Goal: Information Seeking & Learning: Learn about a topic

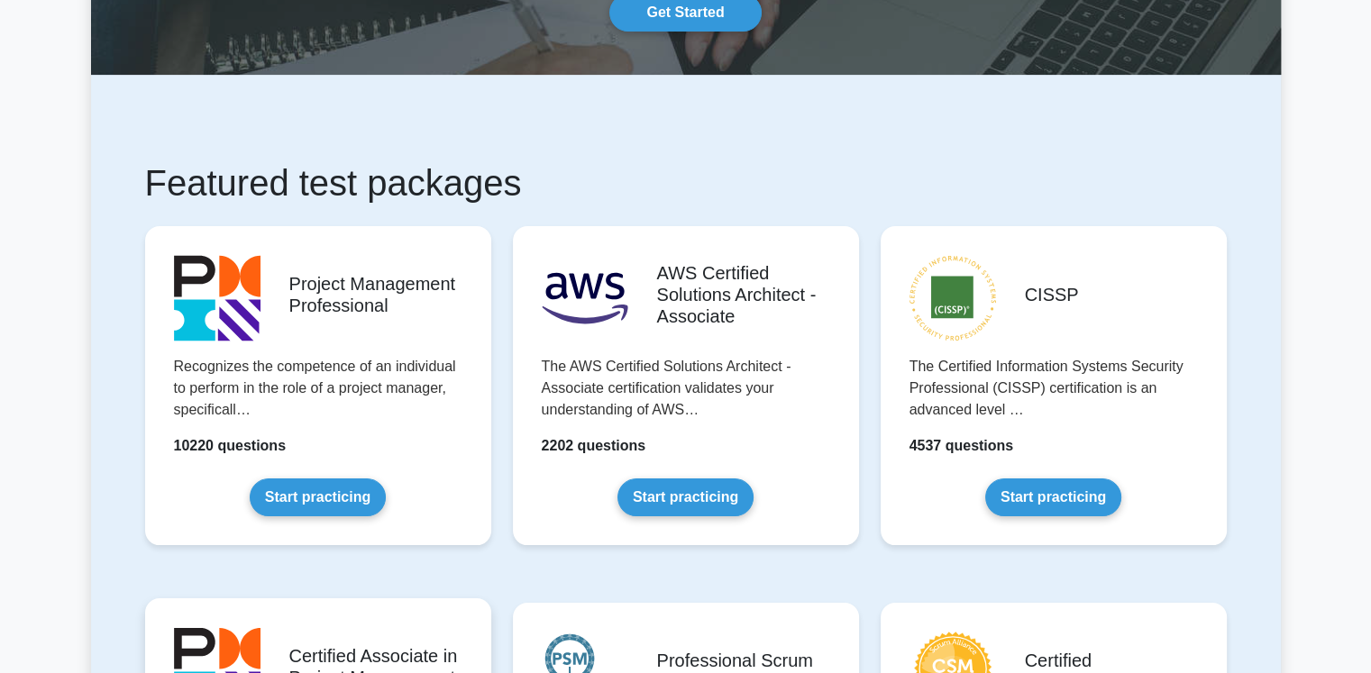
scroll to position [180, 0]
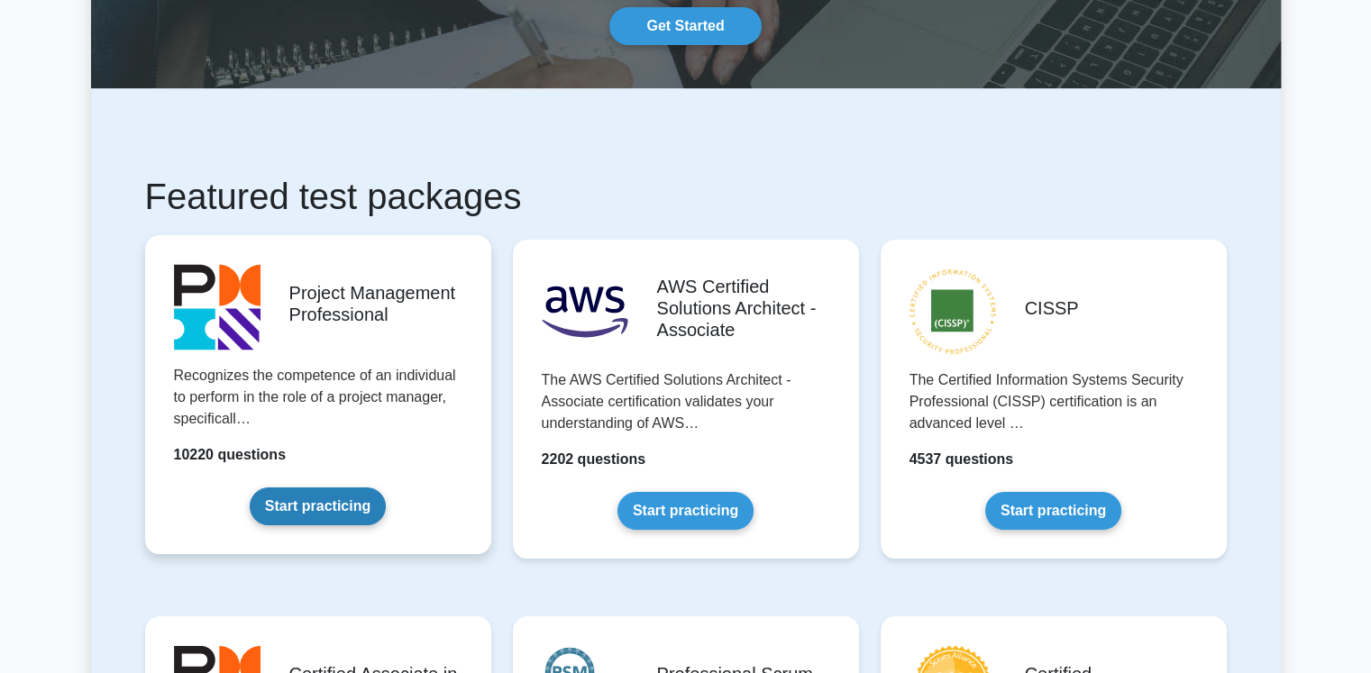
click at [315, 488] on link "Start practicing" at bounding box center [318, 507] width 136 height 38
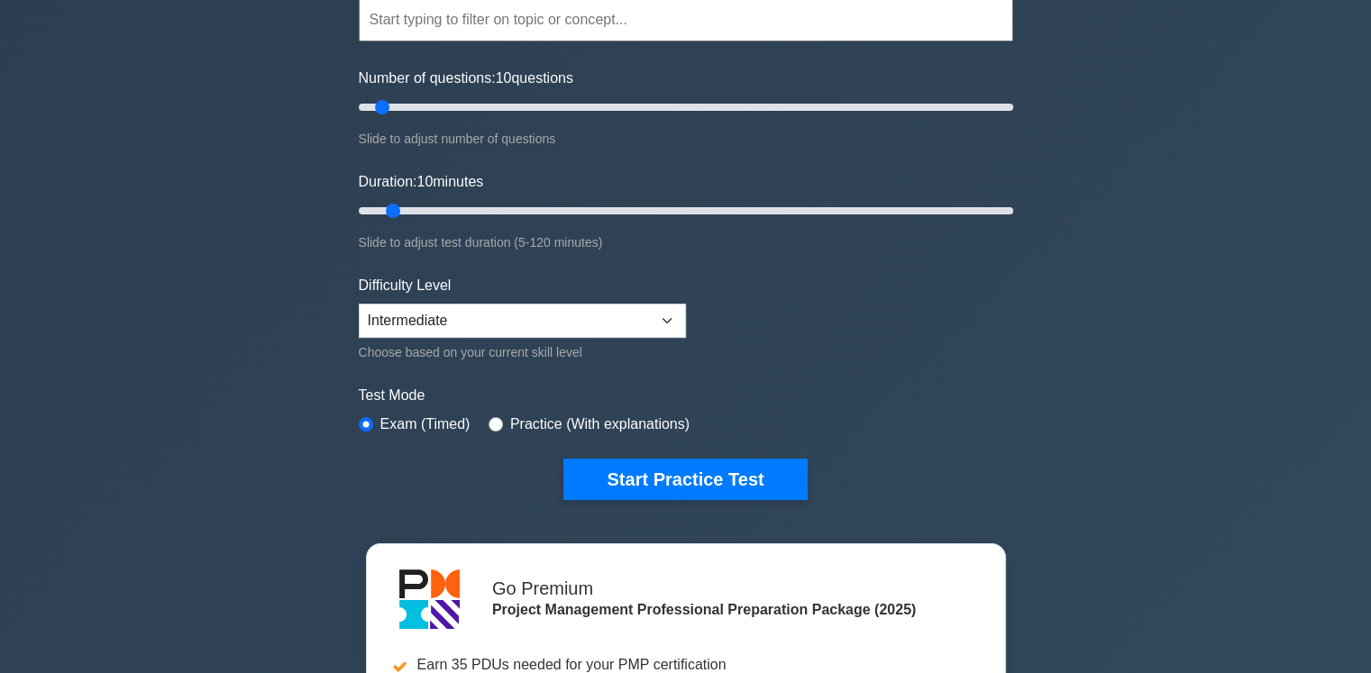
scroll to position [180, 0]
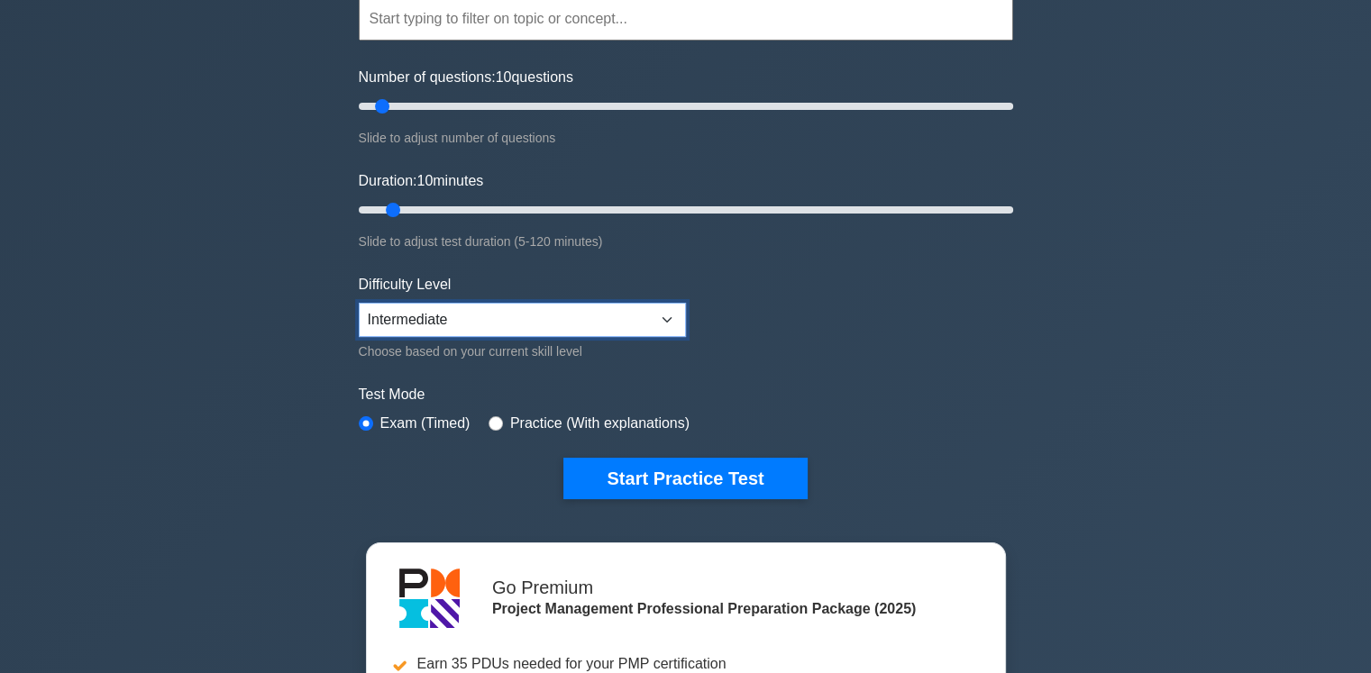
click at [662, 319] on select "Beginner Intermediate Expert" at bounding box center [522, 320] width 327 height 34
select select "expert"
click at [359, 303] on select "Beginner Intermediate Expert" at bounding box center [522, 320] width 327 height 34
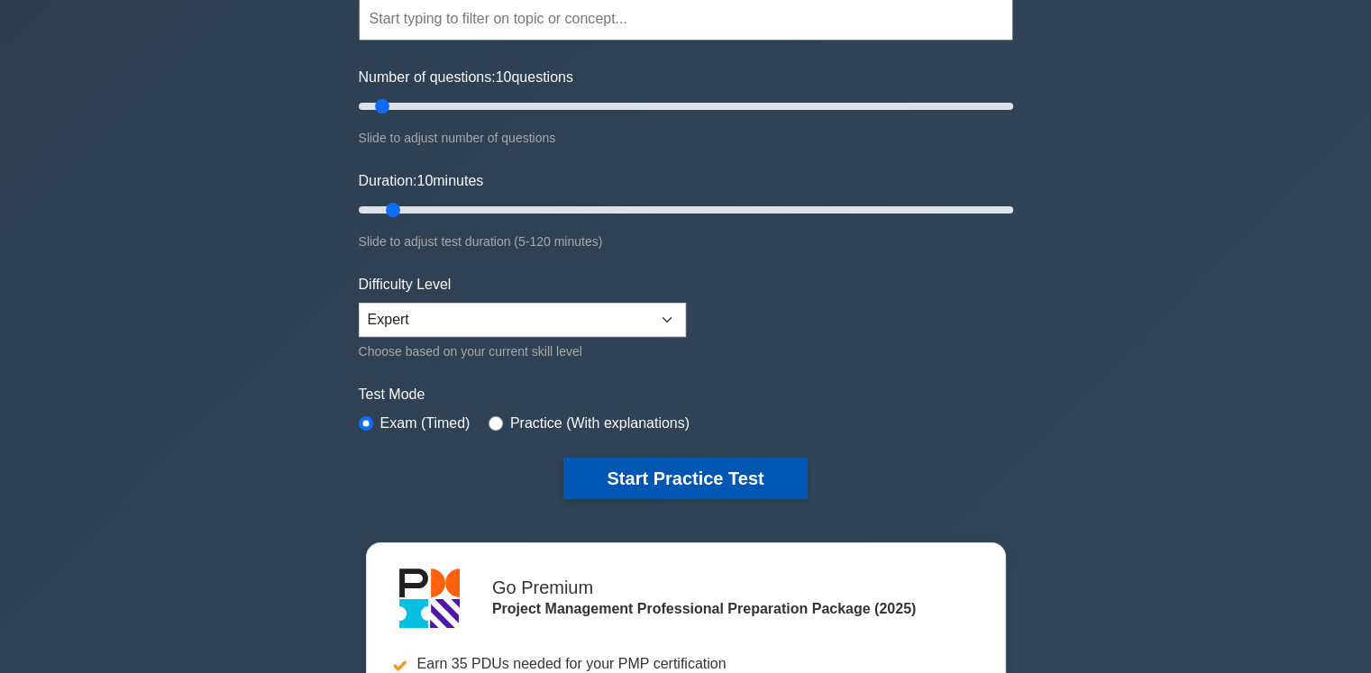
click at [682, 476] on button "Start Practice Test" at bounding box center [684, 478] width 243 height 41
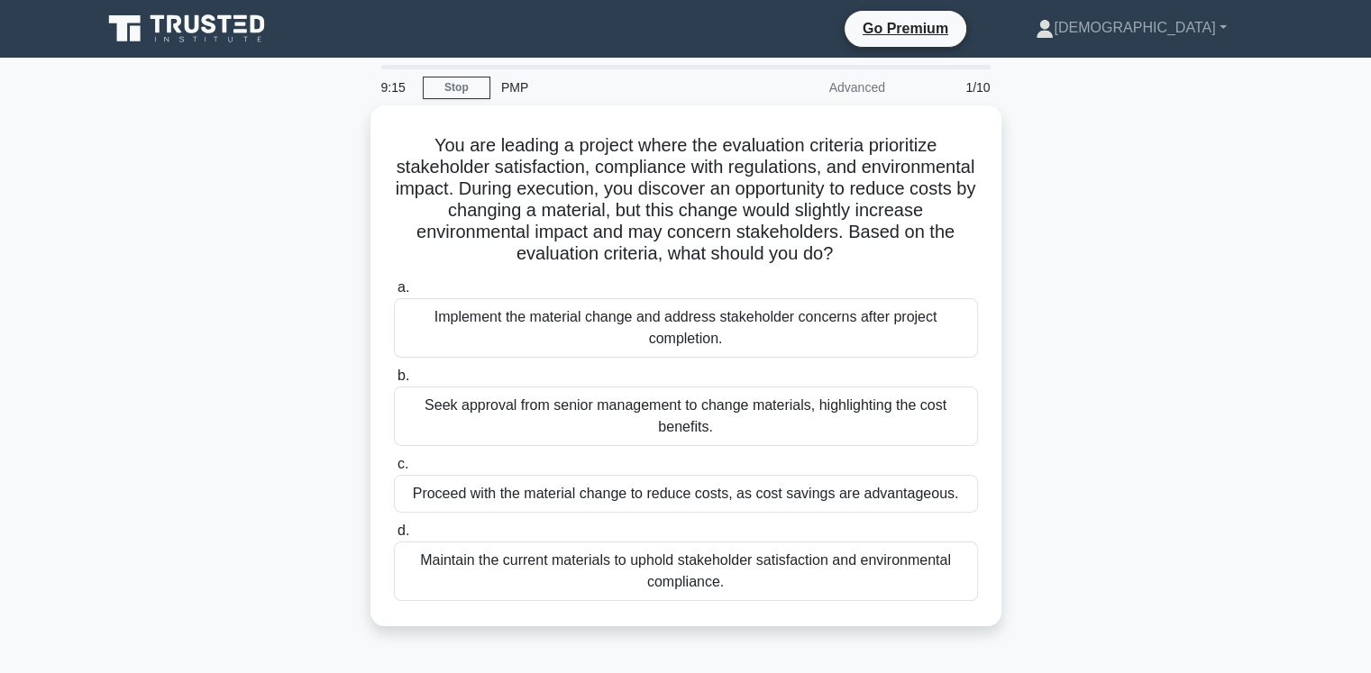
click at [685, 574] on div "Maintain the current materials to uphold stakeholder satisfaction and environme…" at bounding box center [686, 571] width 584 height 59
click at [394, 537] on input "d. Maintain the current materials to uphold stakeholder satisfaction and enviro…" at bounding box center [394, 531] width 0 height 12
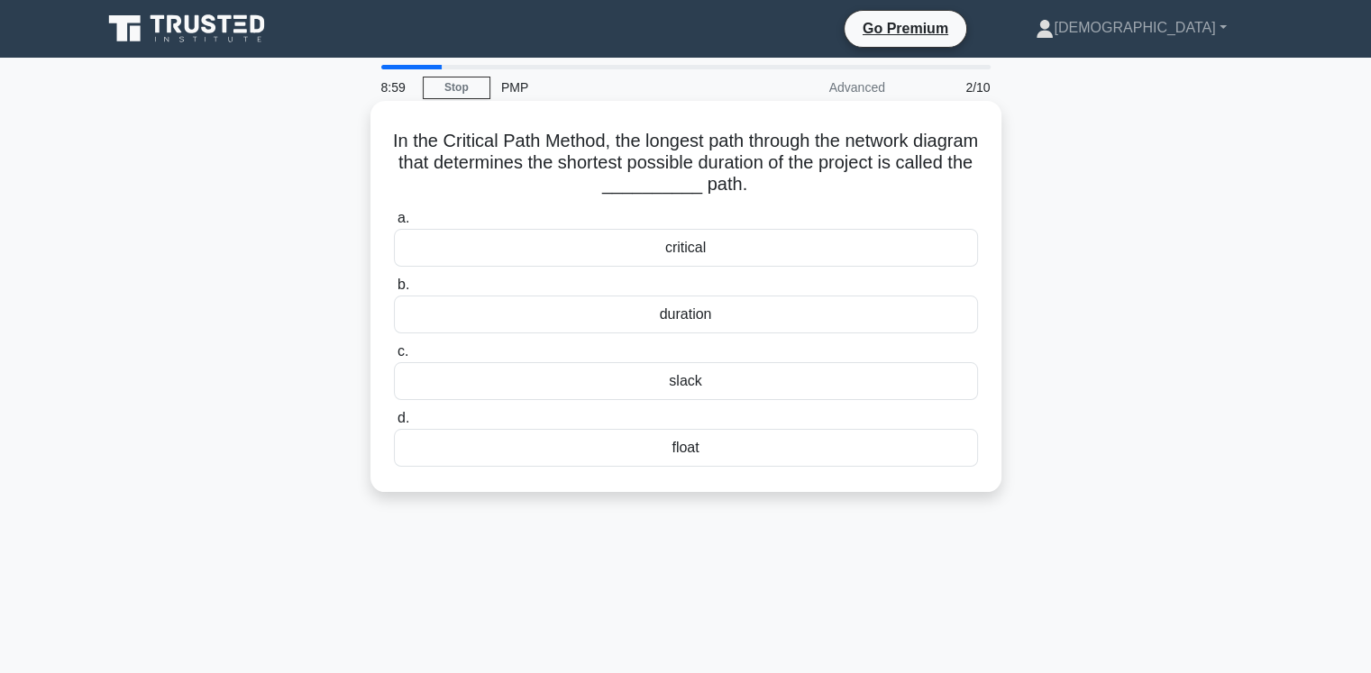
click at [692, 251] on div "critical" at bounding box center [686, 248] width 584 height 38
click at [394, 224] on input "a. critical" at bounding box center [394, 219] width 0 height 12
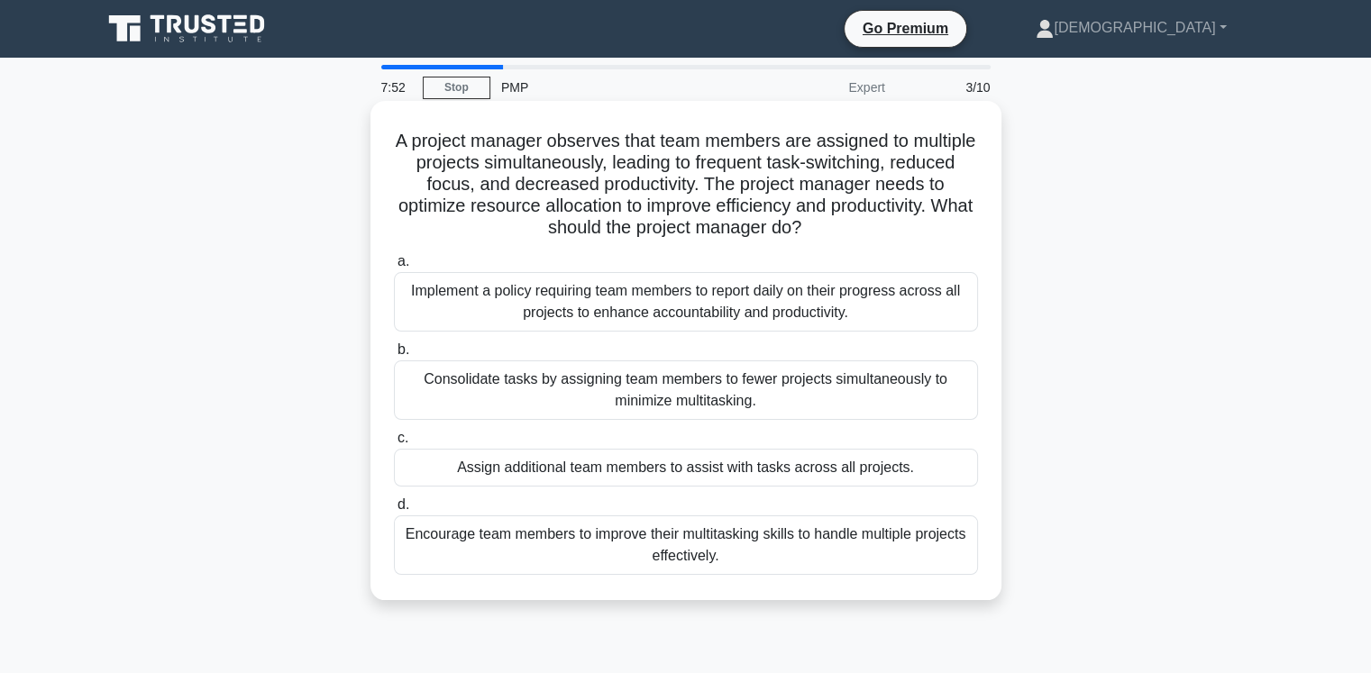
click at [759, 324] on div "Implement a policy requiring team members to report daily on their progress acr…" at bounding box center [686, 301] width 584 height 59
click at [394, 268] on input "a. Implement a policy requiring team members to report daily on their progress …" at bounding box center [394, 262] width 0 height 12
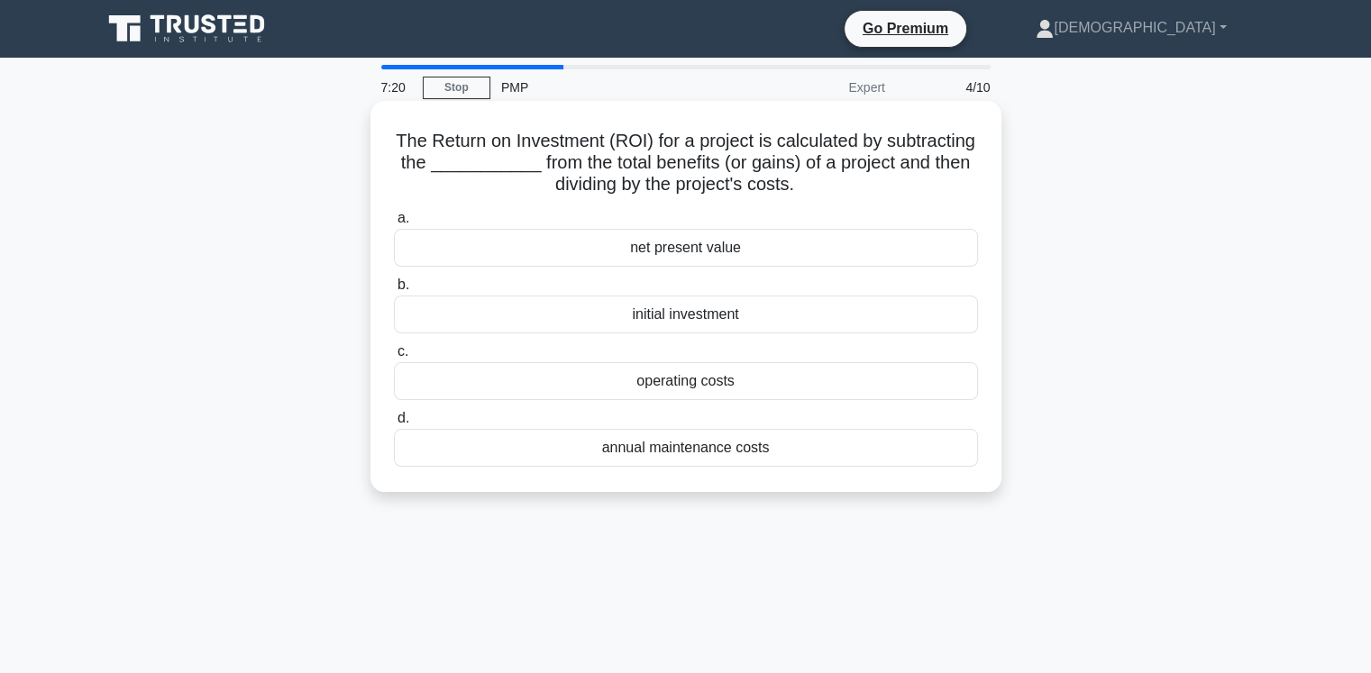
click at [700, 322] on div "initial investment" at bounding box center [686, 315] width 584 height 38
click at [394, 291] on input "b. initial investment" at bounding box center [394, 285] width 0 height 12
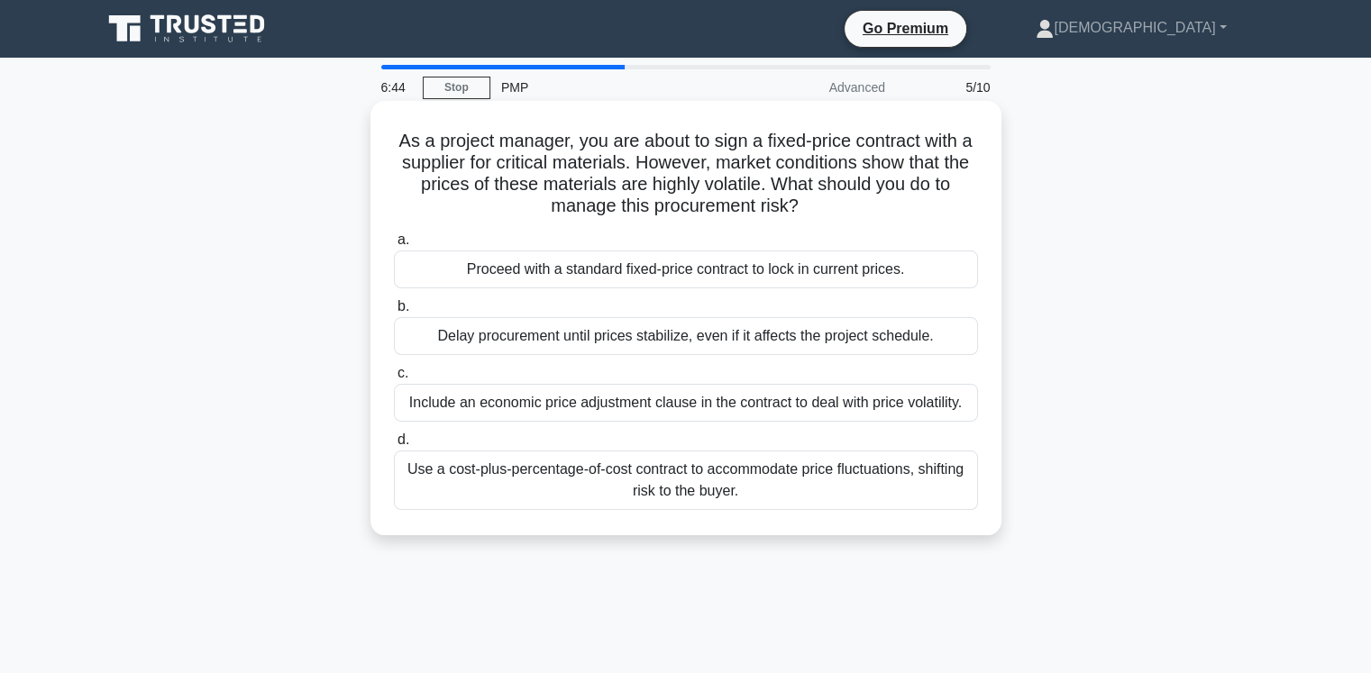
click at [798, 405] on div "Include an economic price adjustment clause in the contract to deal with price …" at bounding box center [686, 403] width 584 height 38
click at [394, 379] on input "c. Include an economic price adjustment clause in the contract to deal with pri…" at bounding box center [394, 374] width 0 height 12
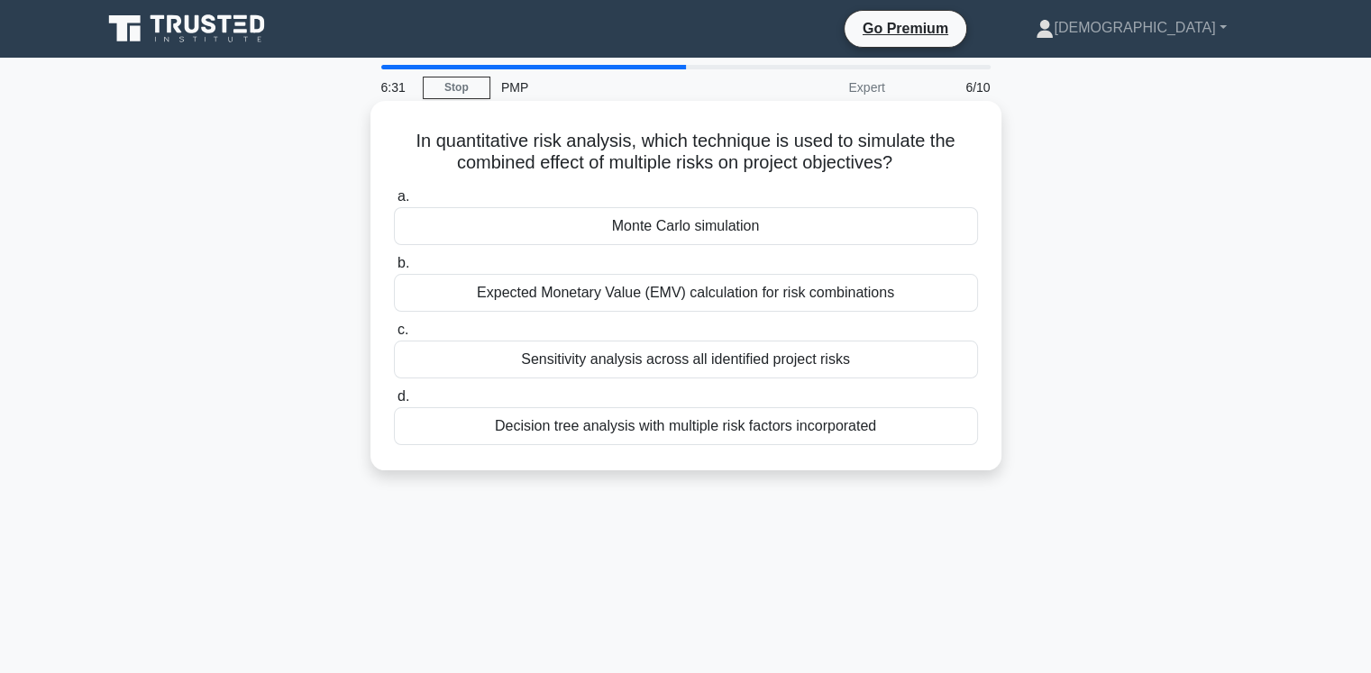
click at [735, 229] on div "Monte Carlo simulation" at bounding box center [686, 226] width 584 height 38
click at [394, 203] on input "a. Monte Carlo simulation" at bounding box center [394, 197] width 0 height 12
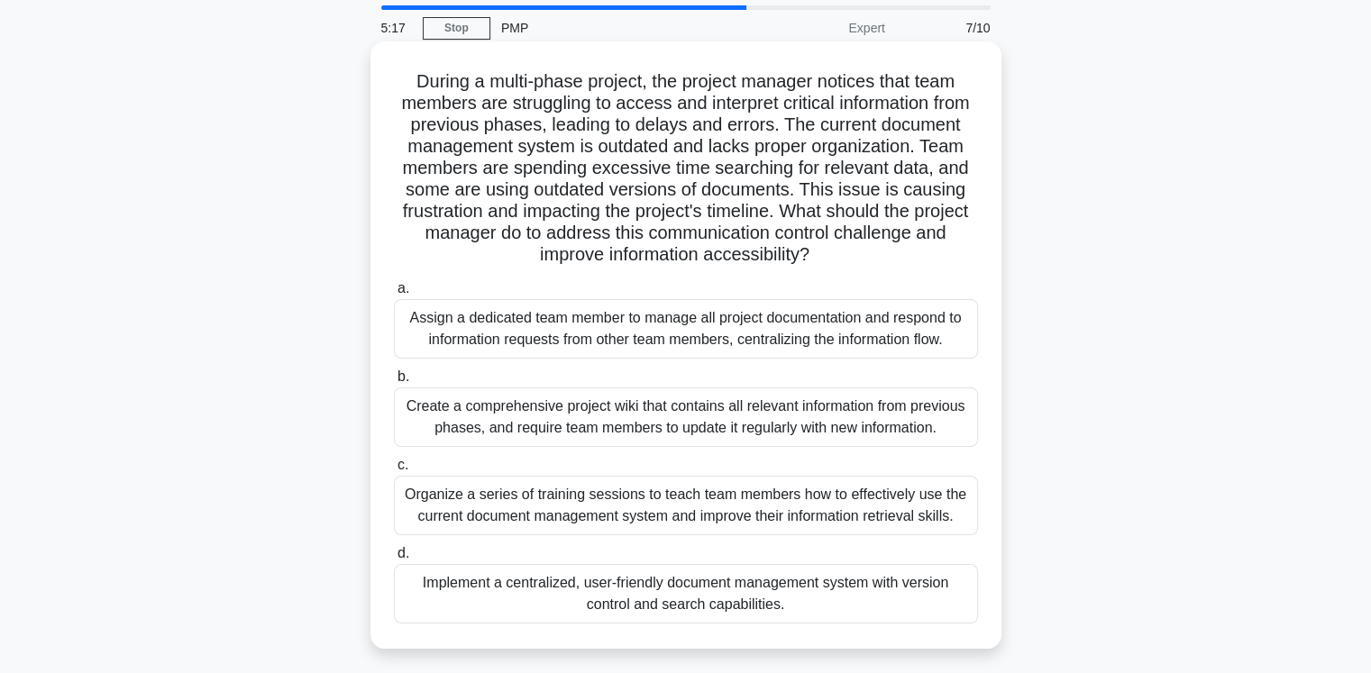
scroll to position [180, 0]
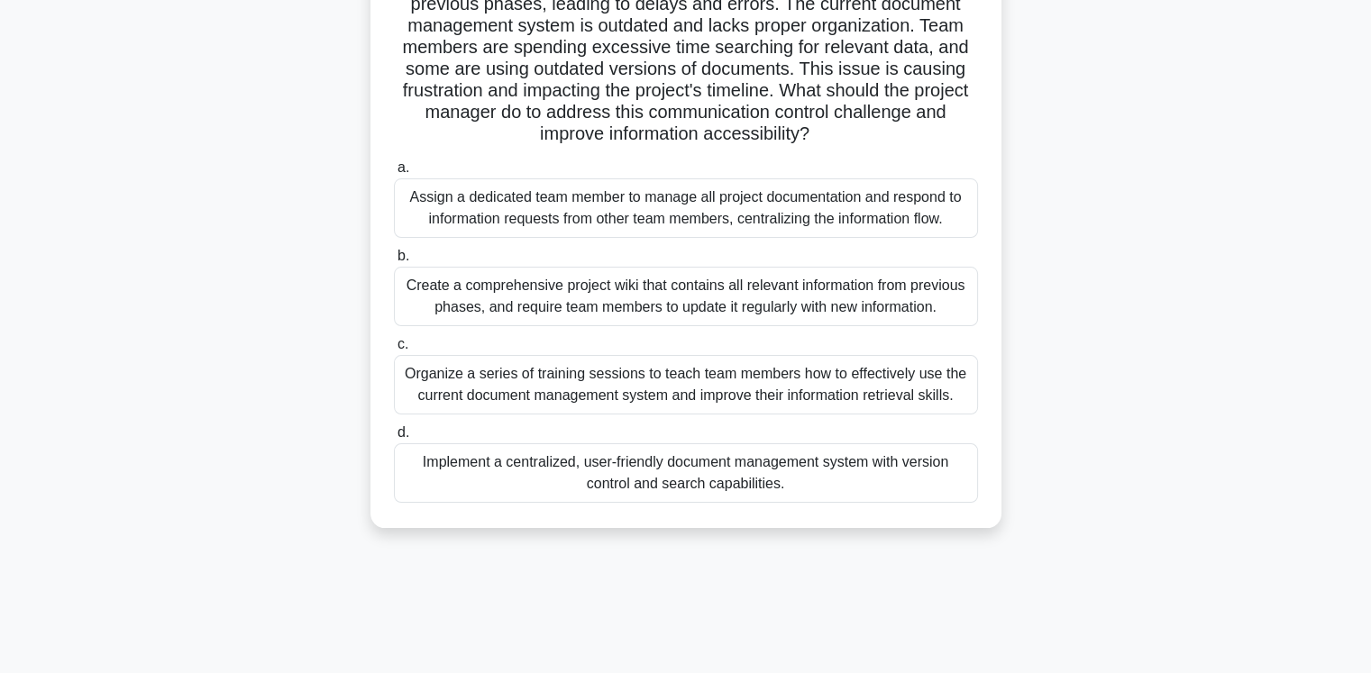
click at [692, 475] on div "Implement a centralized, user-friendly document management system with version …" at bounding box center [686, 472] width 584 height 59
click at [394, 439] on input "d. Implement a centralized, user-friendly document management system with versi…" at bounding box center [394, 433] width 0 height 12
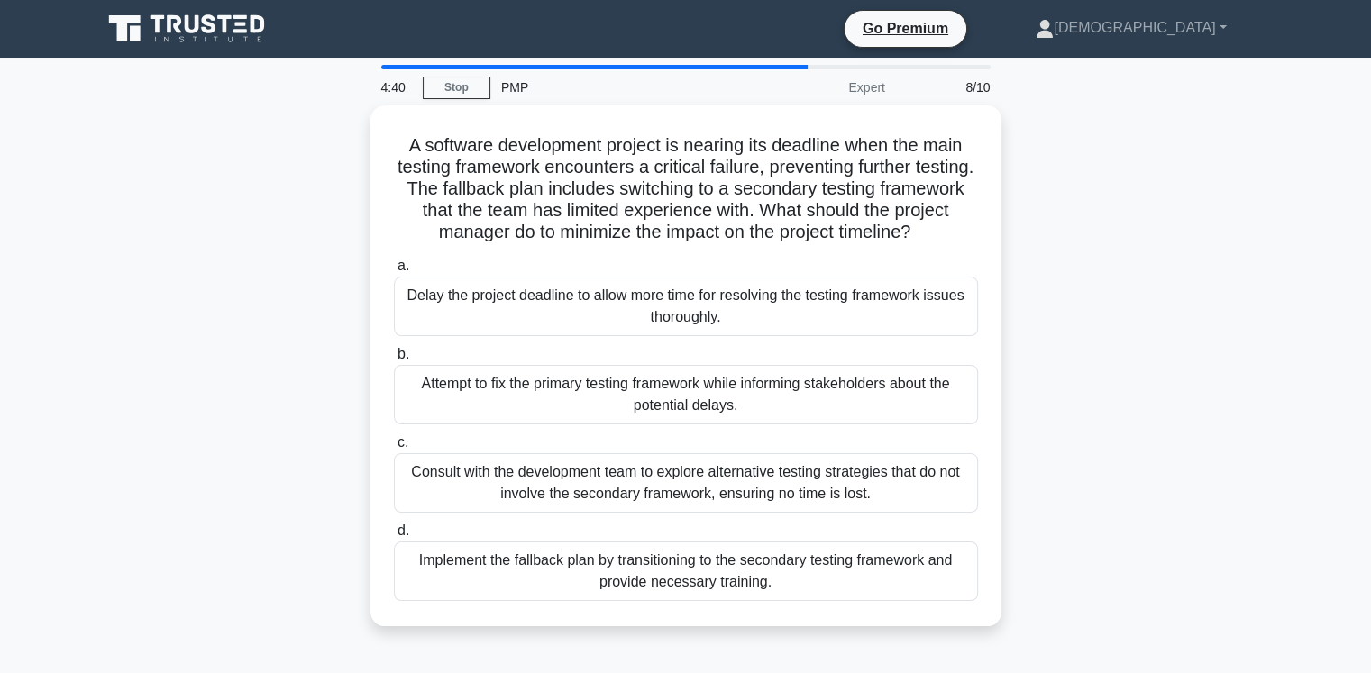
scroll to position [0, 0]
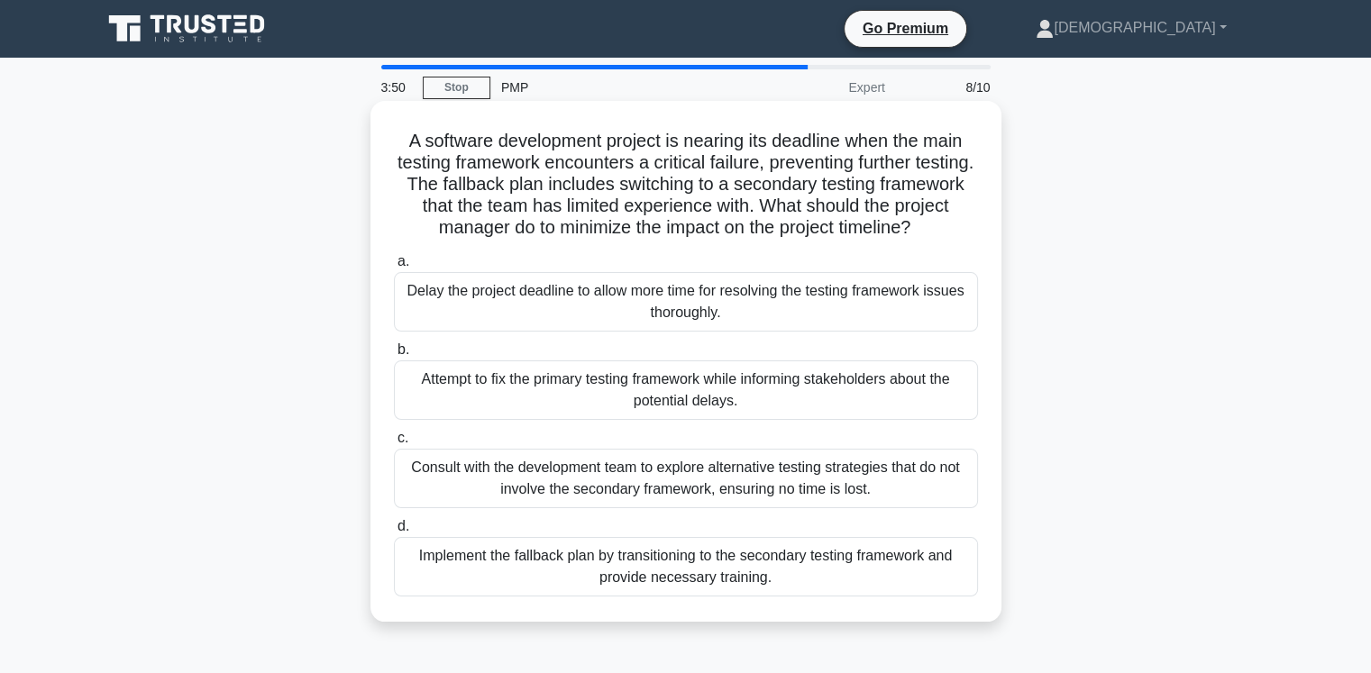
click at [680, 574] on div "Implement the fallback plan by transitioning to the secondary testing framework…" at bounding box center [686, 566] width 584 height 59
click at [394, 533] on input "d. Implement the fallback plan by transitioning to the secondary testing framew…" at bounding box center [394, 527] width 0 height 12
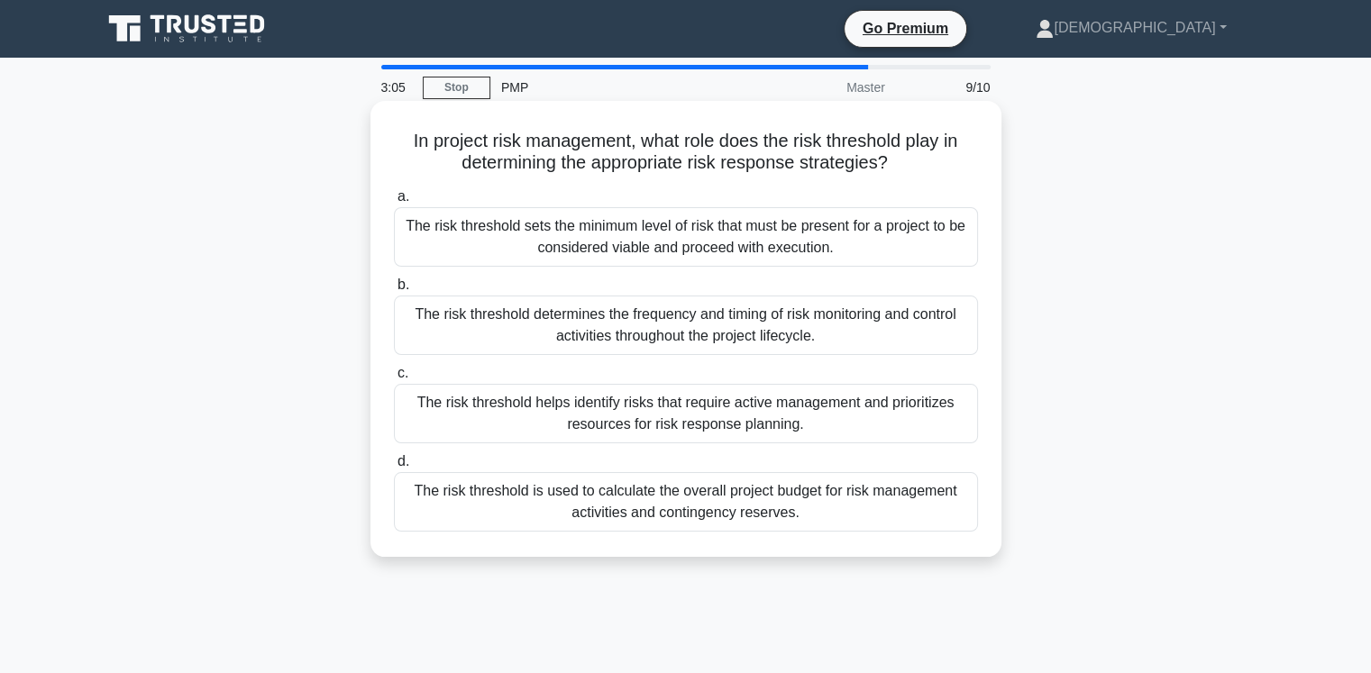
click at [734, 498] on div "The risk threshold is used to calculate the overall project budget for risk man…" at bounding box center [686, 501] width 584 height 59
click at [394, 468] on input "d. The risk threshold is used to calculate the overall project budget for risk …" at bounding box center [394, 462] width 0 height 12
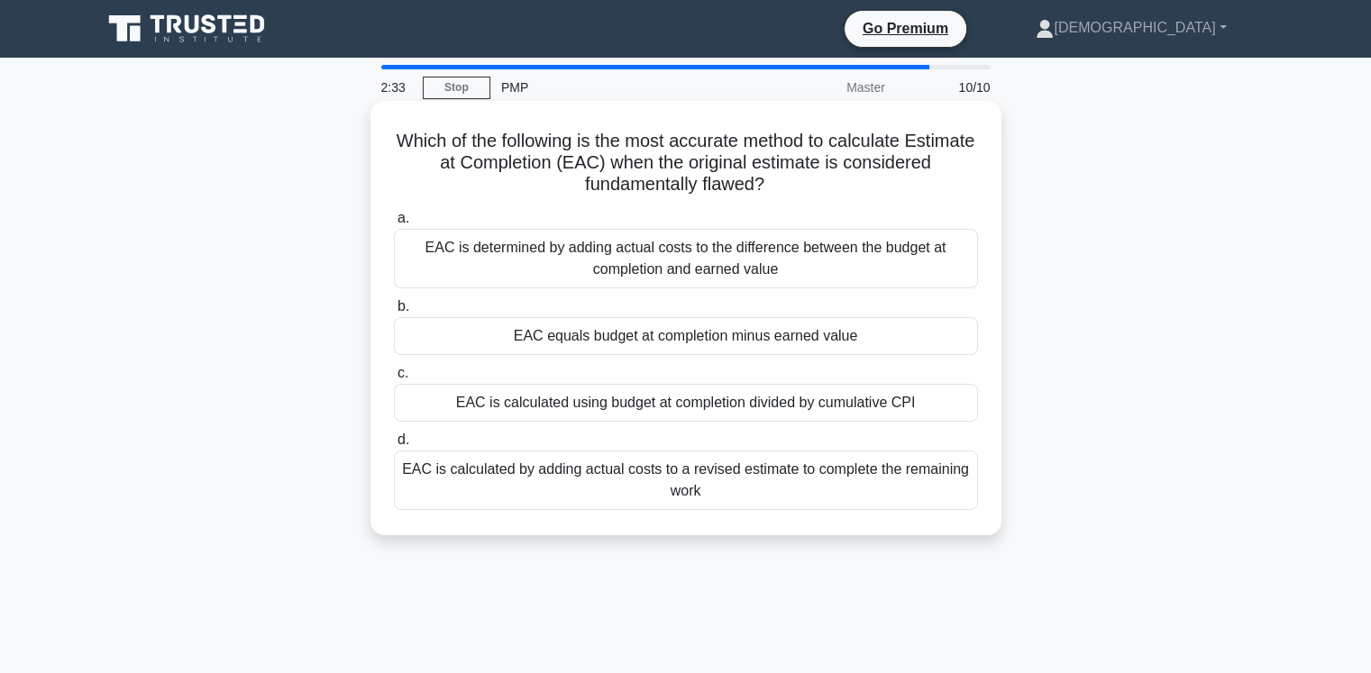
click at [890, 399] on div "EAC is calculated using budget at completion divided by cumulative CPI" at bounding box center [686, 403] width 584 height 38
click at [394, 379] on input "c. EAC is calculated using budget at completion divided by cumulative CPI" at bounding box center [394, 374] width 0 height 12
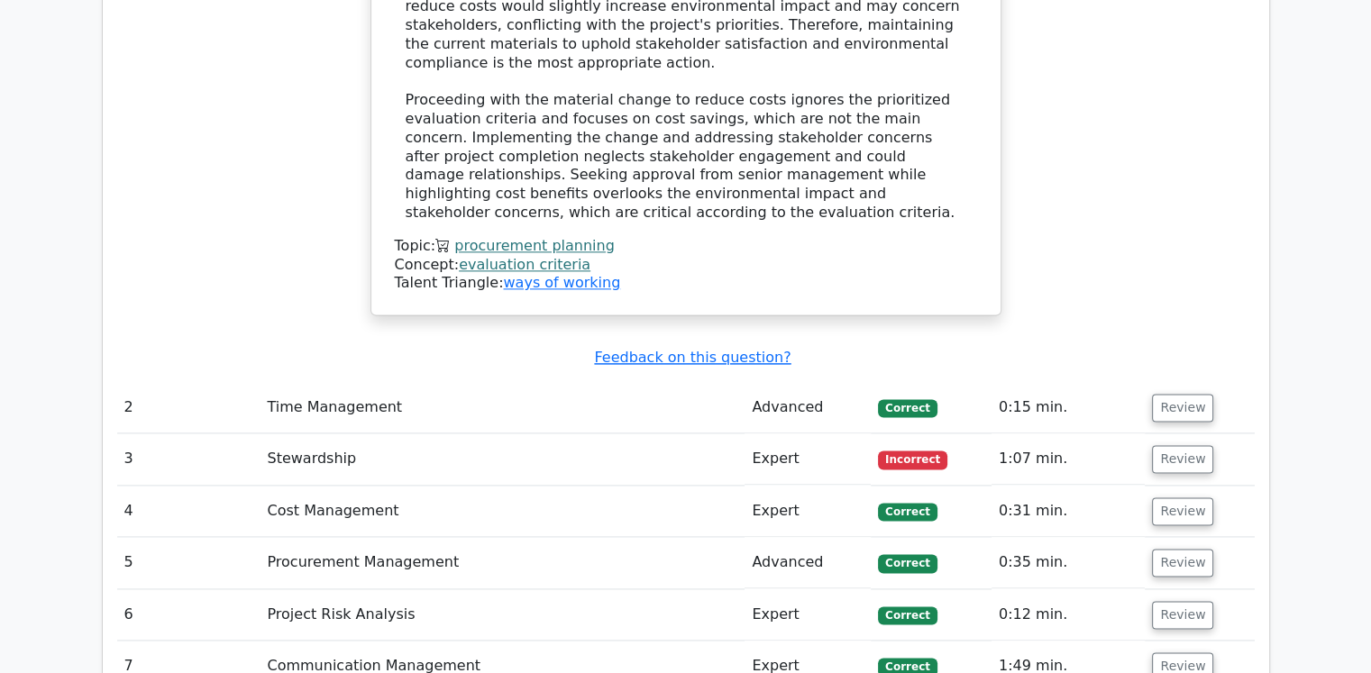
scroll to position [2343, 0]
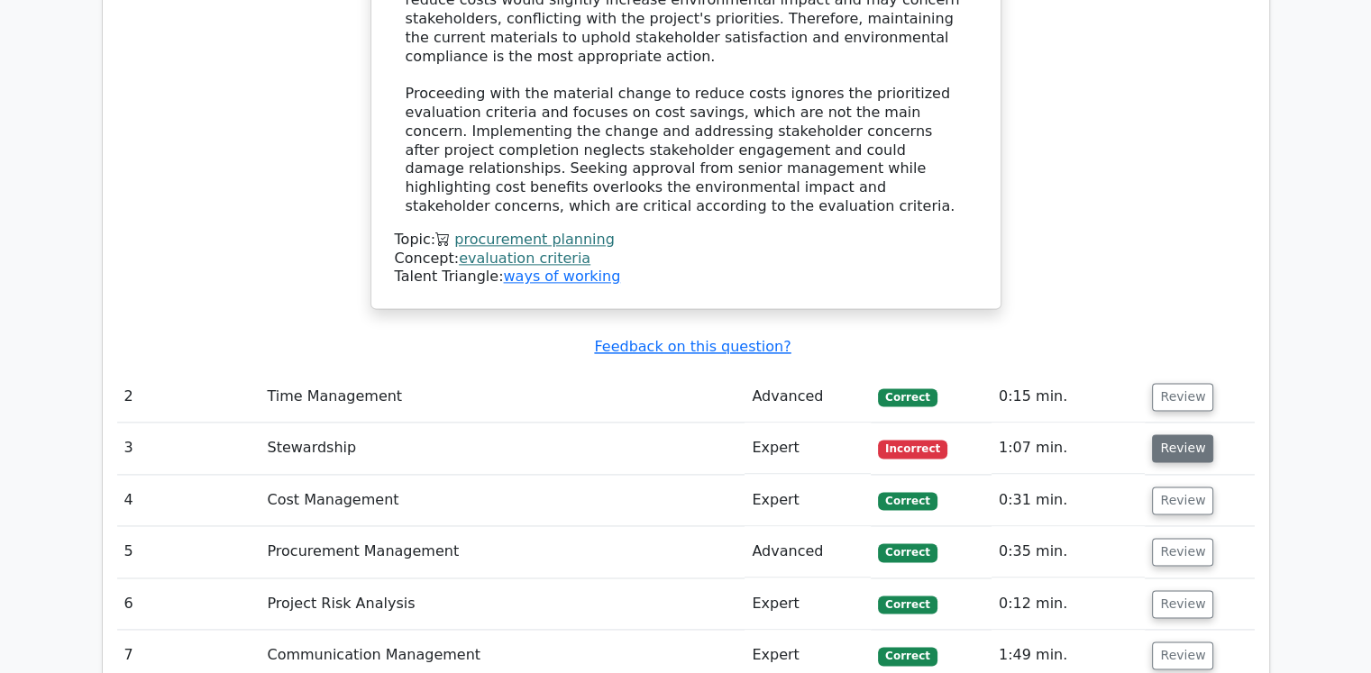
click at [1170, 434] on button "Review" at bounding box center [1182, 448] width 61 height 28
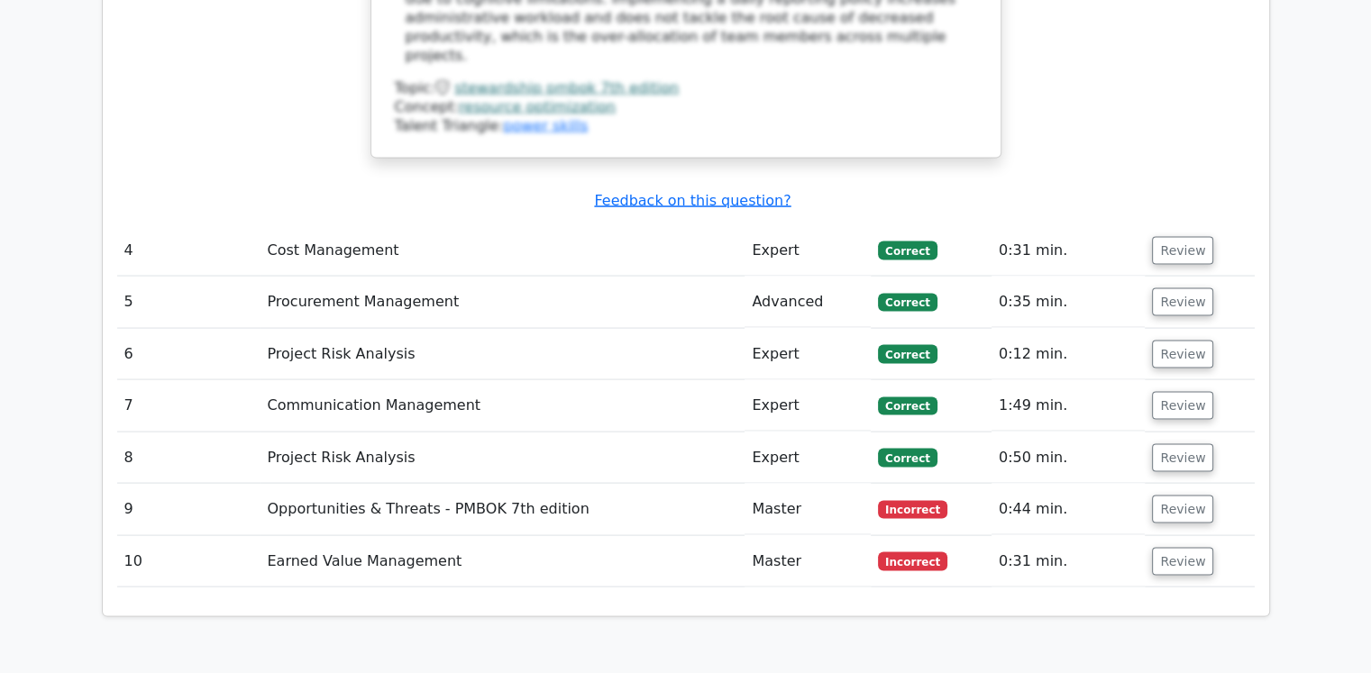
scroll to position [3605, 0]
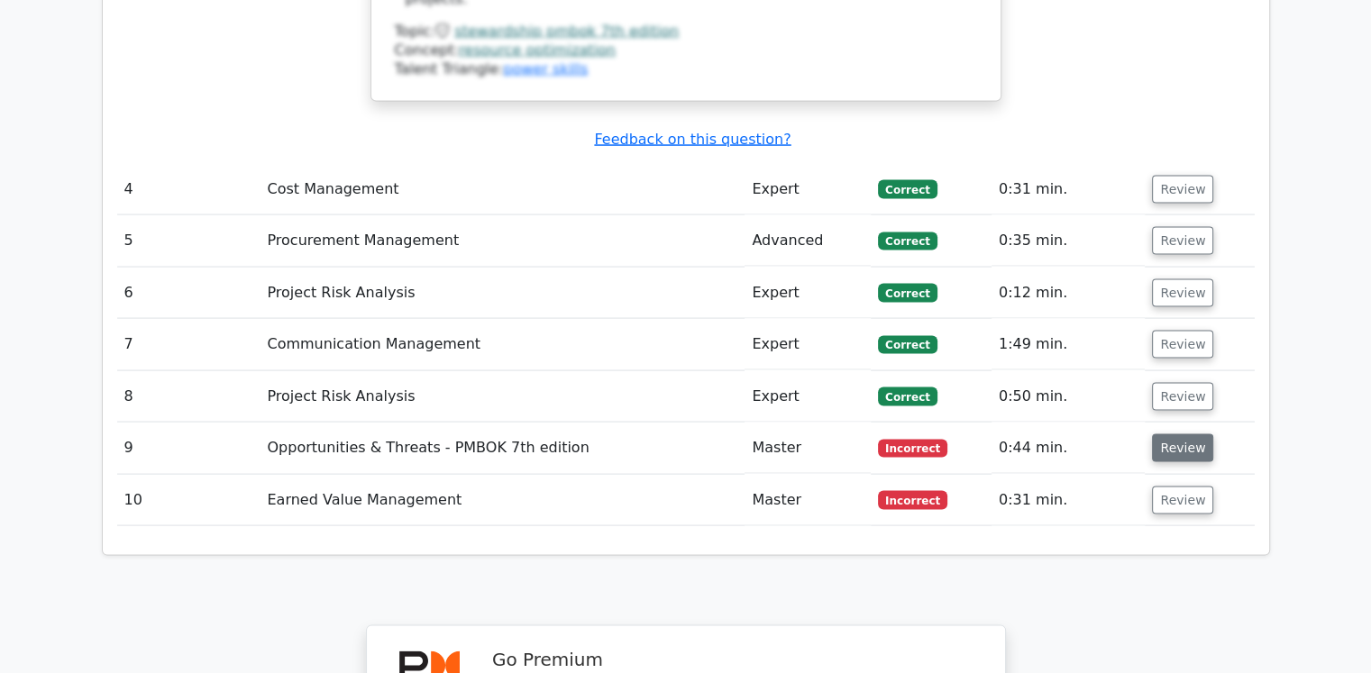
click at [1173, 434] on button "Review" at bounding box center [1182, 448] width 61 height 28
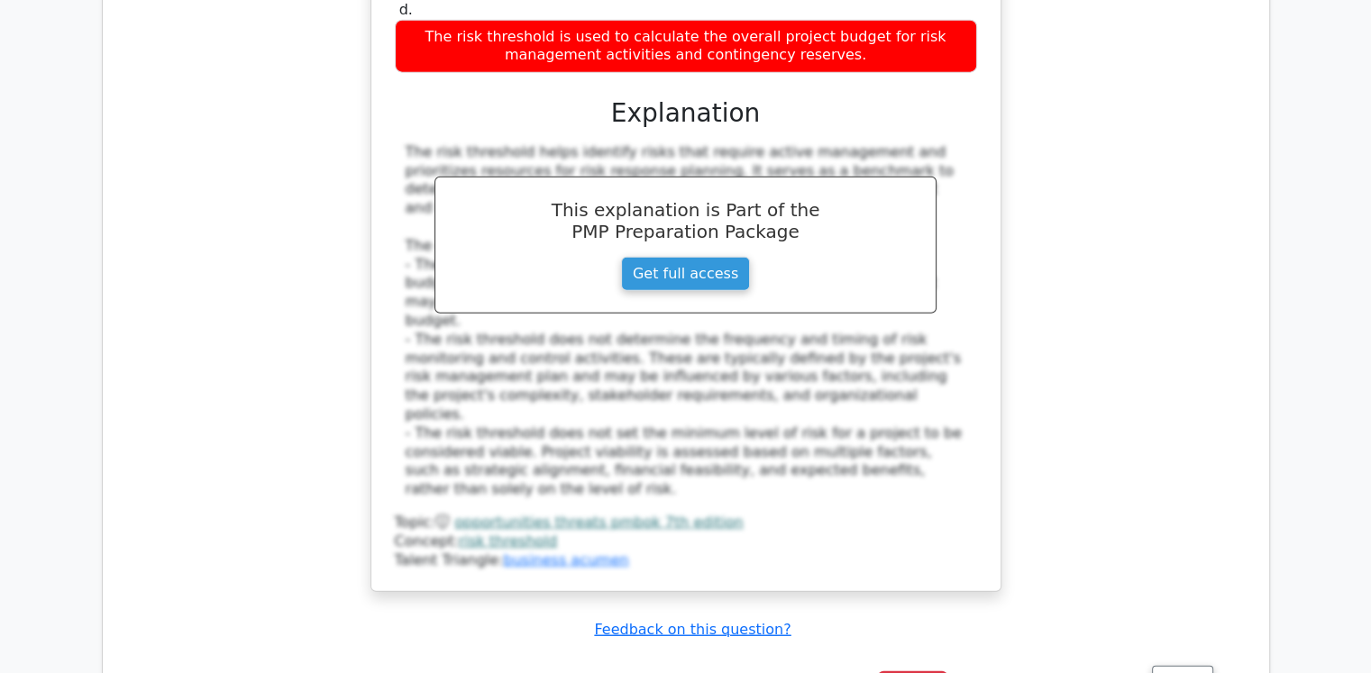
scroll to position [4597, 0]
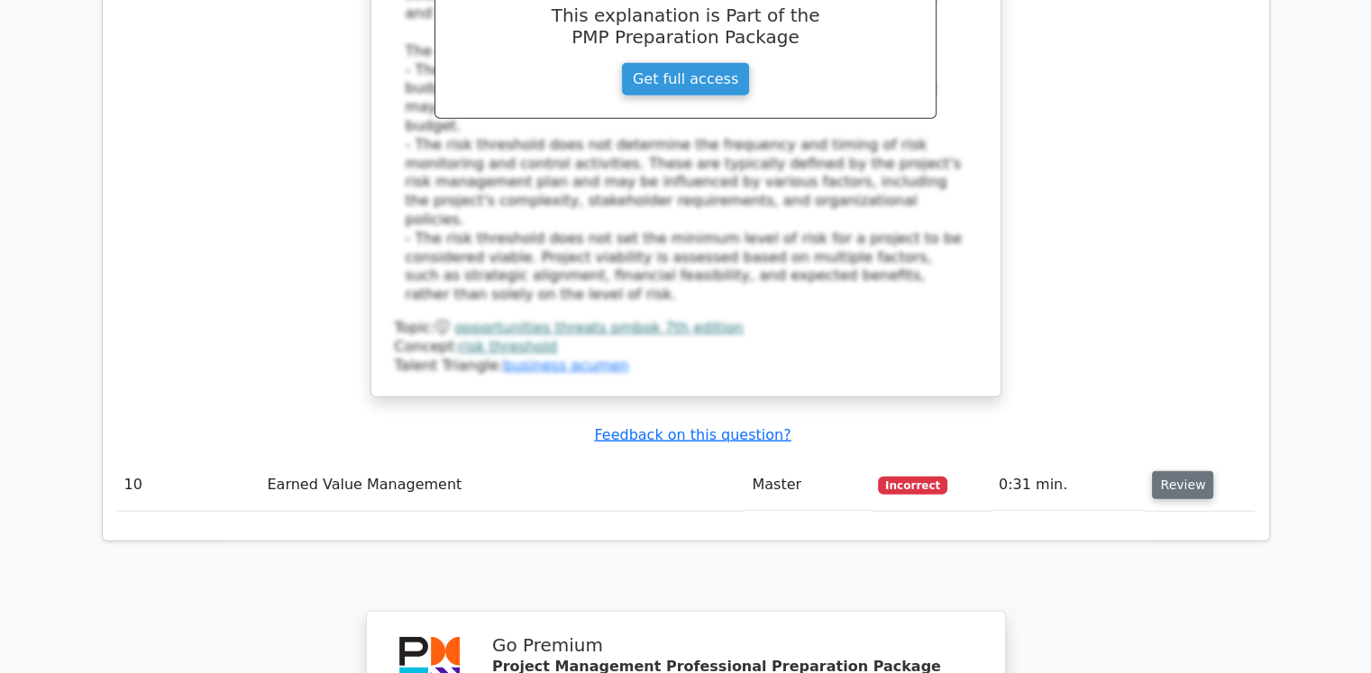
click at [1192, 471] on button "Review" at bounding box center [1182, 485] width 61 height 28
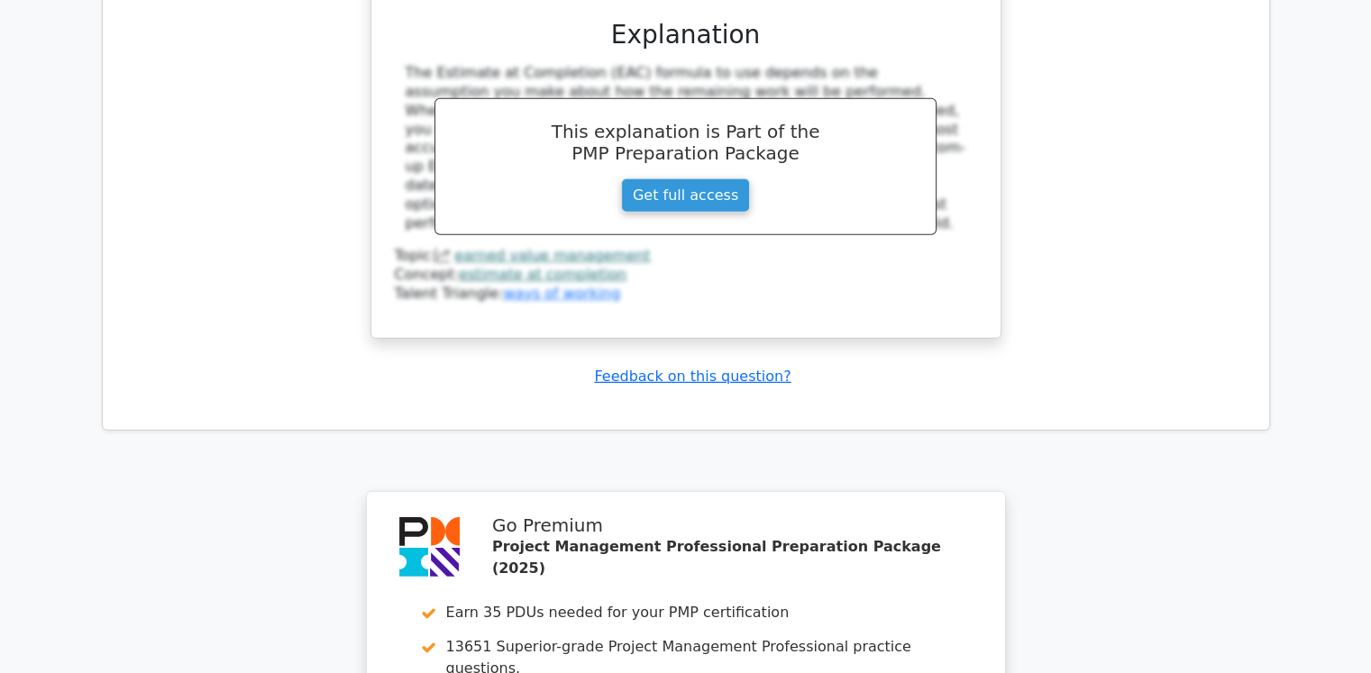
scroll to position [5846, 0]
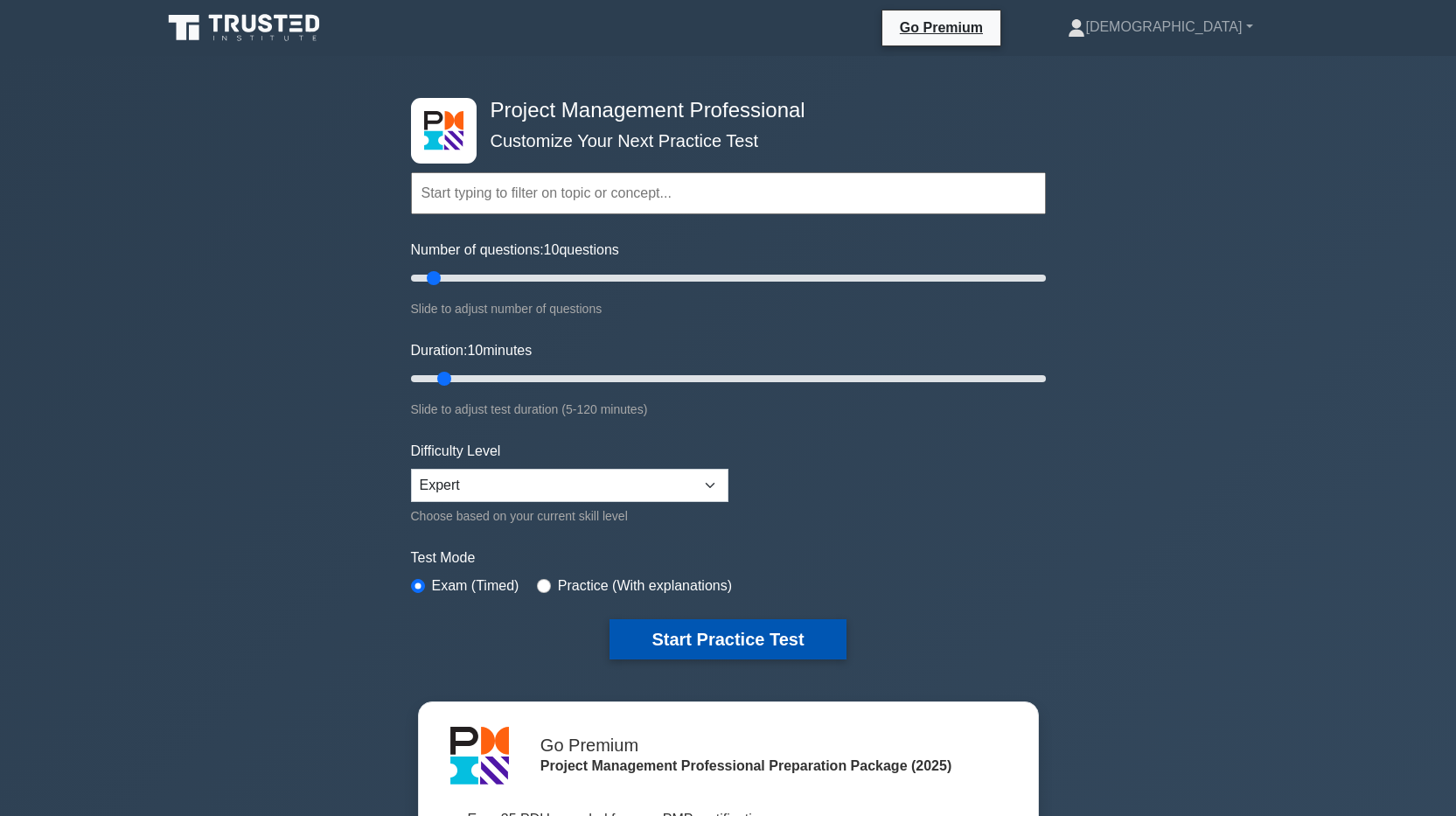
click at [715, 638] on button "Start Practice Test" at bounding box center [727, 638] width 236 height 40
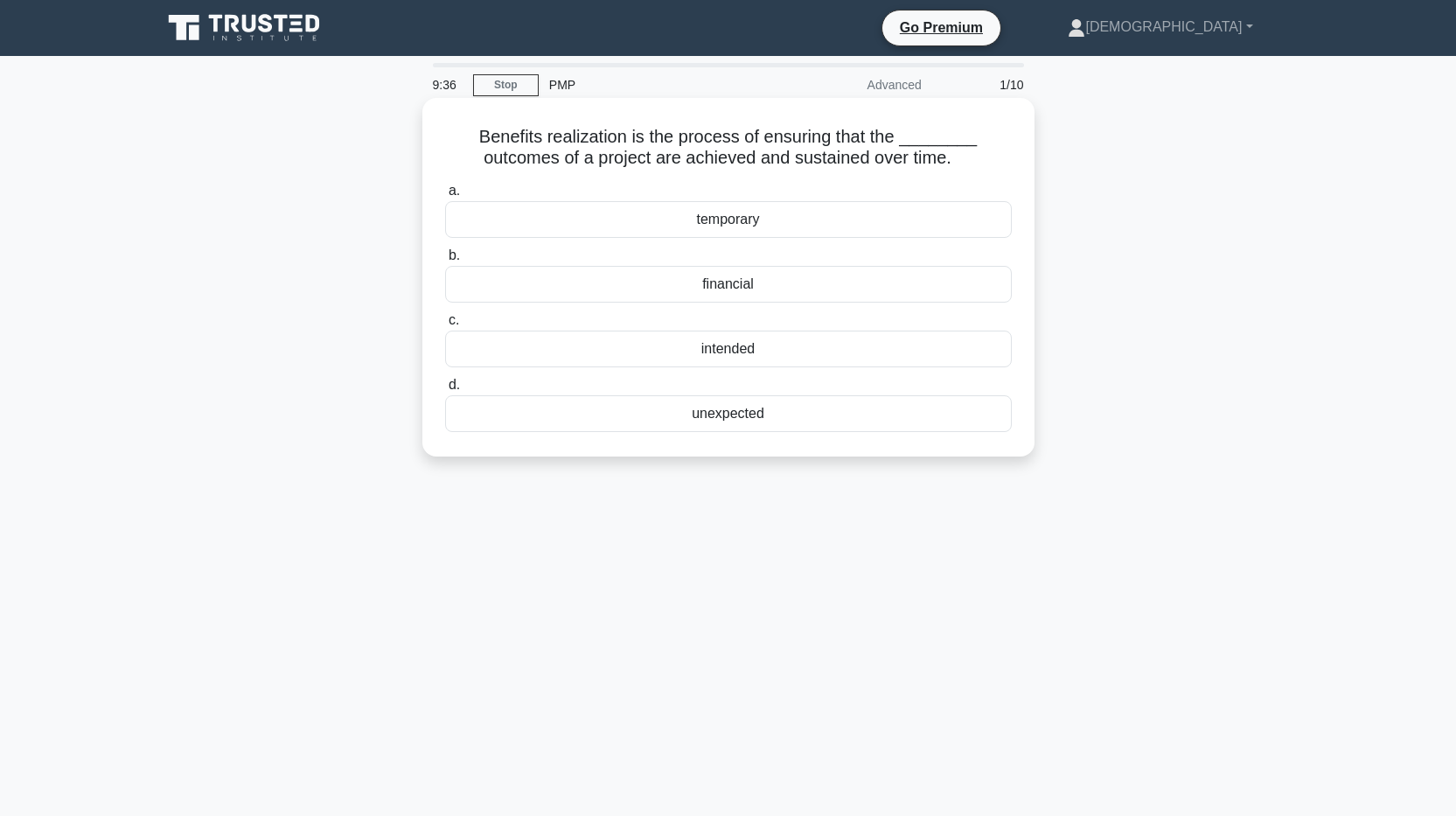
click at [714, 282] on div "financial" at bounding box center [728, 284] width 566 height 37
click at [445, 261] on input "b. financial" at bounding box center [445, 256] width 0 height 12
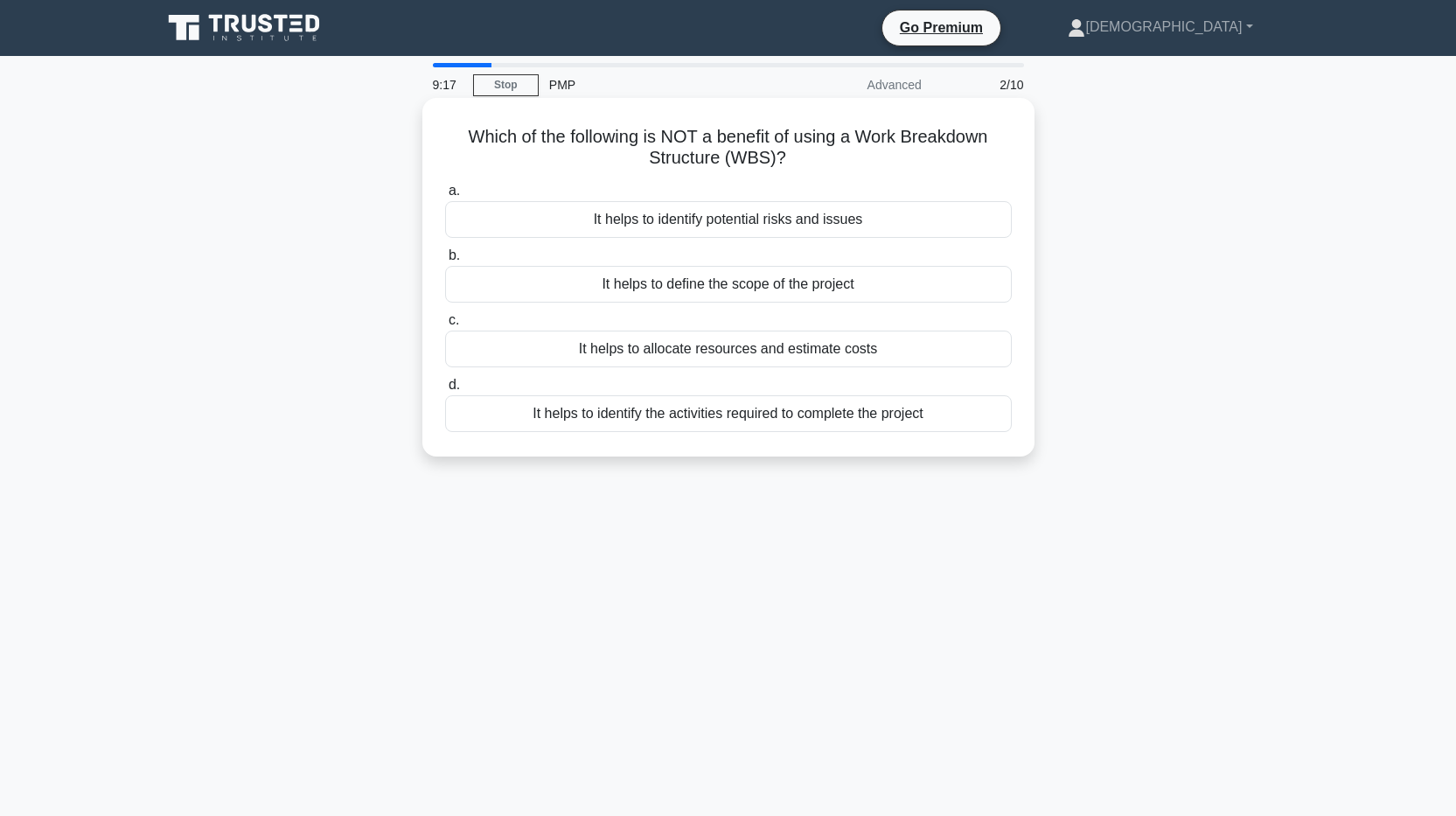
click at [793, 229] on div "It helps to identify potential risks and issues" at bounding box center [728, 219] width 566 height 37
click at [445, 197] on input "a. It helps to identify potential risks and issues" at bounding box center [445, 191] width 0 height 12
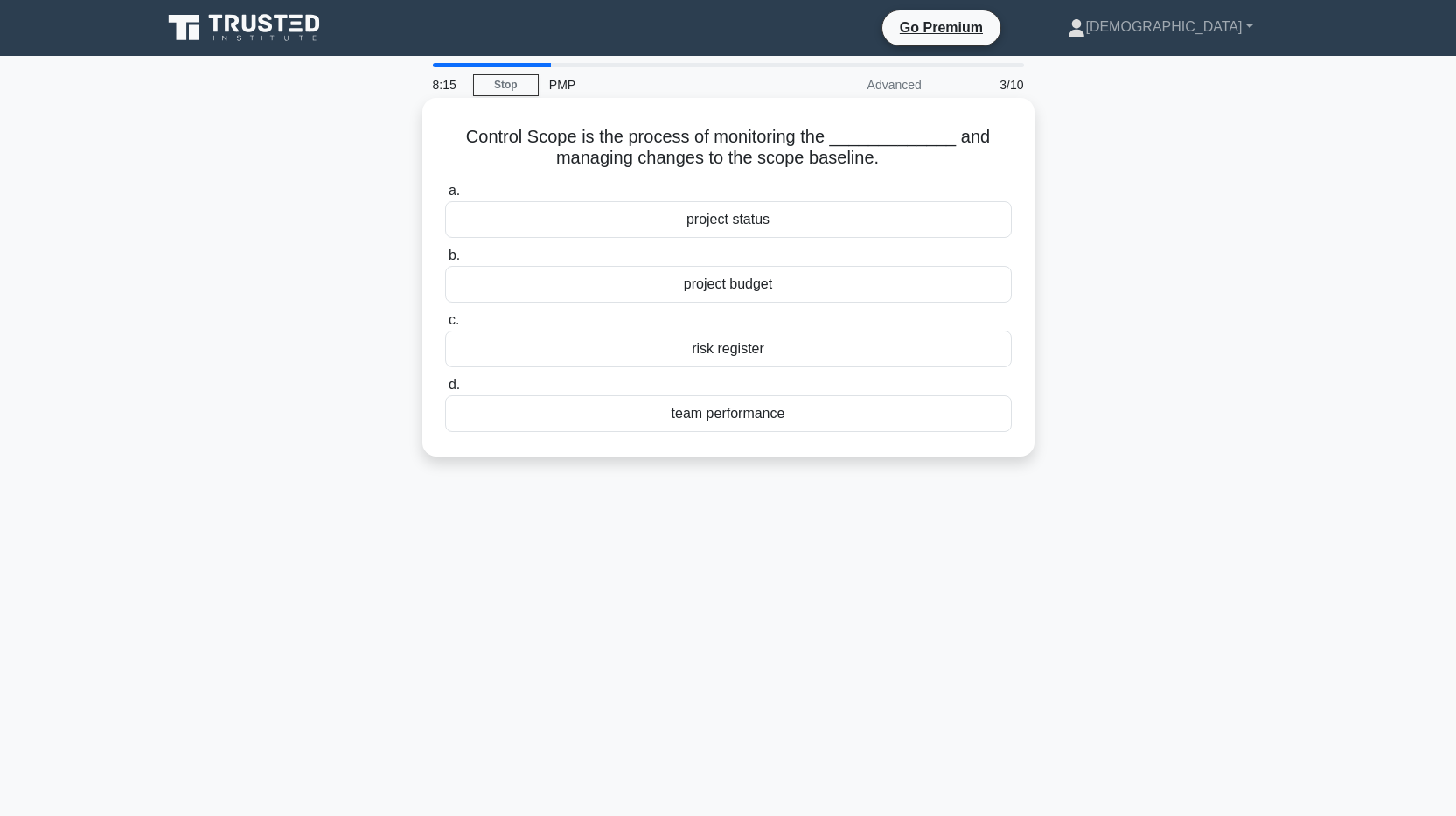
click at [744, 224] on div "project status" at bounding box center [728, 219] width 566 height 37
click at [445, 197] on input "a. project status" at bounding box center [445, 191] width 0 height 12
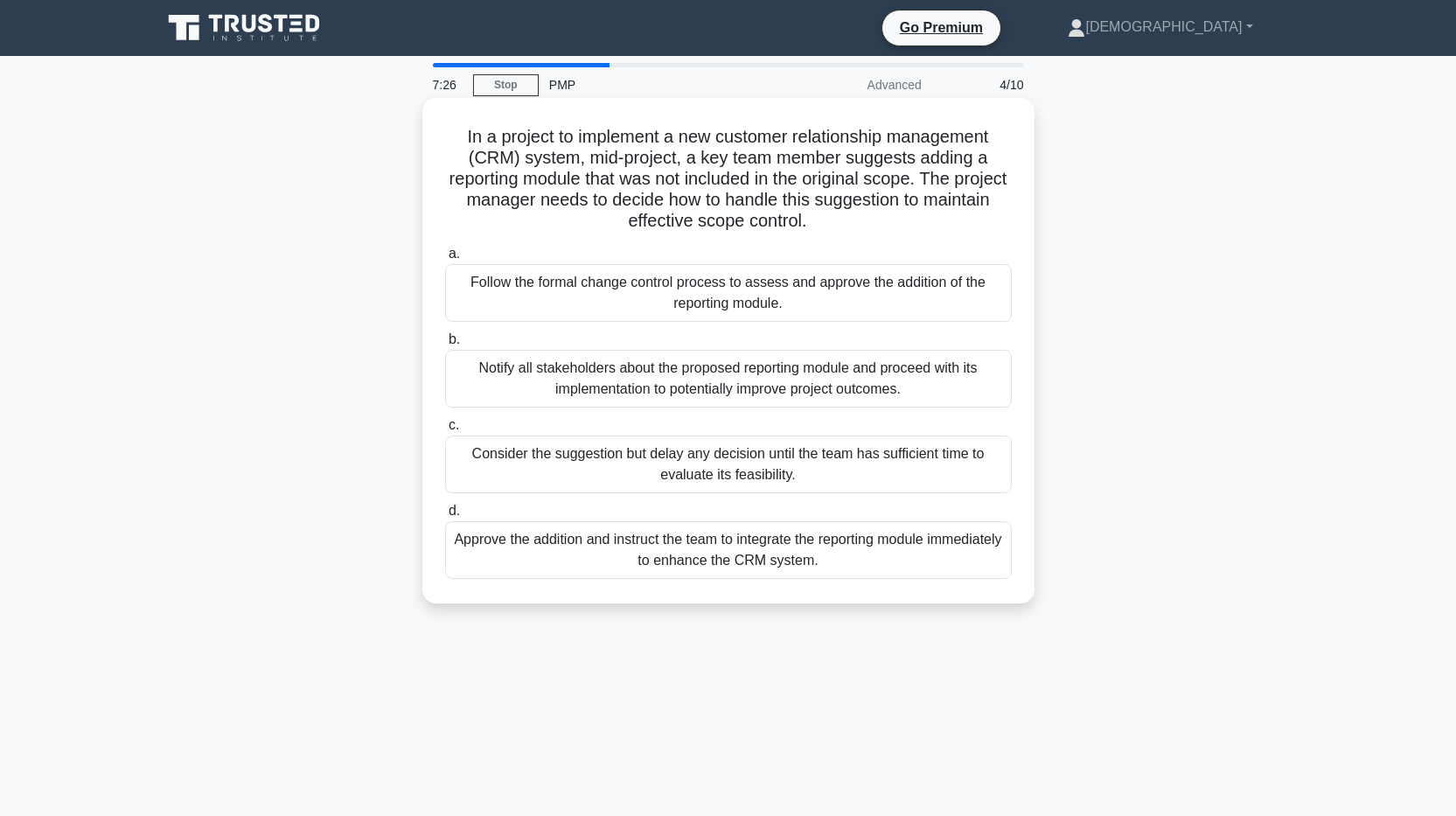
click at [705, 287] on div "Follow the formal change control process to assess and approve the addition of …" at bounding box center [728, 292] width 566 height 57
click at [445, 260] on input "a. Follow the formal change control process to assess and approve the addition …" at bounding box center [445, 254] width 0 height 12
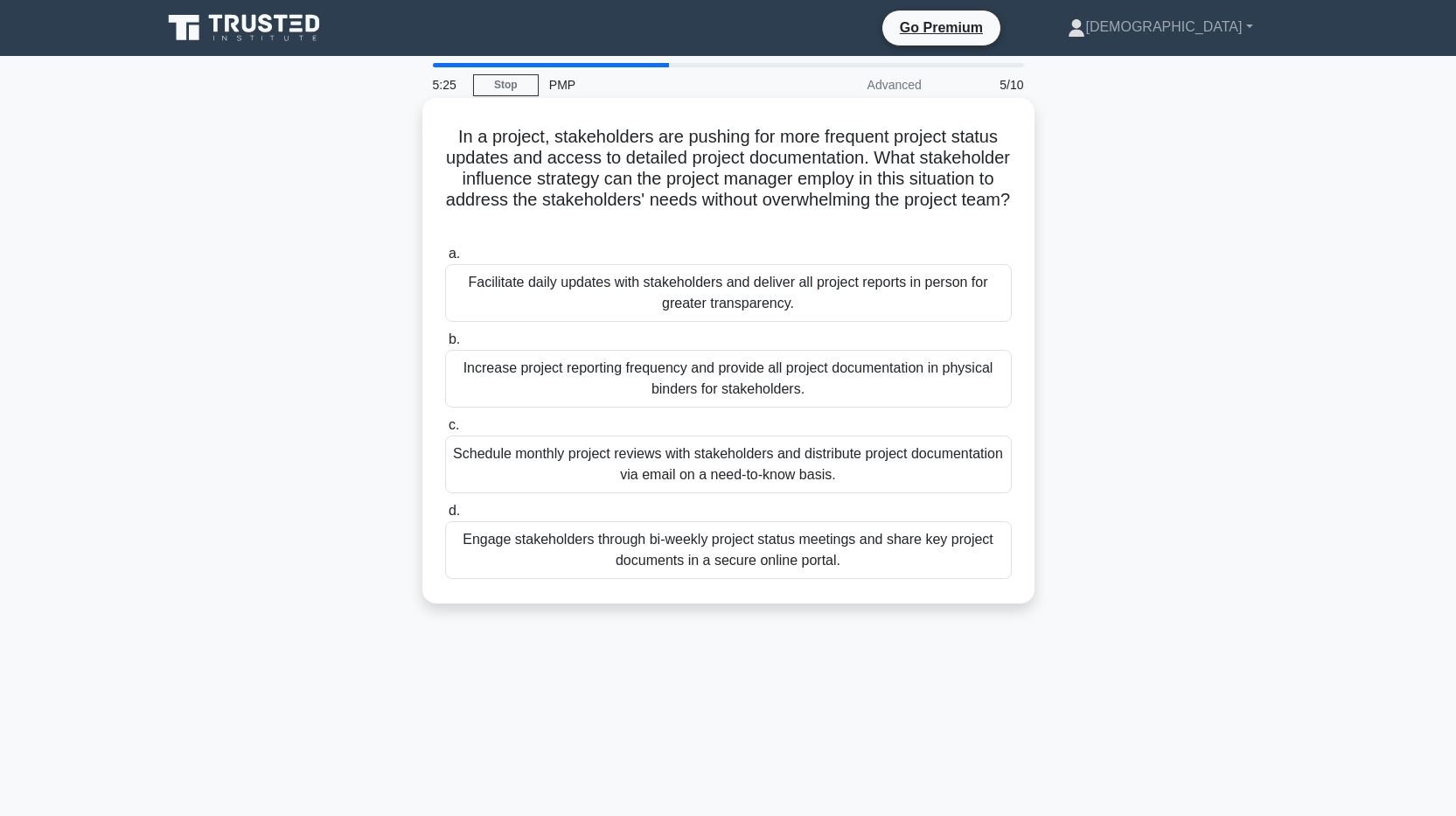
click at [723, 466] on div "Schedule monthly project reviews with stakeholders and distribute project docum…" at bounding box center [728, 464] width 566 height 57
click at [445, 431] on input "c. Schedule monthly project reviews with stakeholders and distribute project do…" at bounding box center [445, 426] width 0 height 12
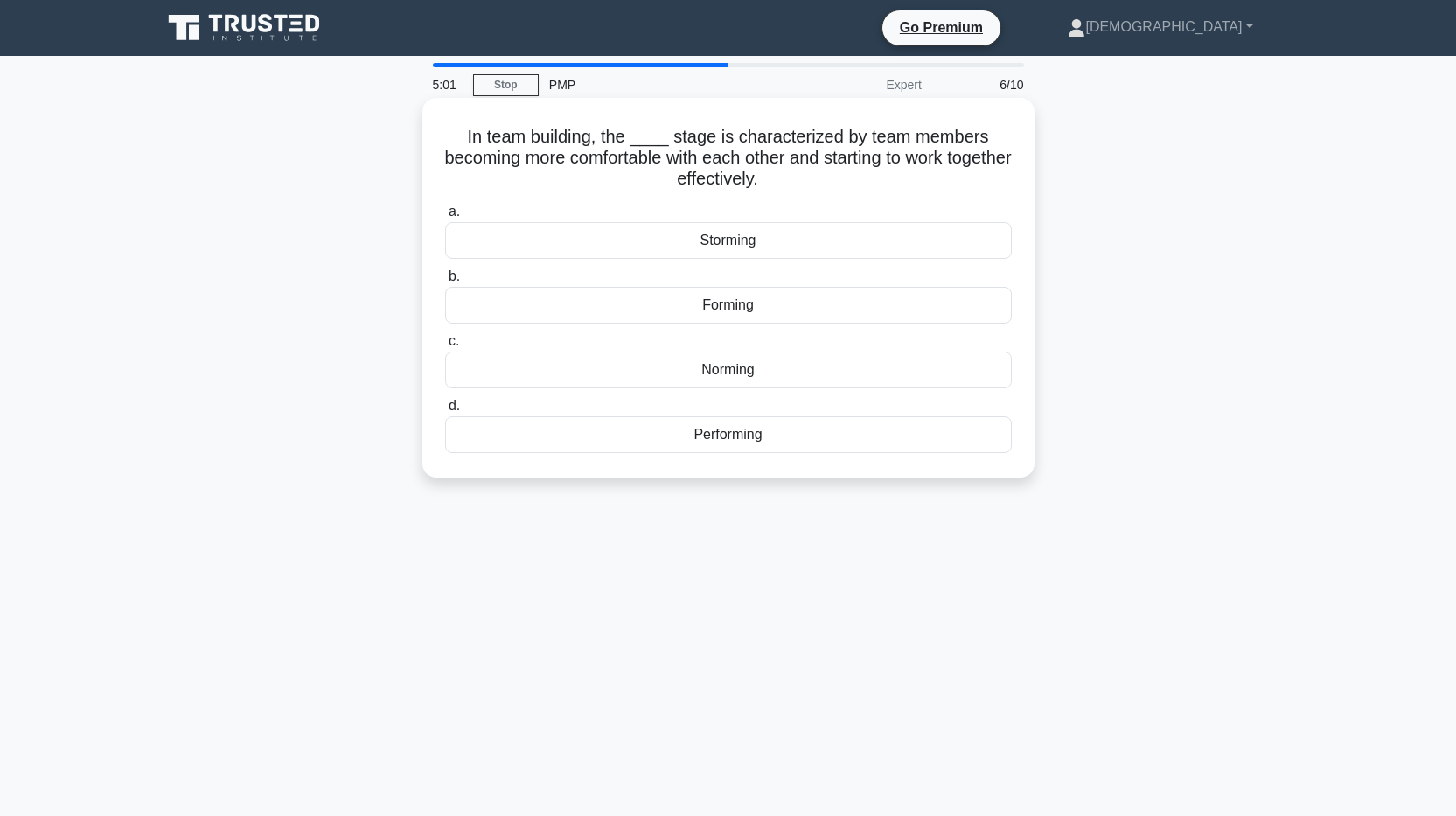
click at [731, 373] on div "Norming" at bounding box center [728, 370] width 566 height 37
click at [445, 347] on input "c. Norming" at bounding box center [445, 342] width 0 height 12
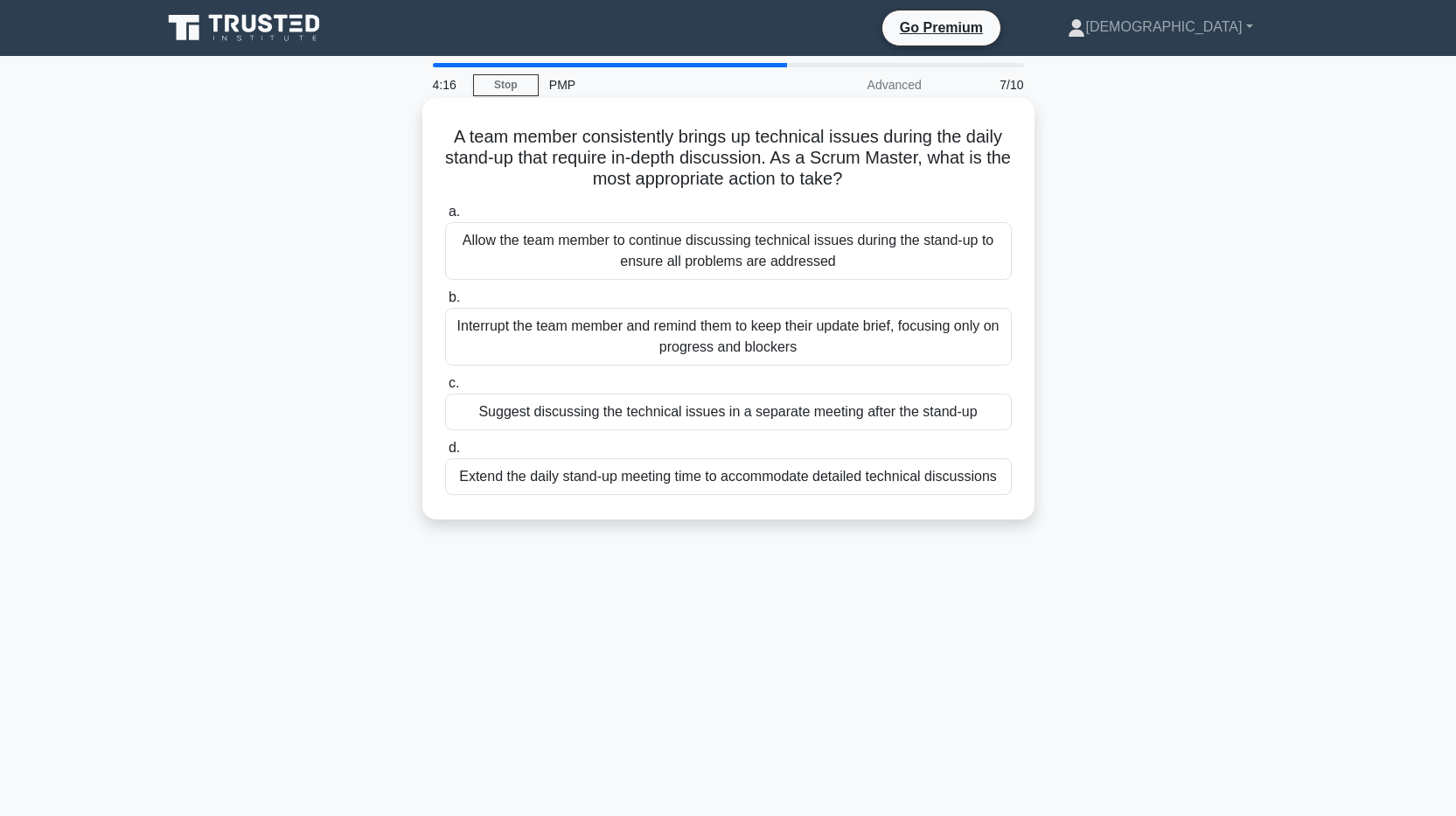
click at [834, 271] on div "Allow the team member to continue discussing technical issues during the stand-…" at bounding box center [728, 250] width 566 height 57
click at [445, 217] on input "a. Allow the team member to continue discussing technical issues during the sta…" at bounding box center [445, 212] width 0 height 12
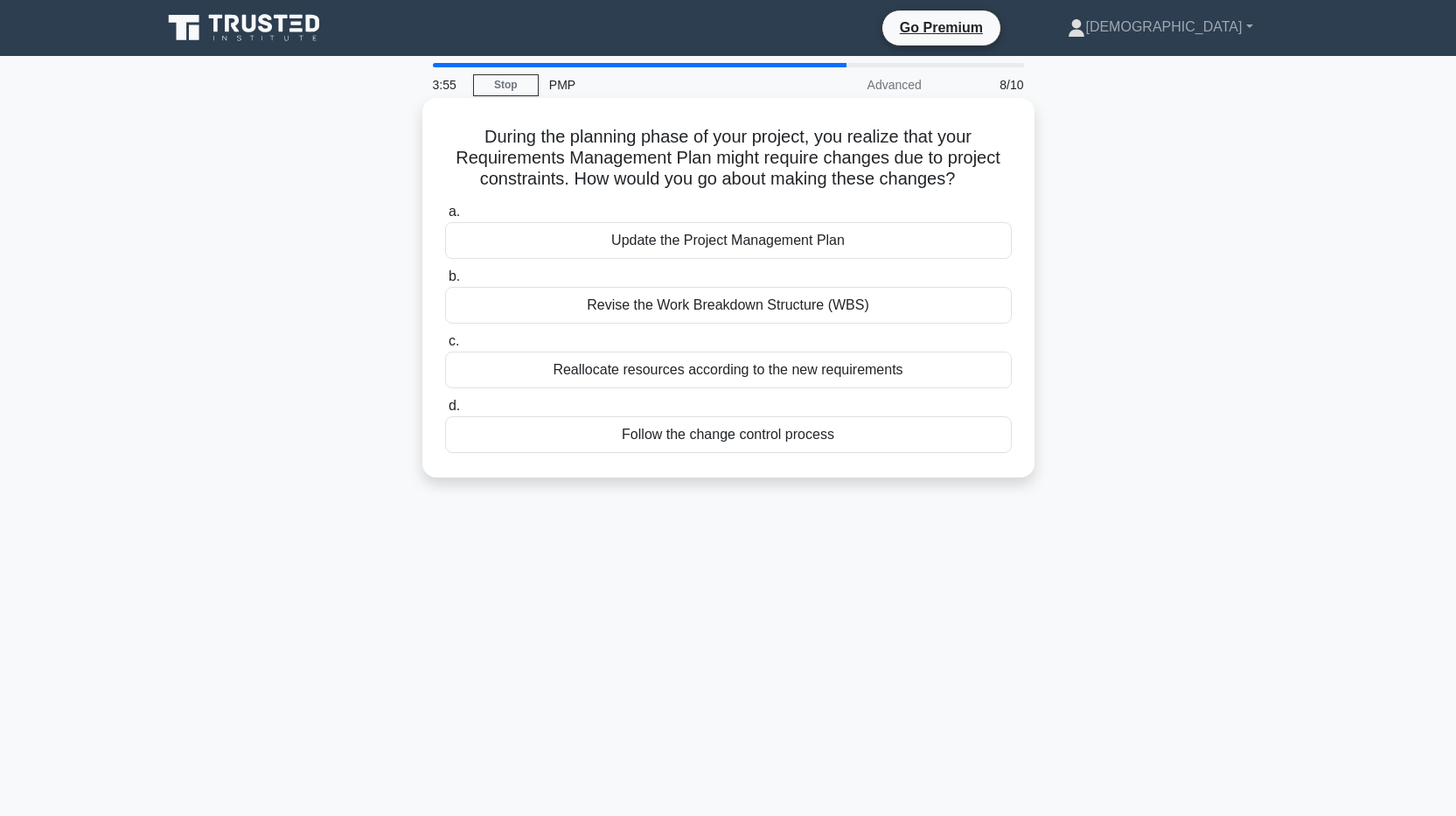
click at [724, 441] on div "Follow the change control process" at bounding box center [728, 435] width 566 height 37
click at [445, 412] on input "d. Follow the change control process" at bounding box center [445, 407] width 0 height 12
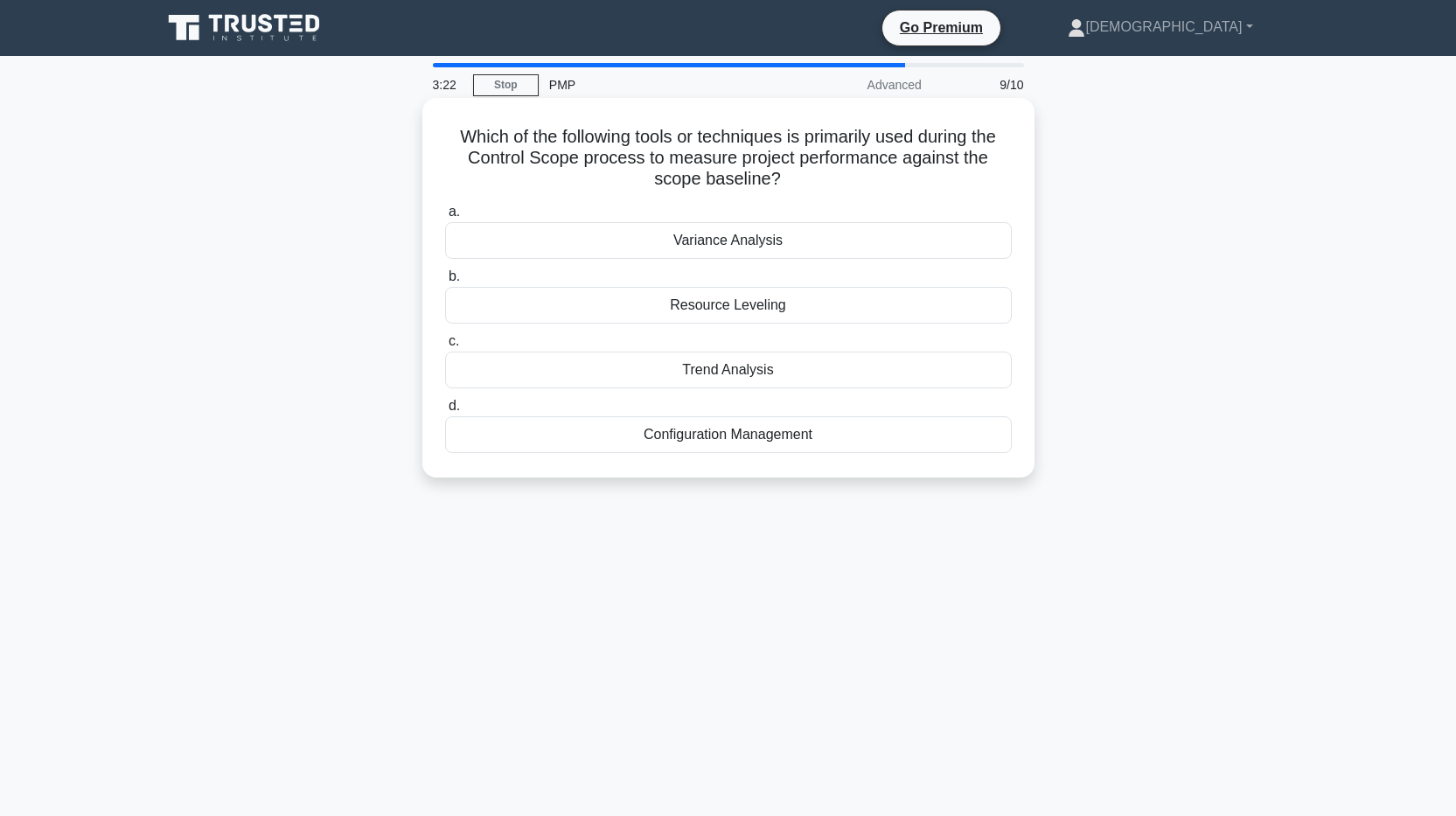
click at [764, 244] on div "Variance Analysis" at bounding box center [728, 241] width 566 height 37
click at [445, 217] on input "a. Variance Analysis" at bounding box center [445, 212] width 0 height 12
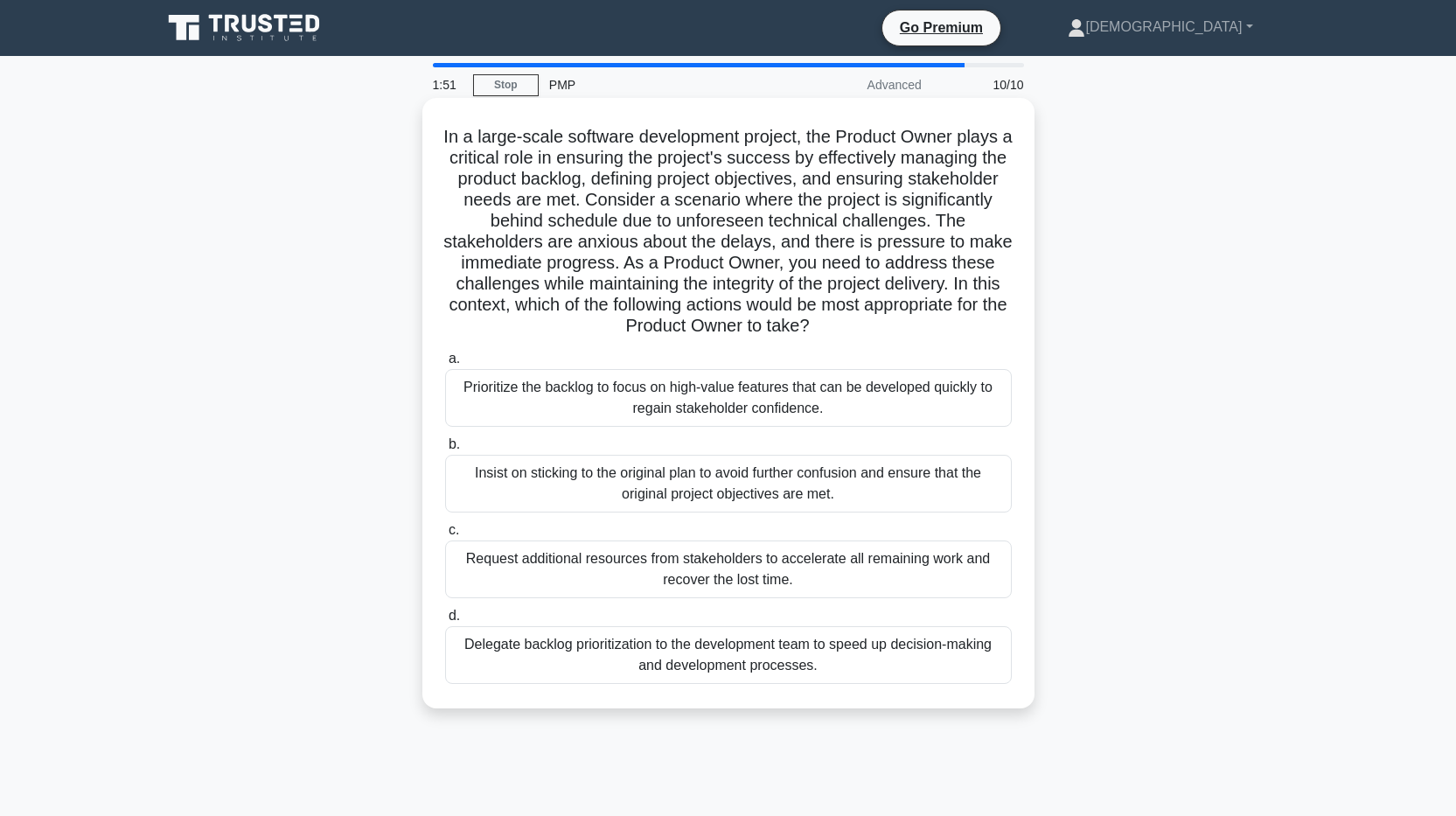
click at [752, 398] on div "Prioritize the backlog to focus on high-value features that can be developed qu…" at bounding box center [728, 397] width 566 height 57
click at [445, 365] on input "a. Prioritize the backlog to focus on high-value features that can be developed…" at bounding box center [445, 359] width 0 height 12
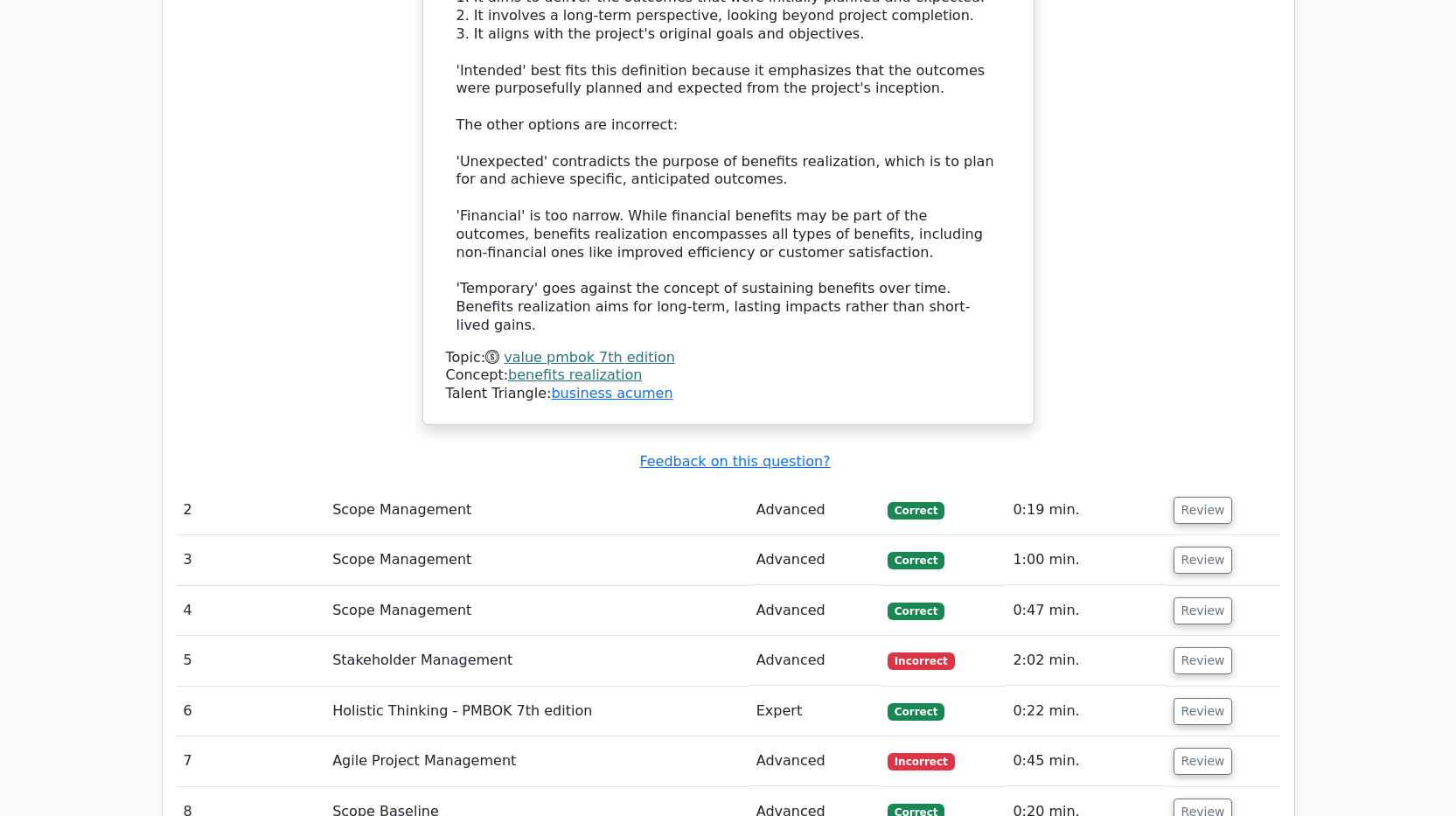
scroll to position [2186, 0]
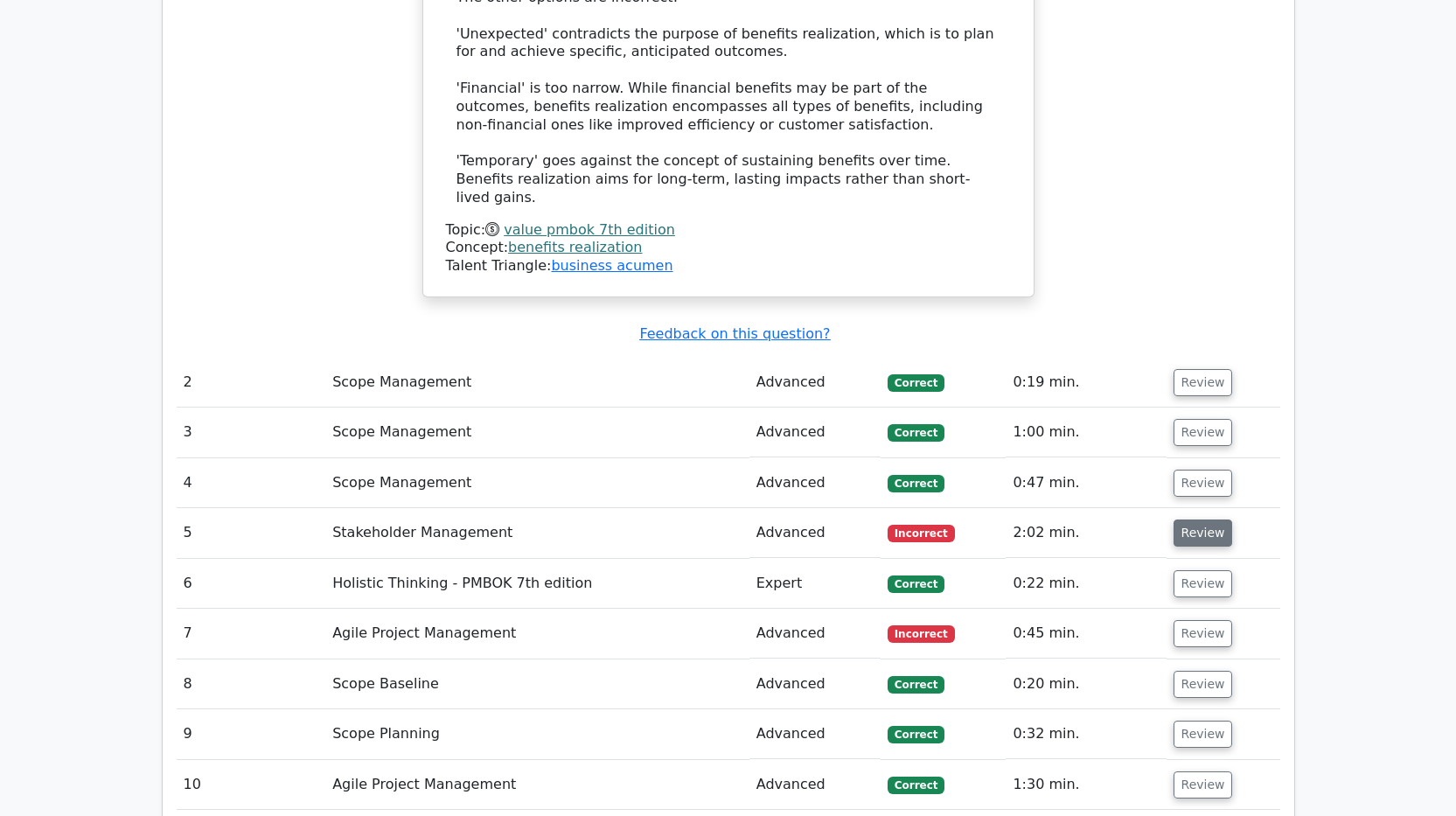
click at [1212, 519] on button "Review" at bounding box center [1203, 533] width 59 height 27
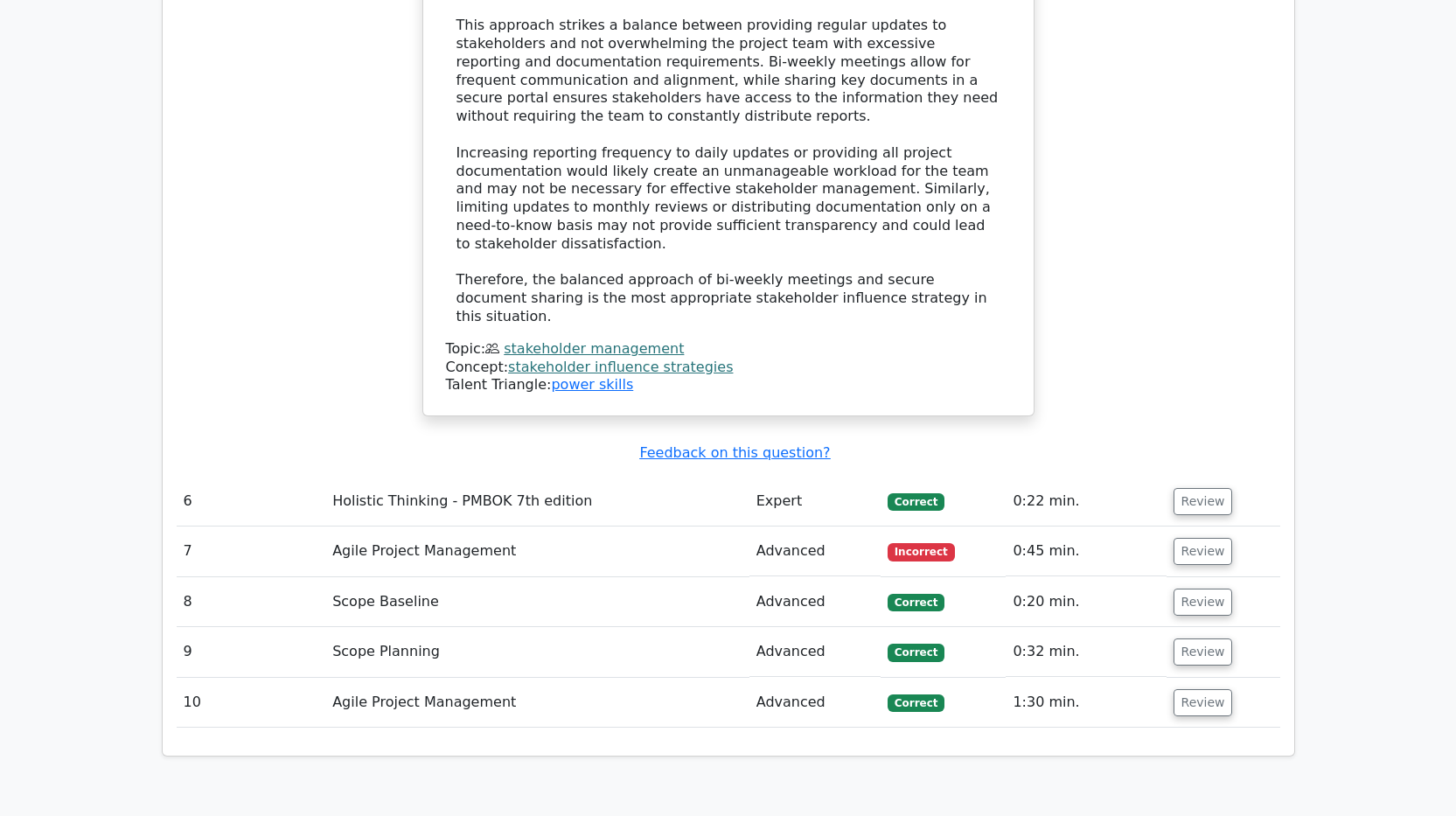
scroll to position [3323, 0]
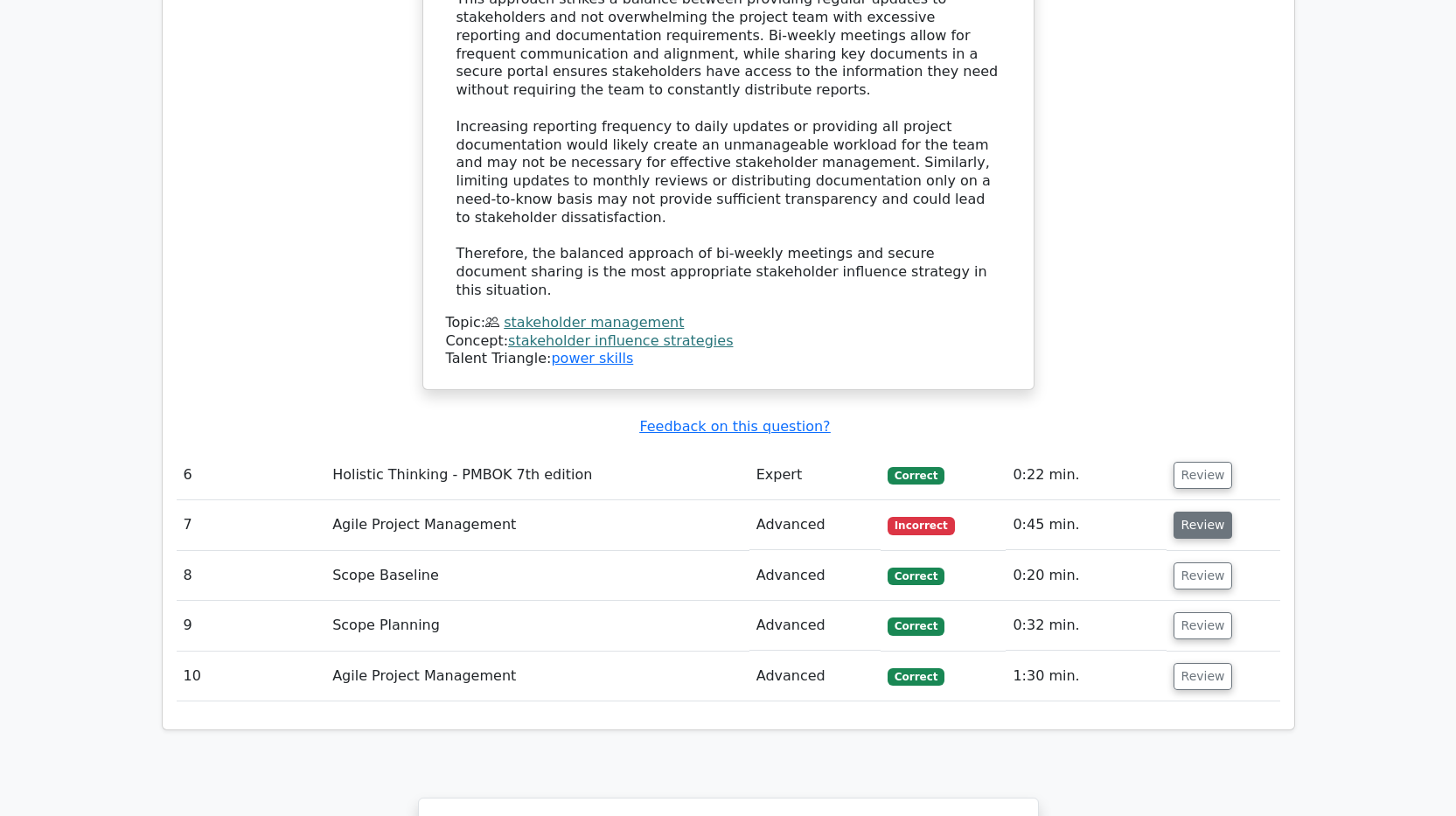
click at [1214, 511] on button "Review" at bounding box center [1203, 525] width 59 height 27
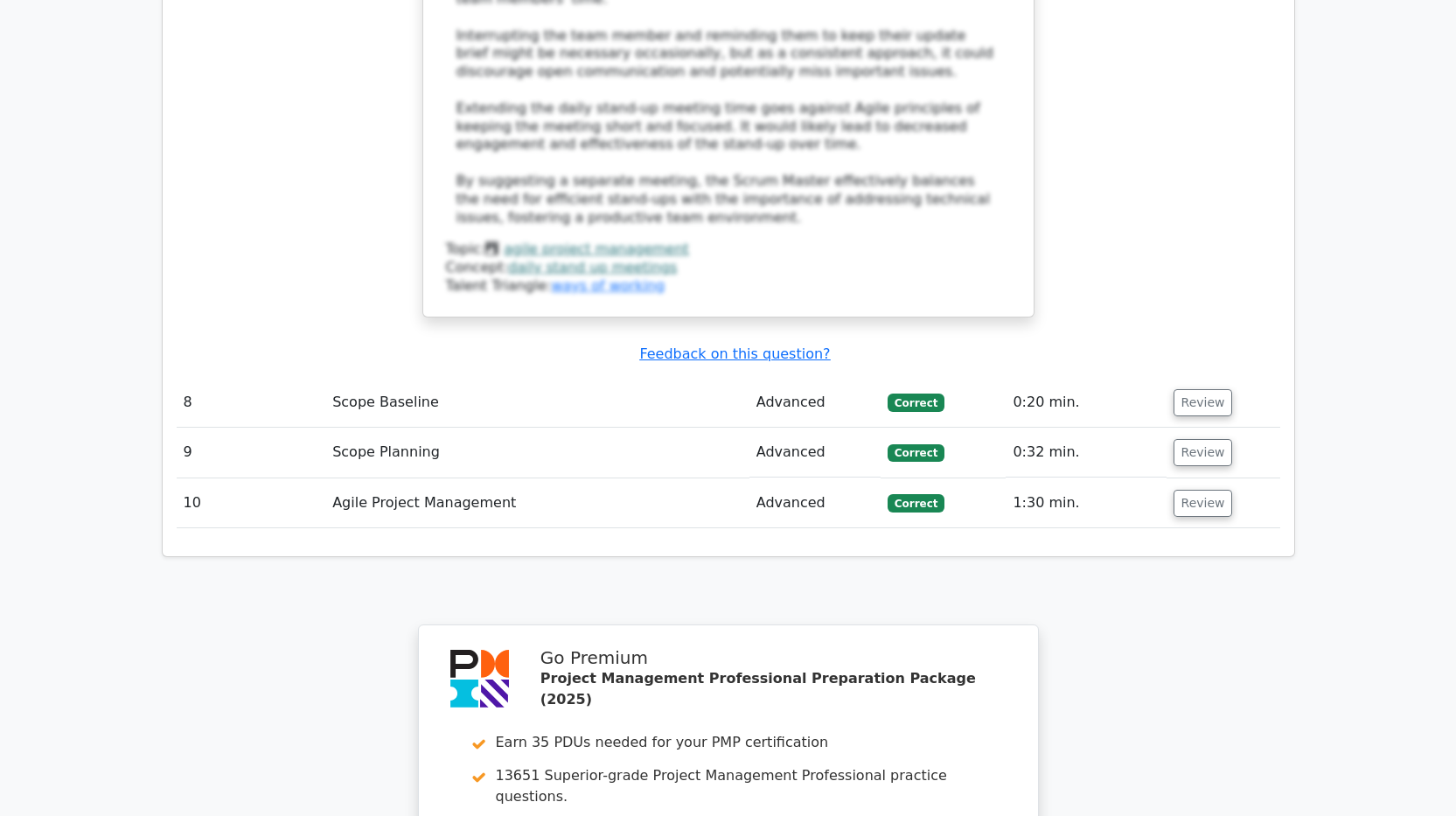
scroll to position [4635, 0]
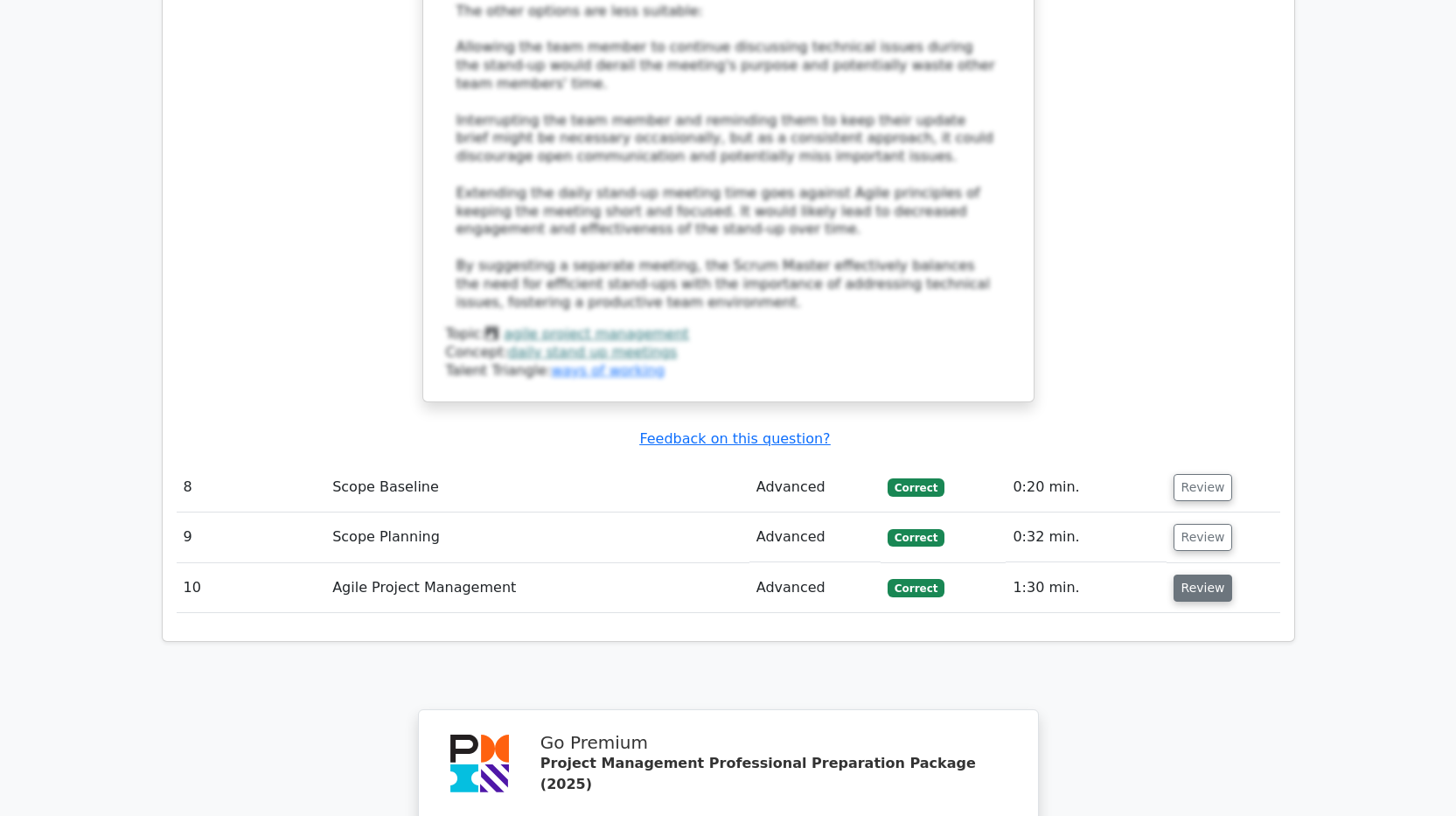
click at [1209, 574] on button "Review" at bounding box center [1203, 588] width 59 height 27
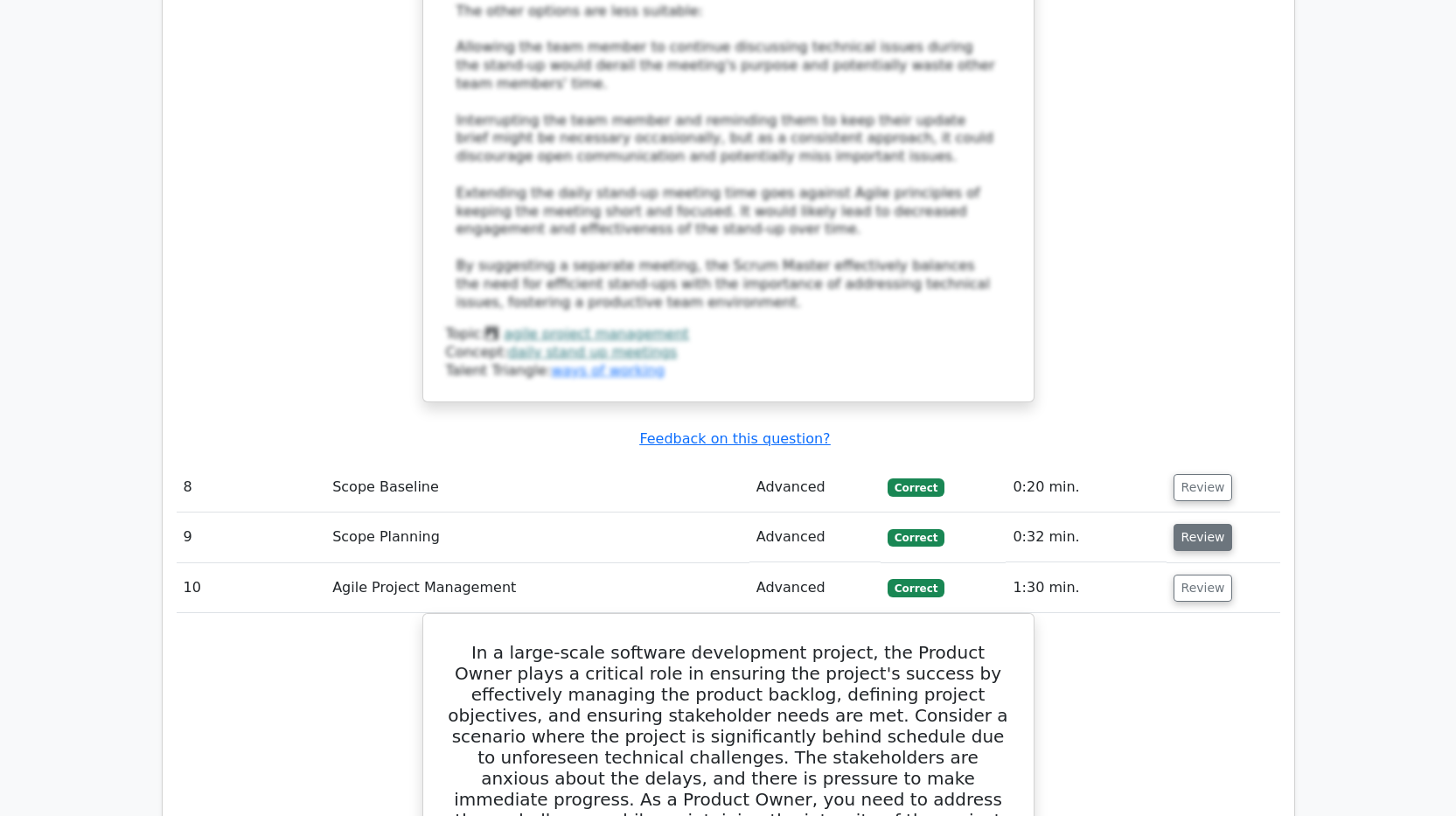
click at [1182, 524] on button "Review" at bounding box center [1203, 538] width 59 height 27
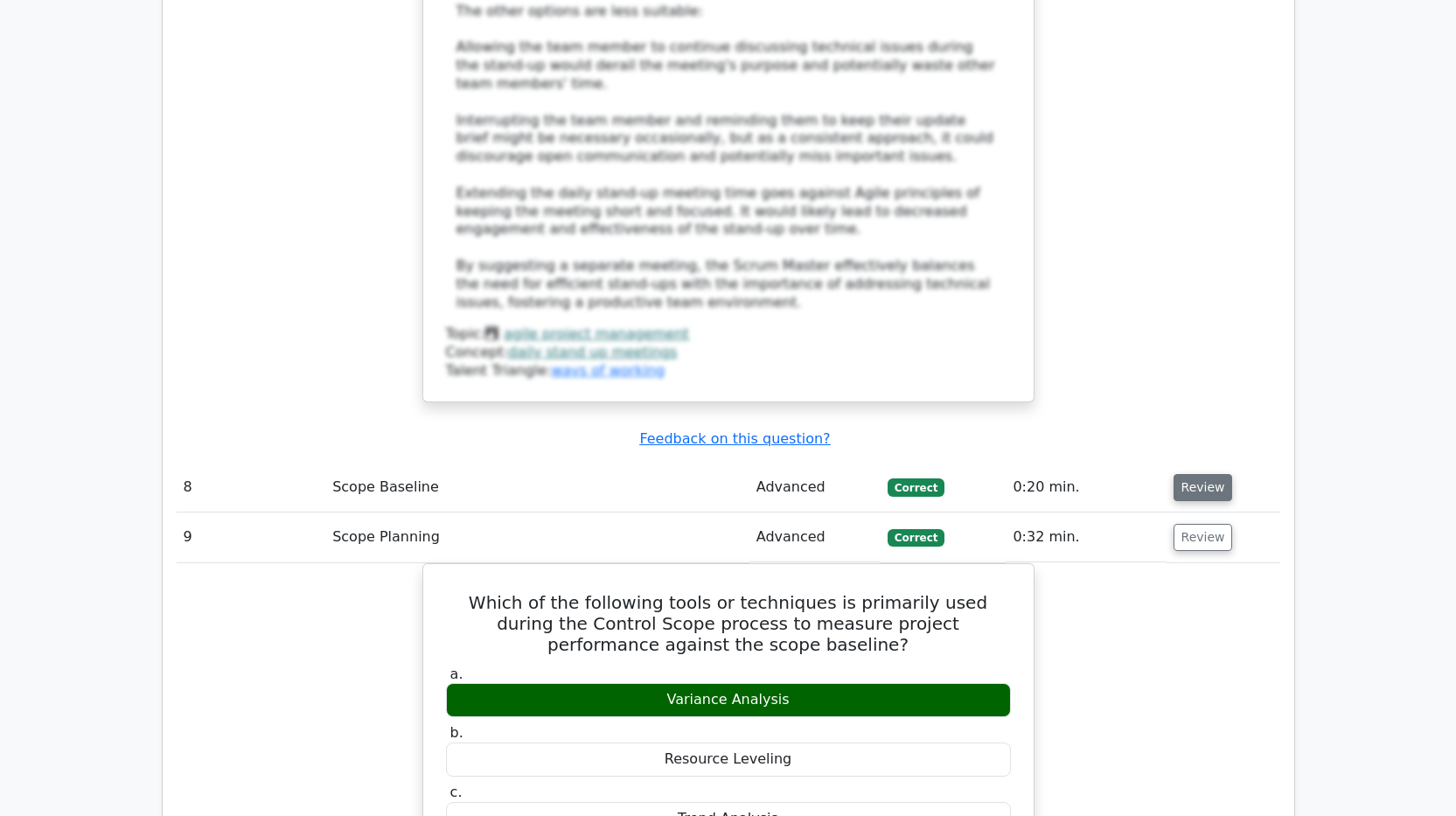
click at [1185, 474] on button "Review" at bounding box center [1203, 488] width 59 height 27
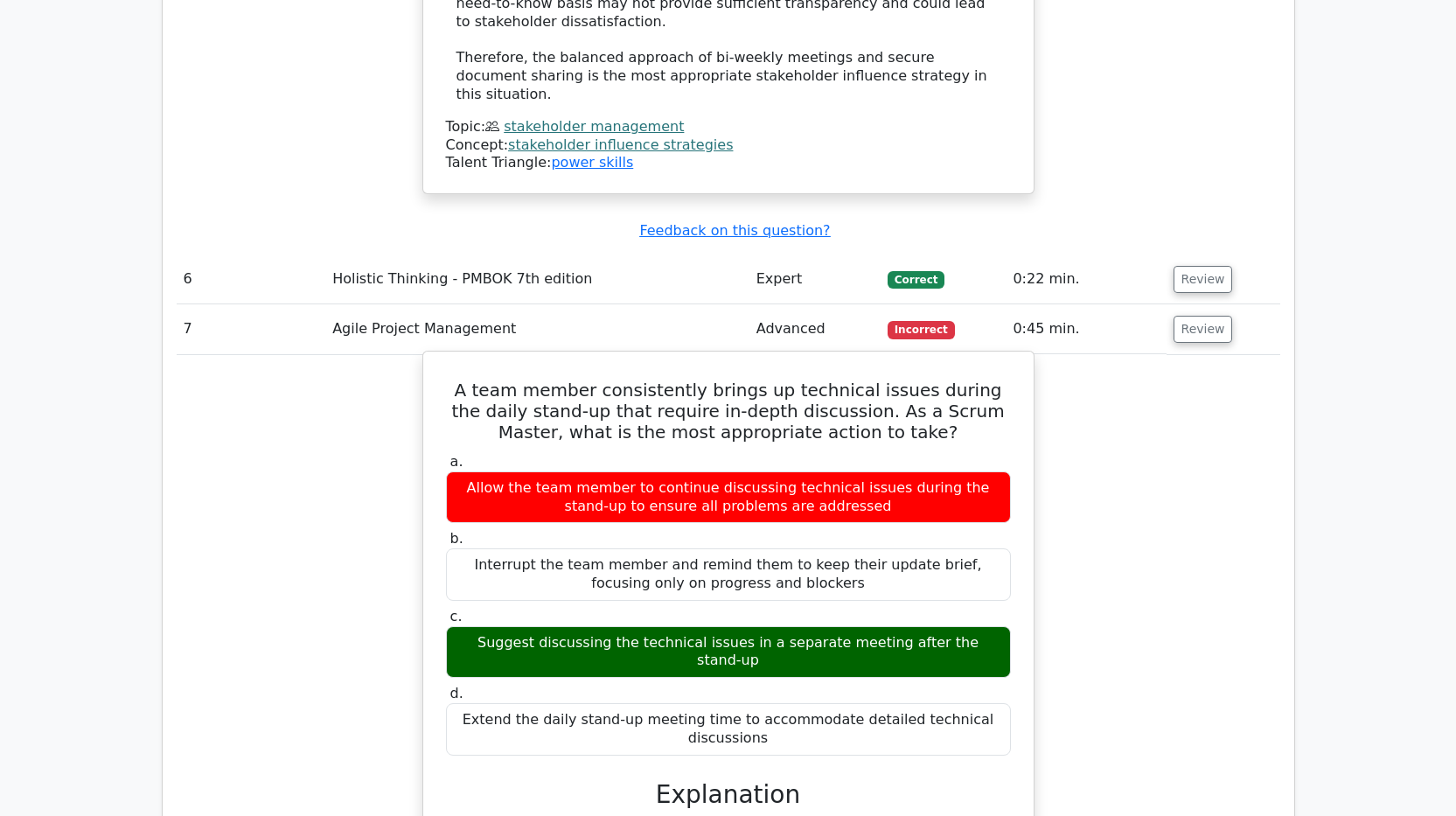
scroll to position [3411, 0]
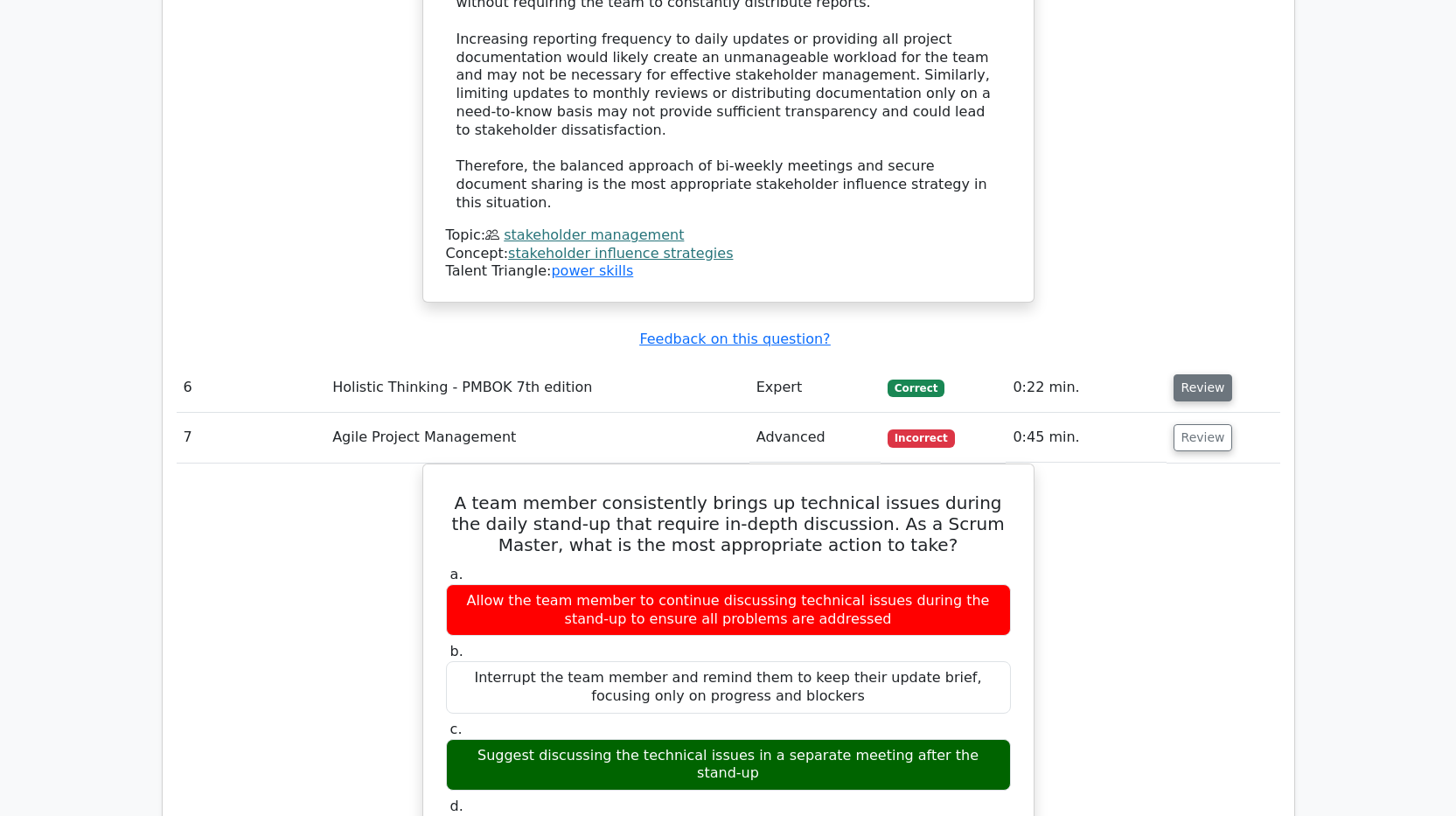
click at [1210, 375] on button "Review" at bounding box center [1203, 388] width 59 height 27
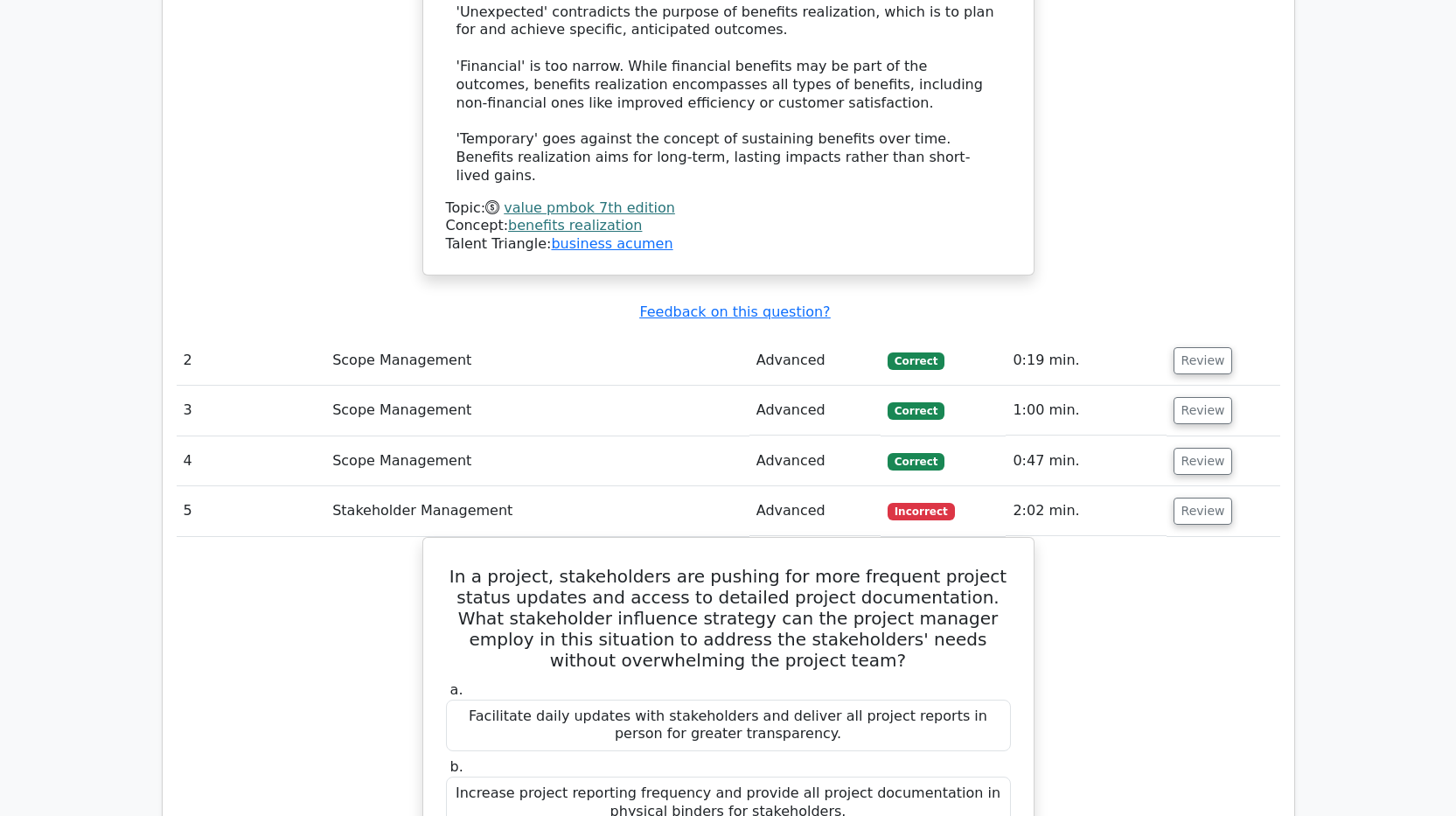
scroll to position [2186, 0]
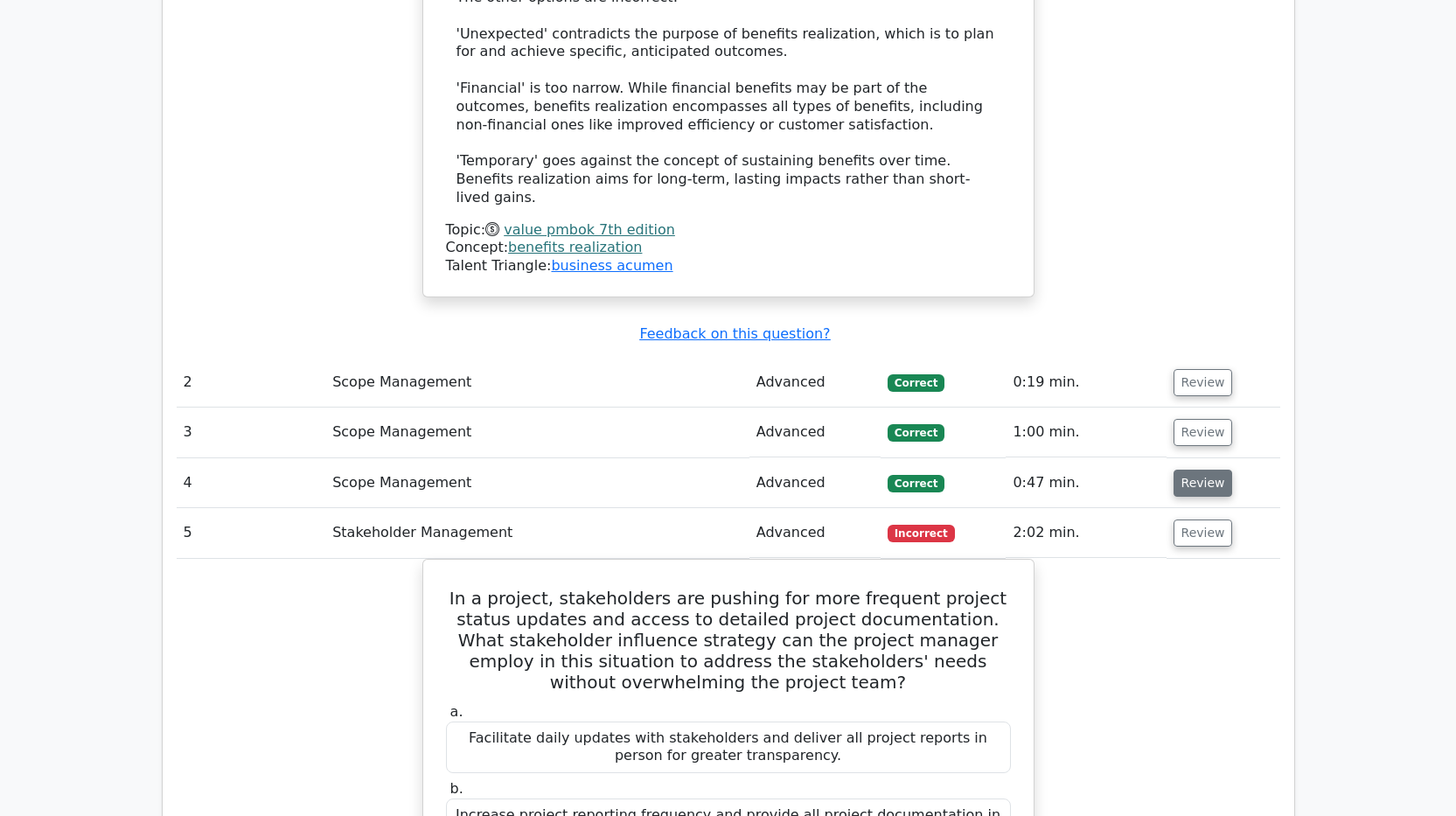
click at [1189, 470] on button "Review" at bounding box center [1203, 483] width 59 height 27
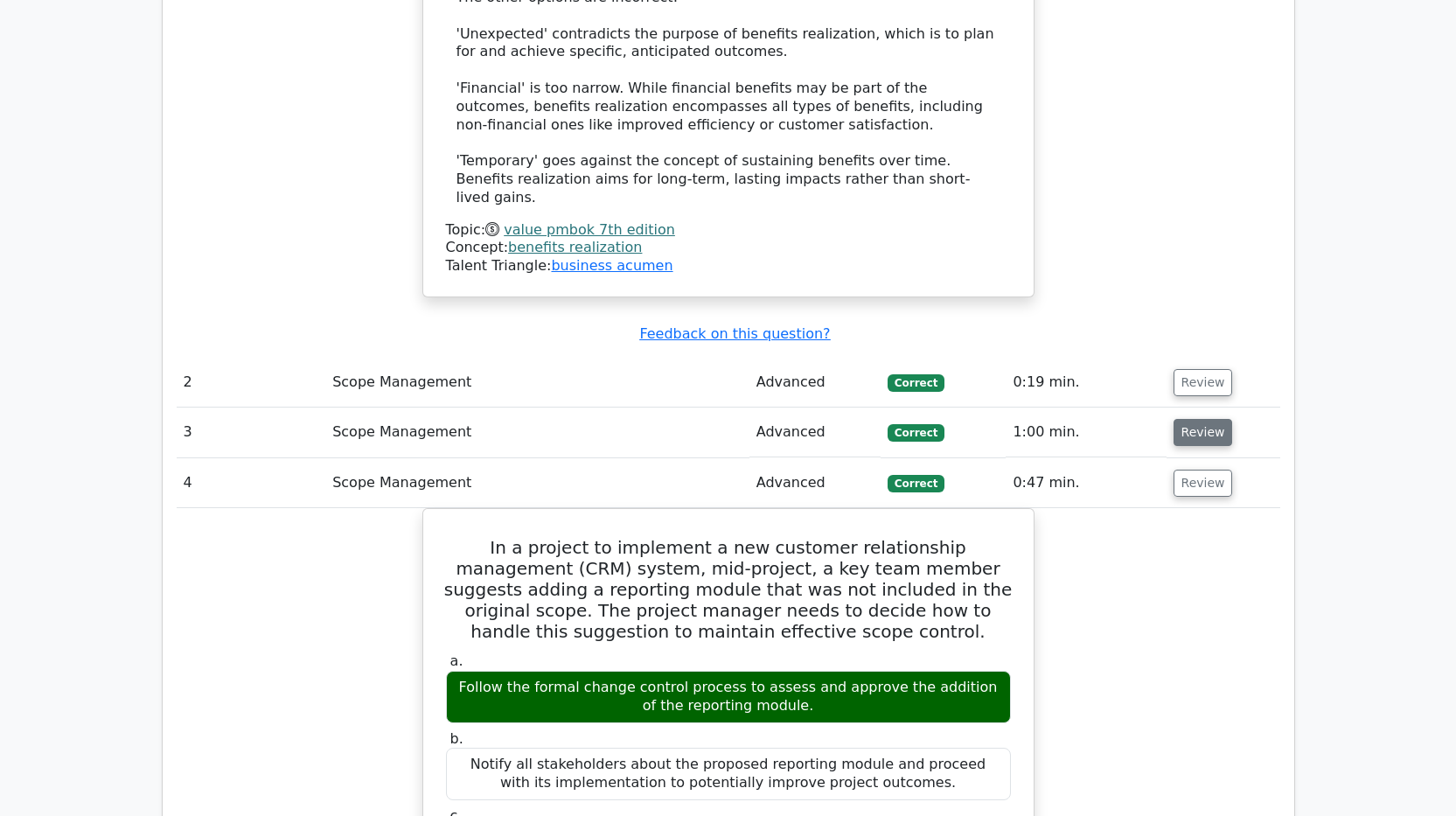
click at [1204, 419] on button "Review" at bounding box center [1203, 433] width 59 height 27
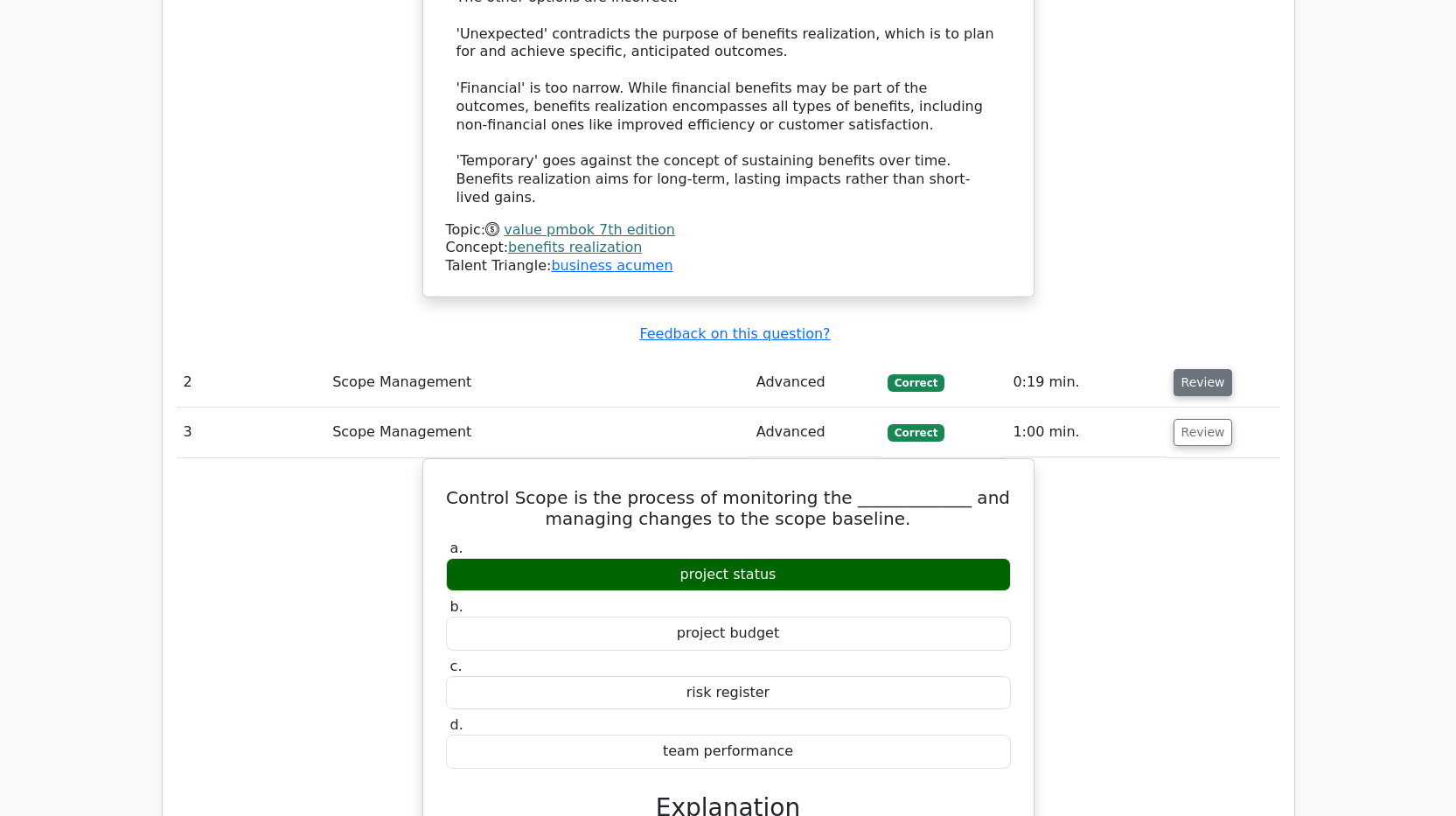
click at [1186, 369] on button "Review" at bounding box center [1203, 382] width 59 height 27
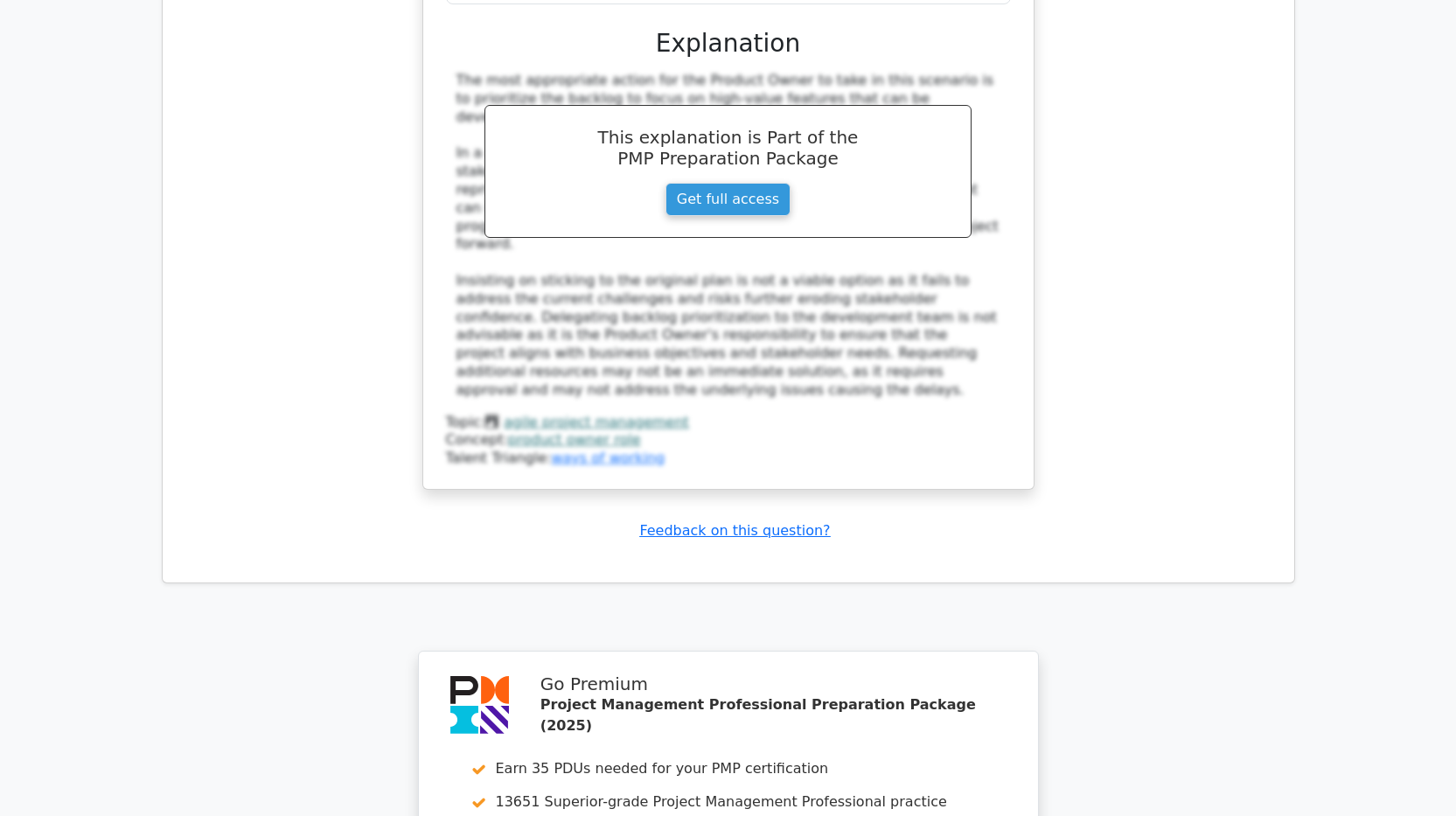
scroll to position [10857, 0]
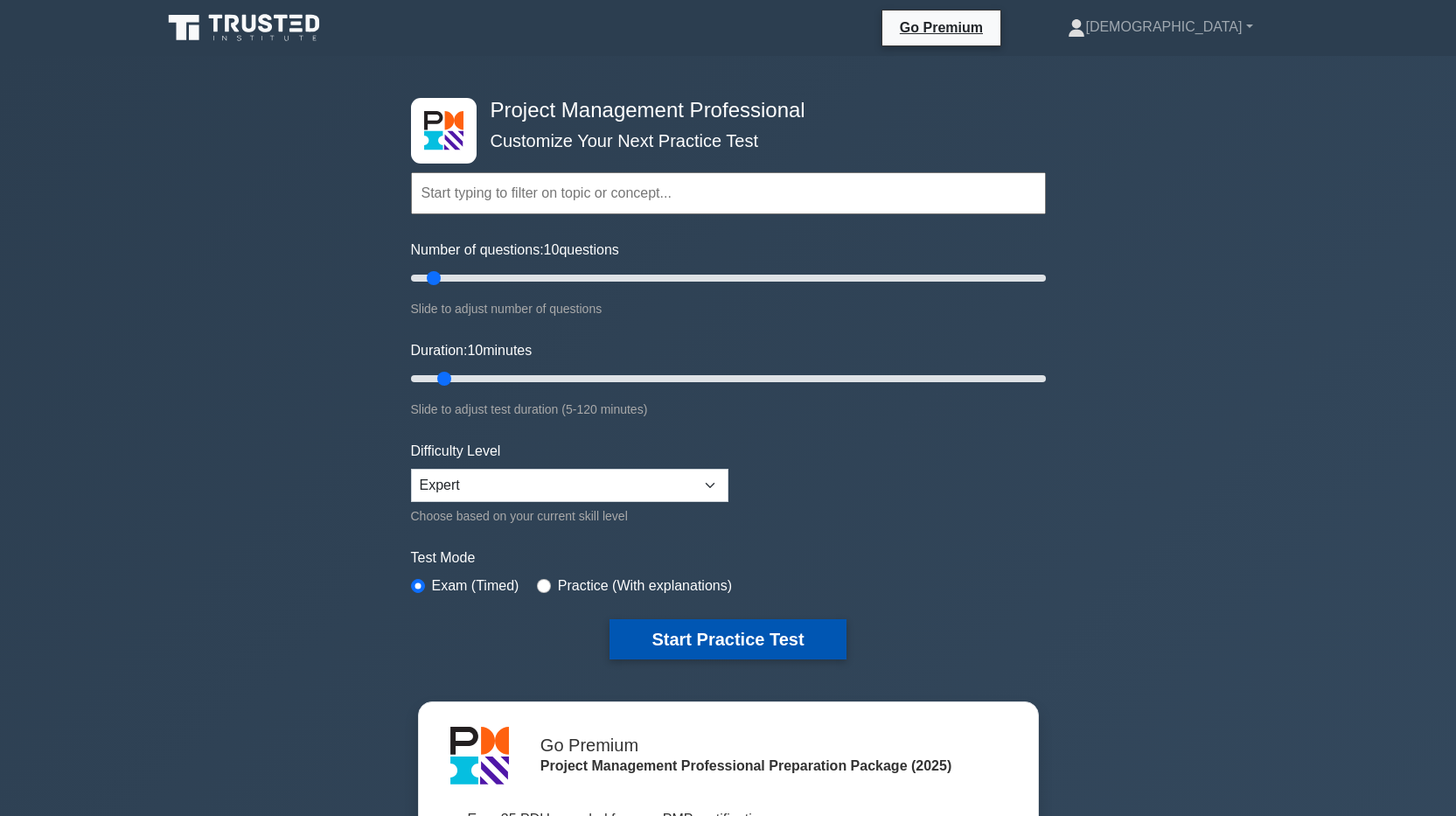
click at [713, 634] on button "Start Practice Test" at bounding box center [727, 638] width 236 height 40
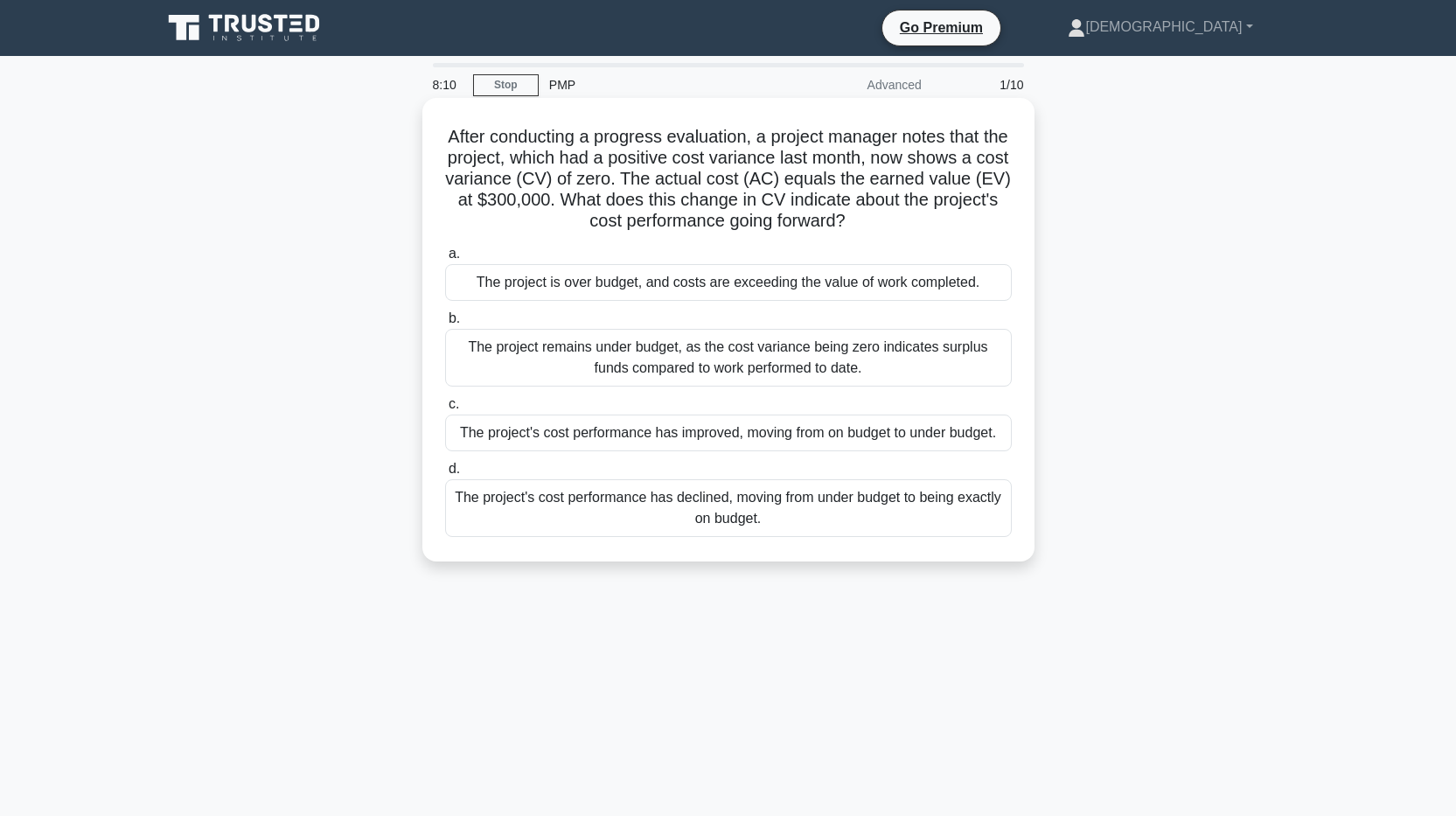
click at [740, 516] on div "The project's cost performance has declined, moving from under budget to being …" at bounding box center [728, 507] width 566 height 57
click at [445, 474] on input "d. The project's cost performance has declined, moving from under budget to bei…" at bounding box center [445, 470] width 0 height 12
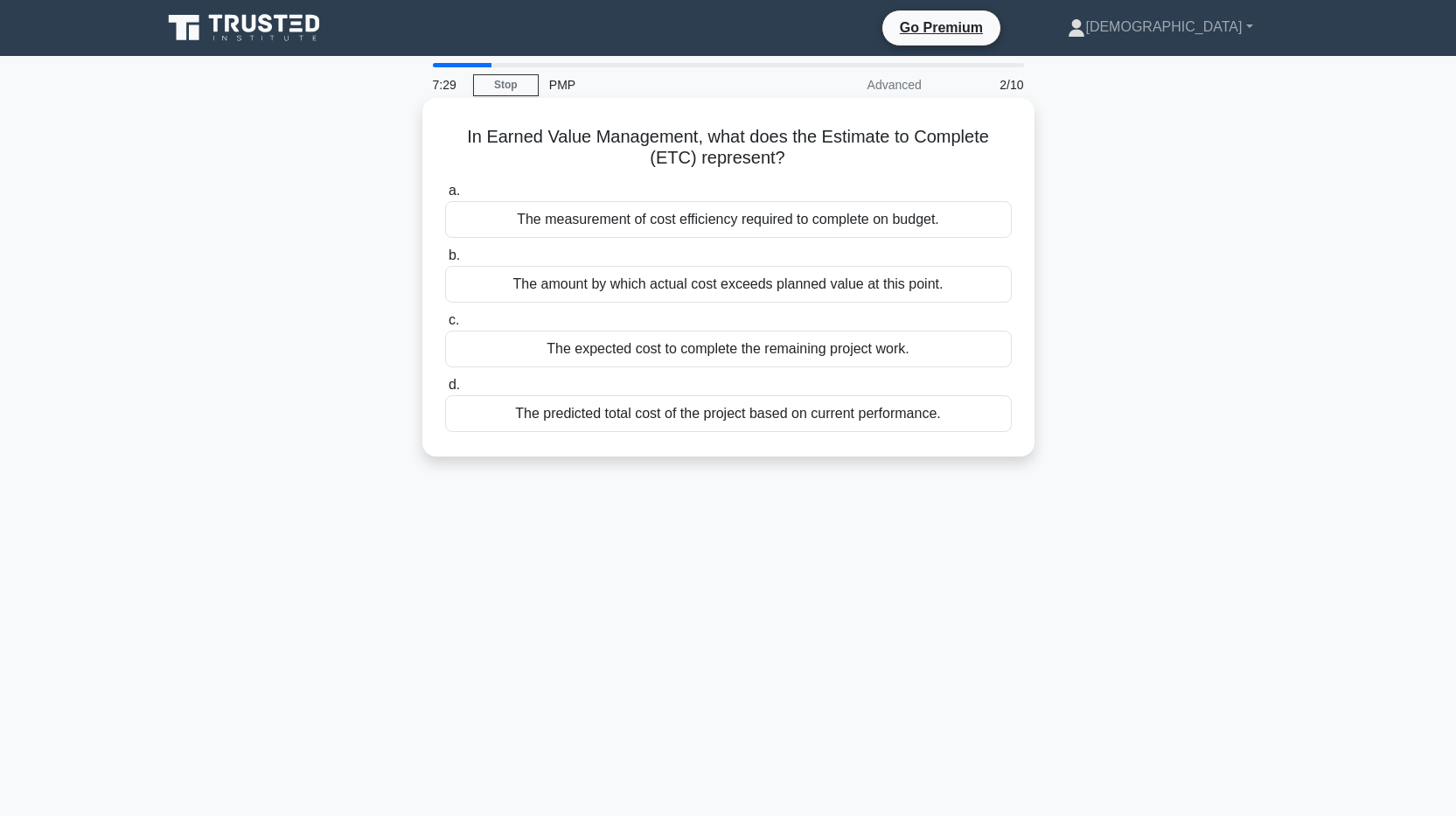
click at [882, 216] on div "The measurement of cost efficiency required to complete on budget." at bounding box center [728, 219] width 566 height 37
click at [445, 197] on input "a. The measurement of cost efficiency required to complete on budget." at bounding box center [445, 191] width 0 height 12
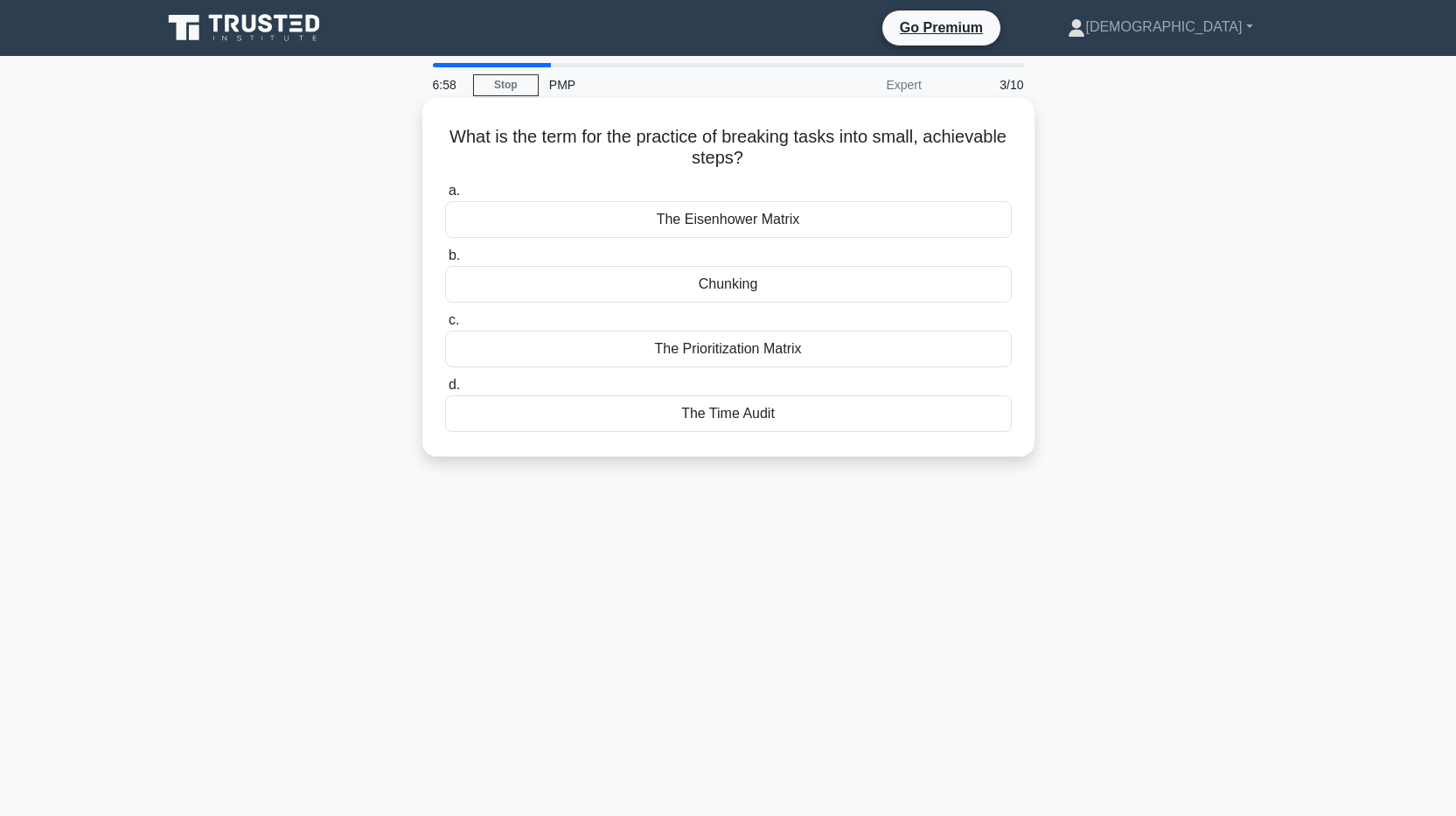
click at [743, 286] on div "Chunking" at bounding box center [728, 284] width 566 height 37
click at [445, 261] on input "b. Chunking" at bounding box center [445, 256] width 0 height 12
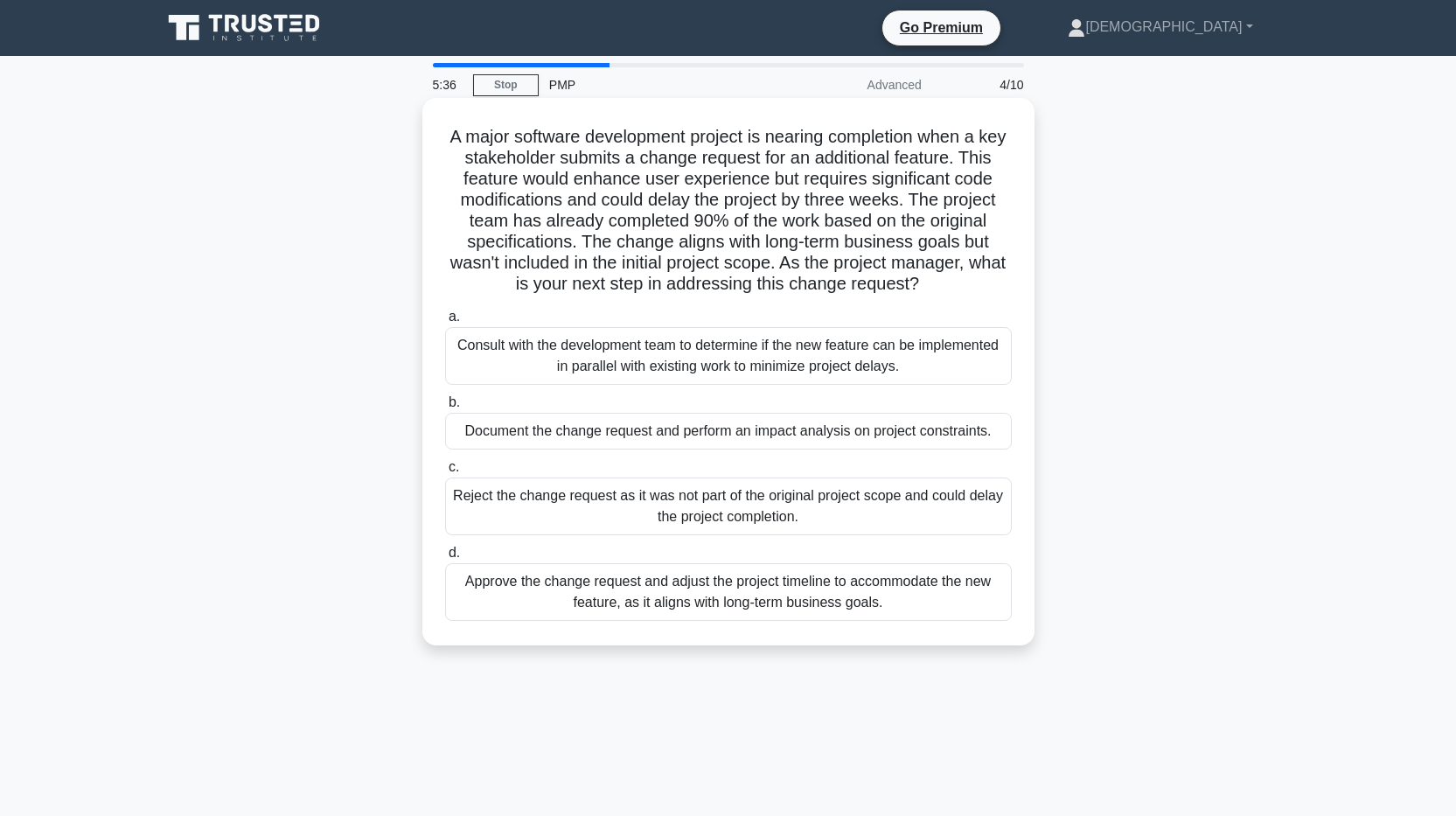
click at [828, 439] on div "Document the change request and perform an impact analysis on project constrain…" at bounding box center [728, 431] width 566 height 37
click at [445, 408] on input "b. Document the change request and perform an impact analysis on project constr…" at bounding box center [445, 403] width 0 height 12
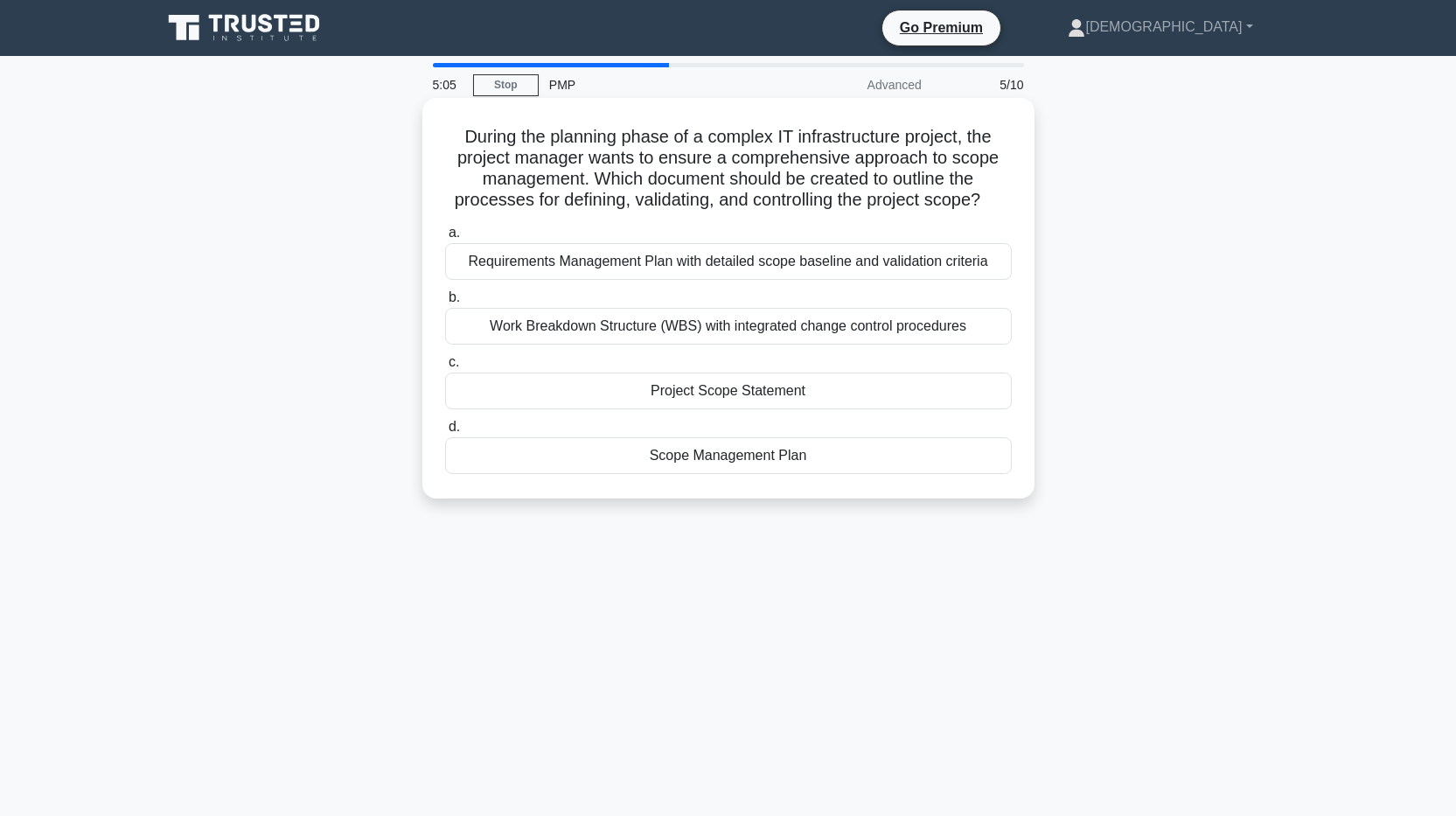
click at [731, 464] on div "Scope Management Plan" at bounding box center [728, 456] width 566 height 37
click at [445, 433] on input "d. Scope Management Plan" at bounding box center [445, 427] width 0 height 12
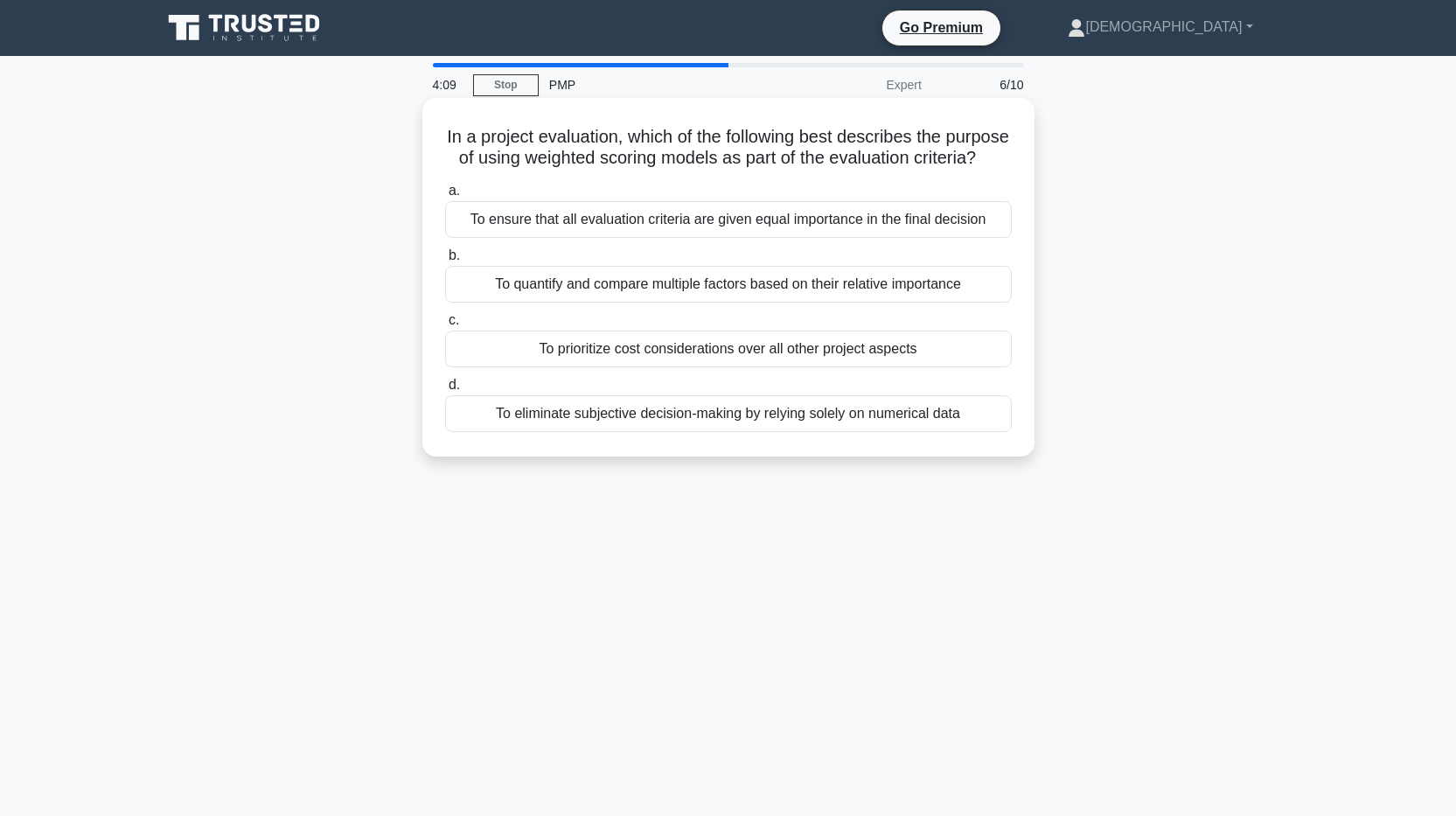
click at [666, 303] on div "To quantify and compare multiple factors based on their relative importance" at bounding box center [728, 284] width 566 height 37
click at [445, 261] on input "b. To quantify and compare multiple factors based on their relative importance" at bounding box center [445, 256] width 0 height 12
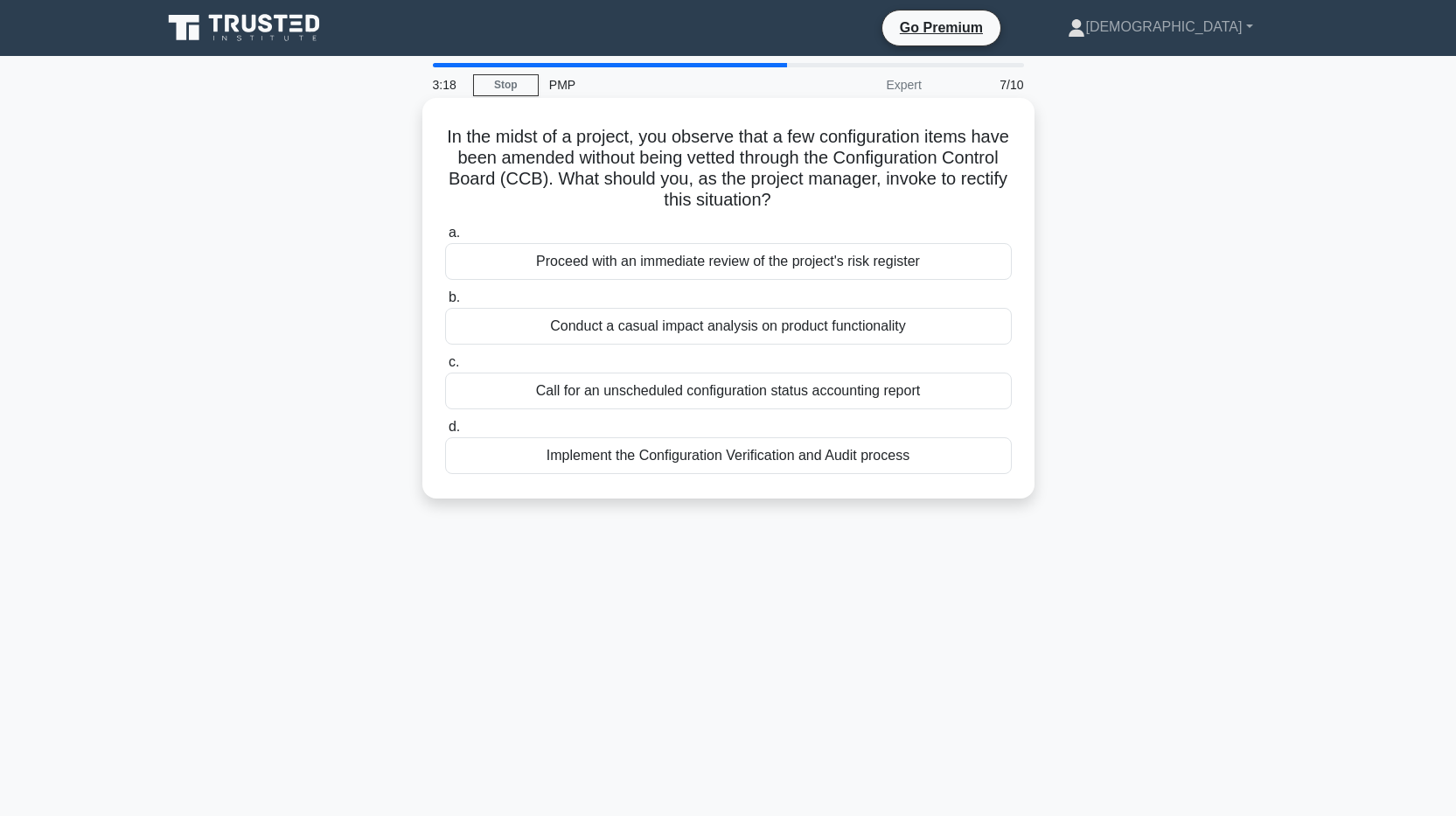
click at [769, 456] on div "Implement the Configuration Verification and Audit process" at bounding box center [728, 456] width 566 height 37
click at [445, 433] on input "d. Implement the Configuration Verification and Audit process" at bounding box center [445, 427] width 0 height 12
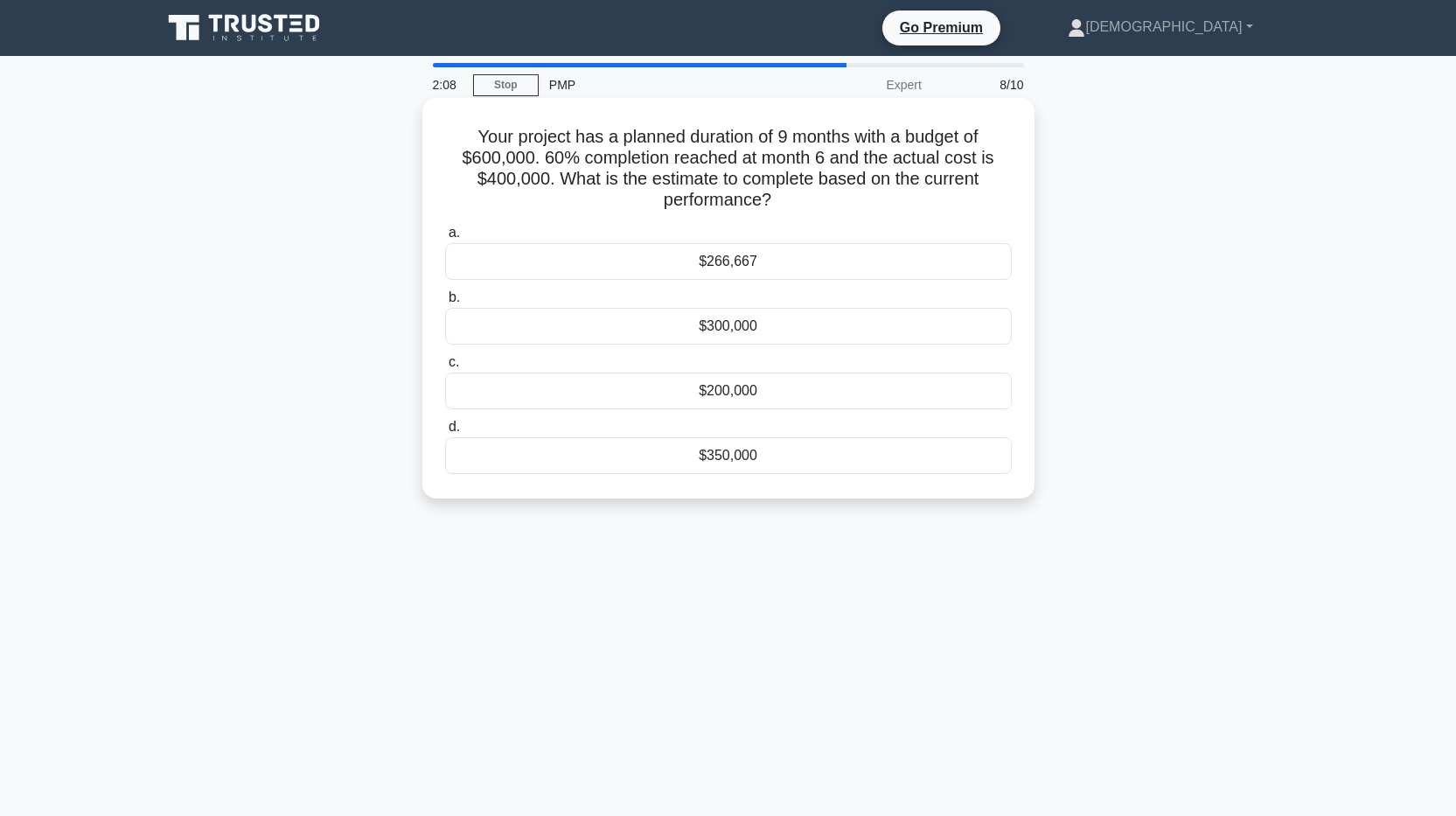
click at [739, 396] on div "$200,000" at bounding box center [728, 391] width 566 height 37
click at [445, 368] on input "c. $200,000" at bounding box center [445, 363] width 0 height 12
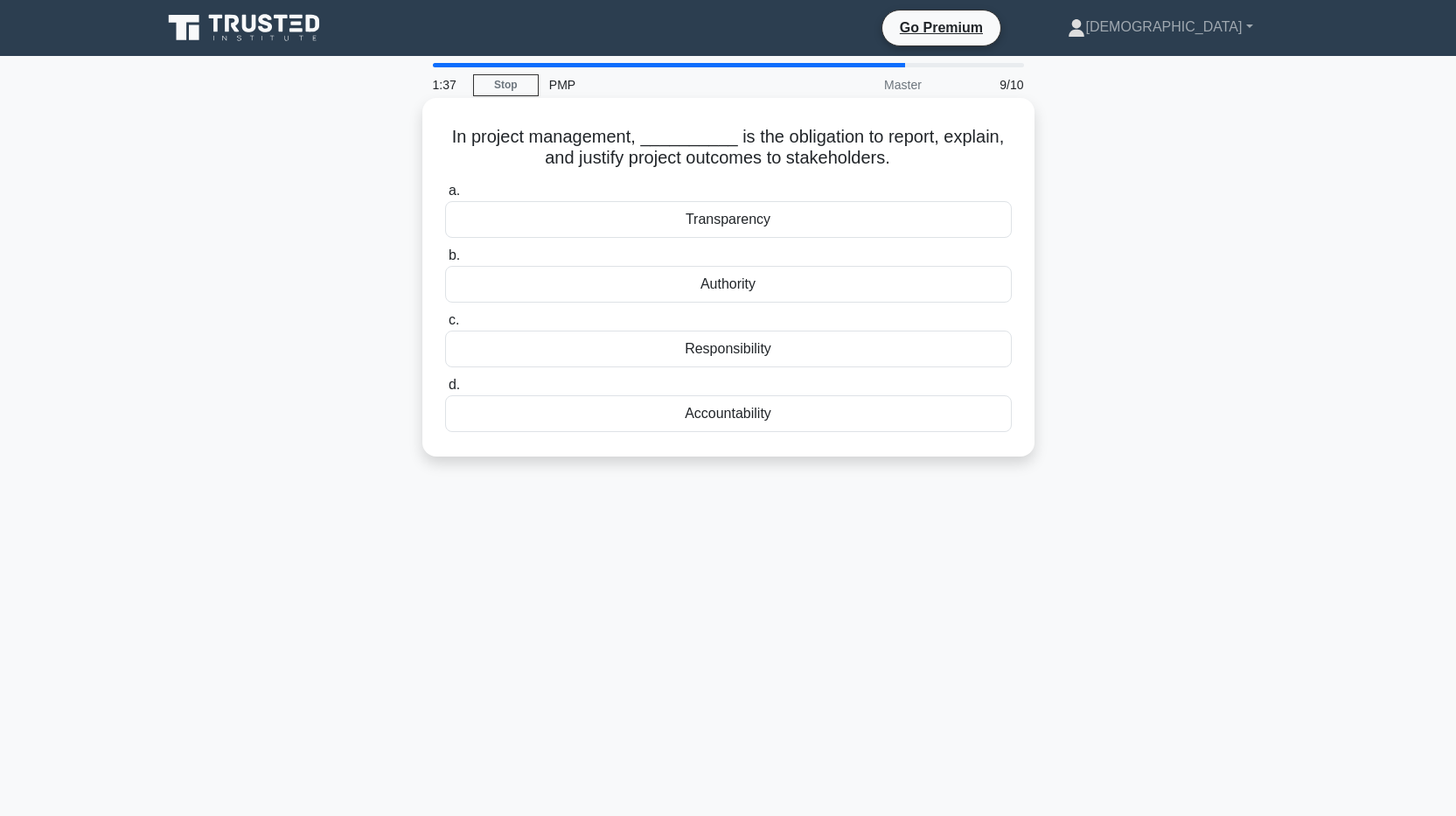
click at [740, 412] on div "Accountability" at bounding box center [728, 413] width 566 height 37
click at [445, 391] on input "d. Accountability" at bounding box center [445, 385] width 0 height 12
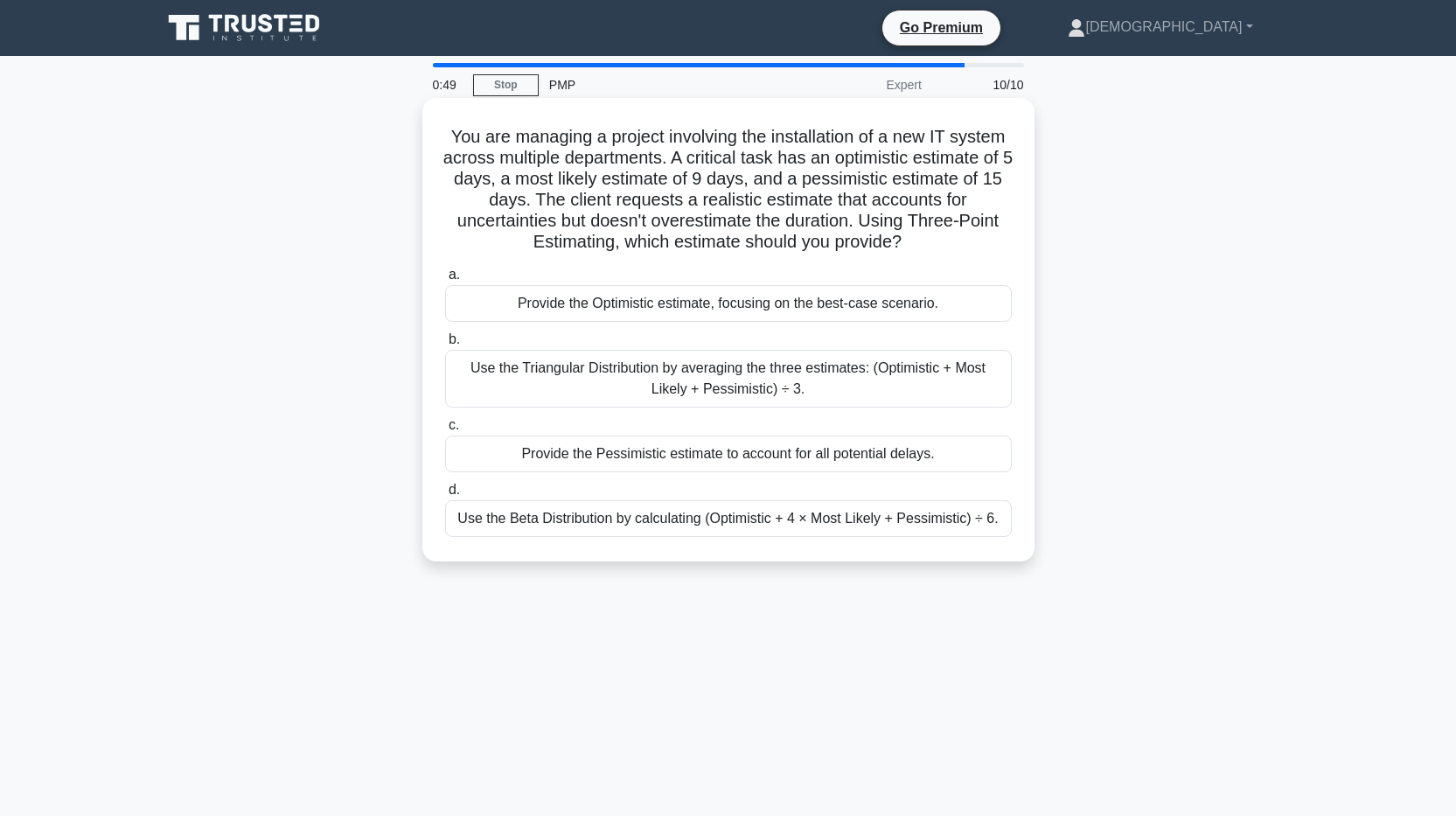
click at [782, 521] on div "Use the Beta Distribution by calculating (Optimistic + 4 × Most Likely + Pessim…" at bounding box center [728, 519] width 566 height 37
click at [445, 496] on input "d. Use the Beta Distribution by calculating (Optimistic + 4 × Most Likely + Pes…" at bounding box center [445, 490] width 0 height 12
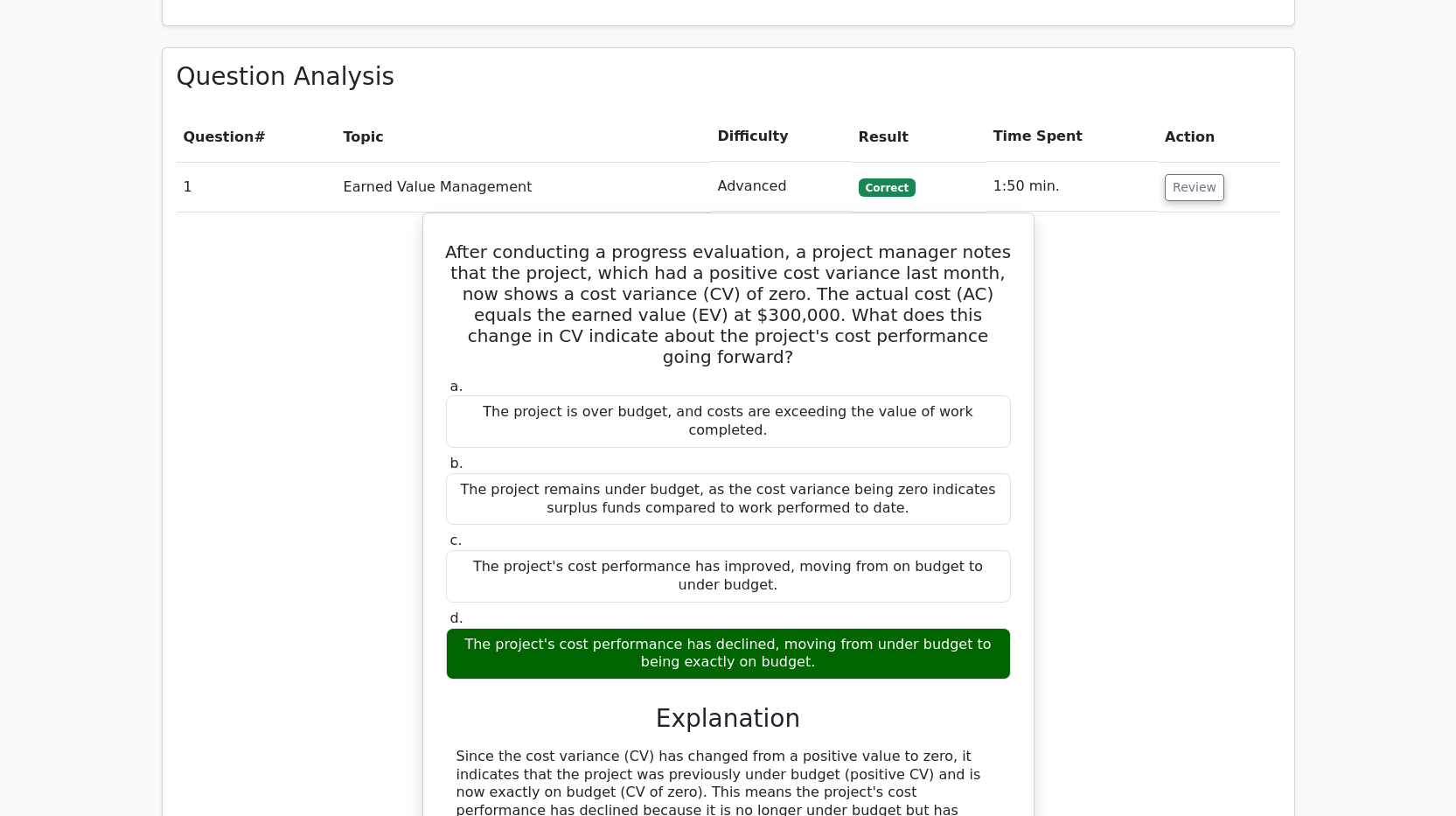
scroll to position [2011, 0]
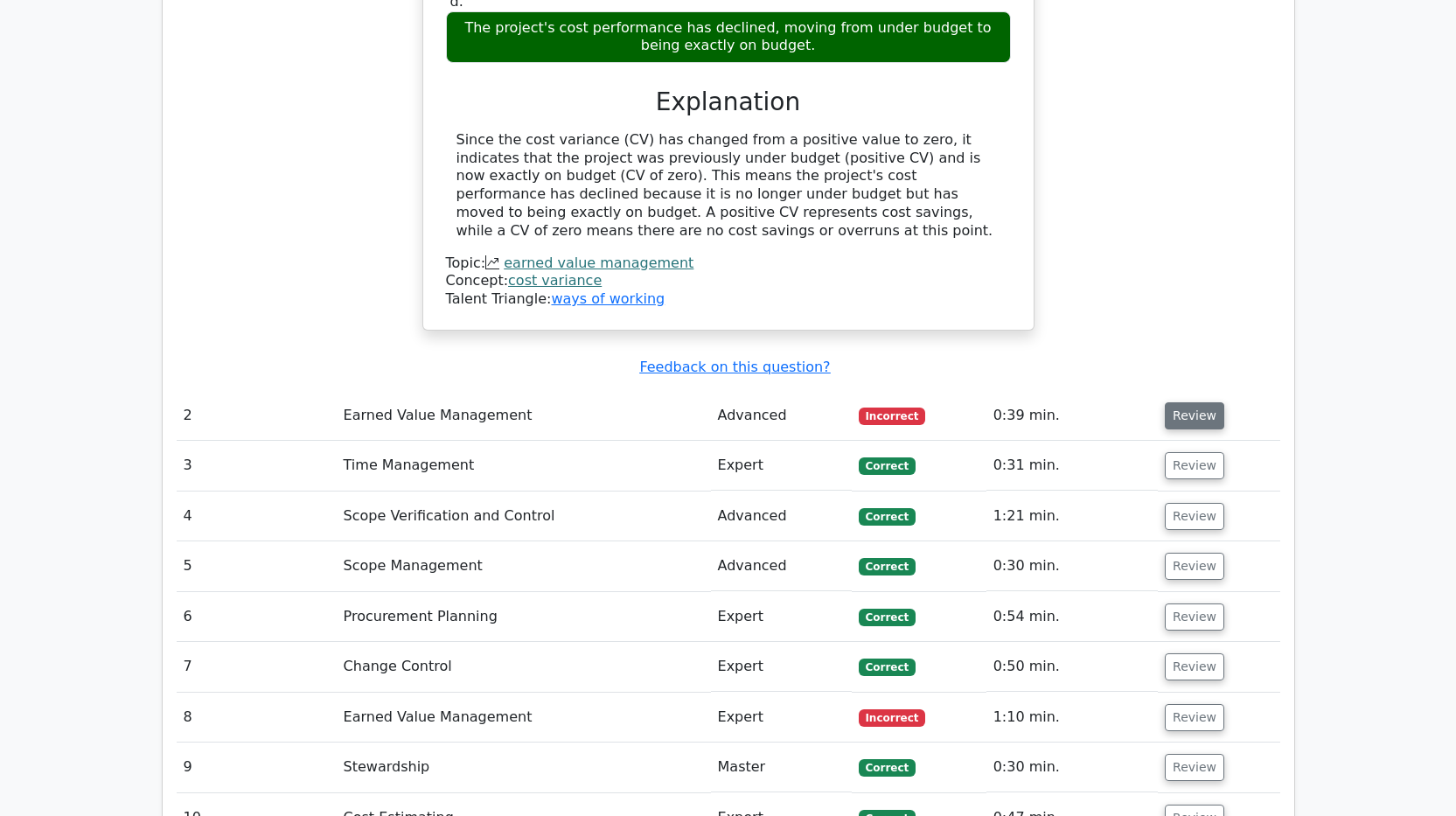
click at [1189, 403] on button "Review" at bounding box center [1194, 416] width 59 height 27
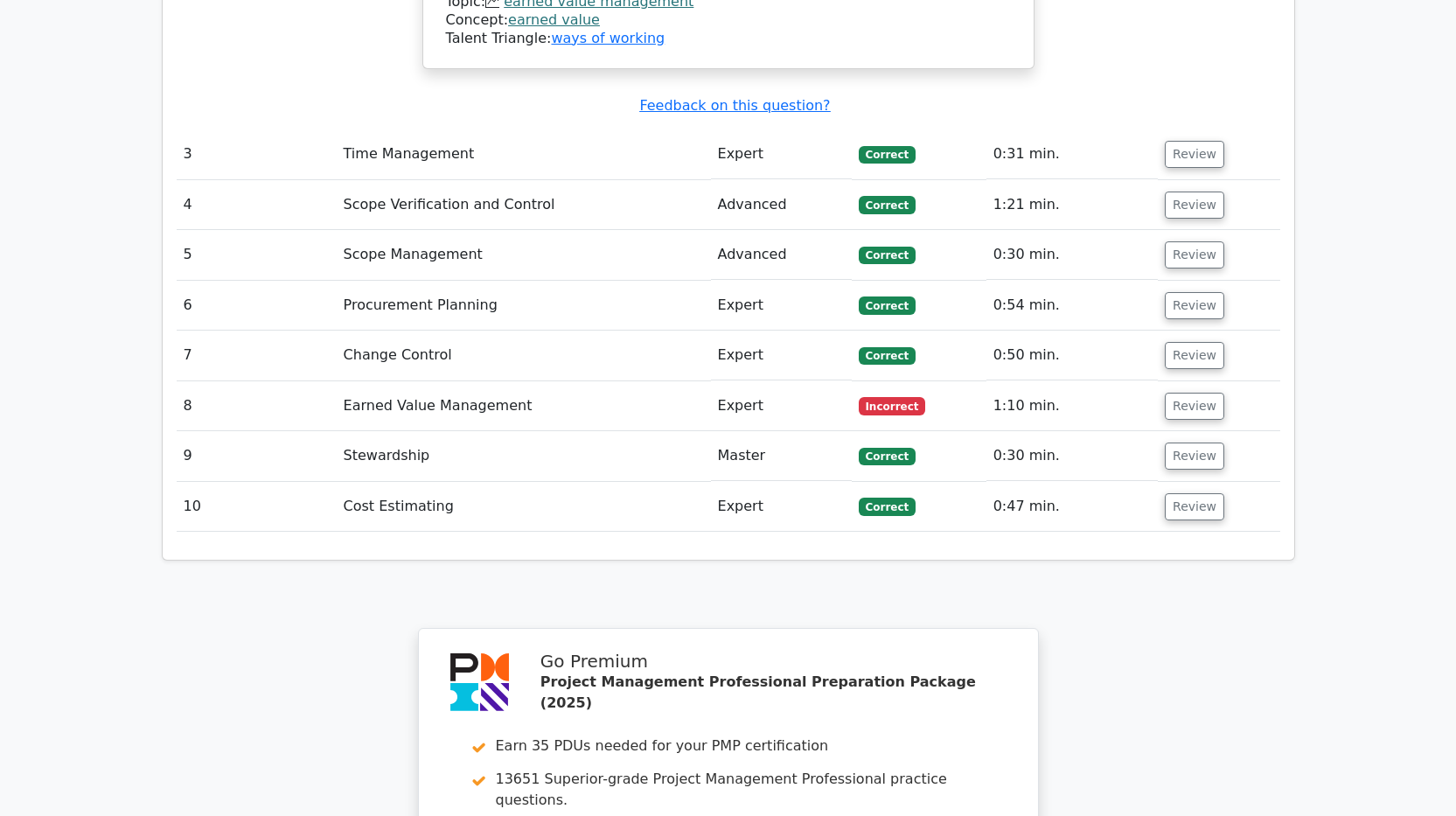
scroll to position [3061, 0]
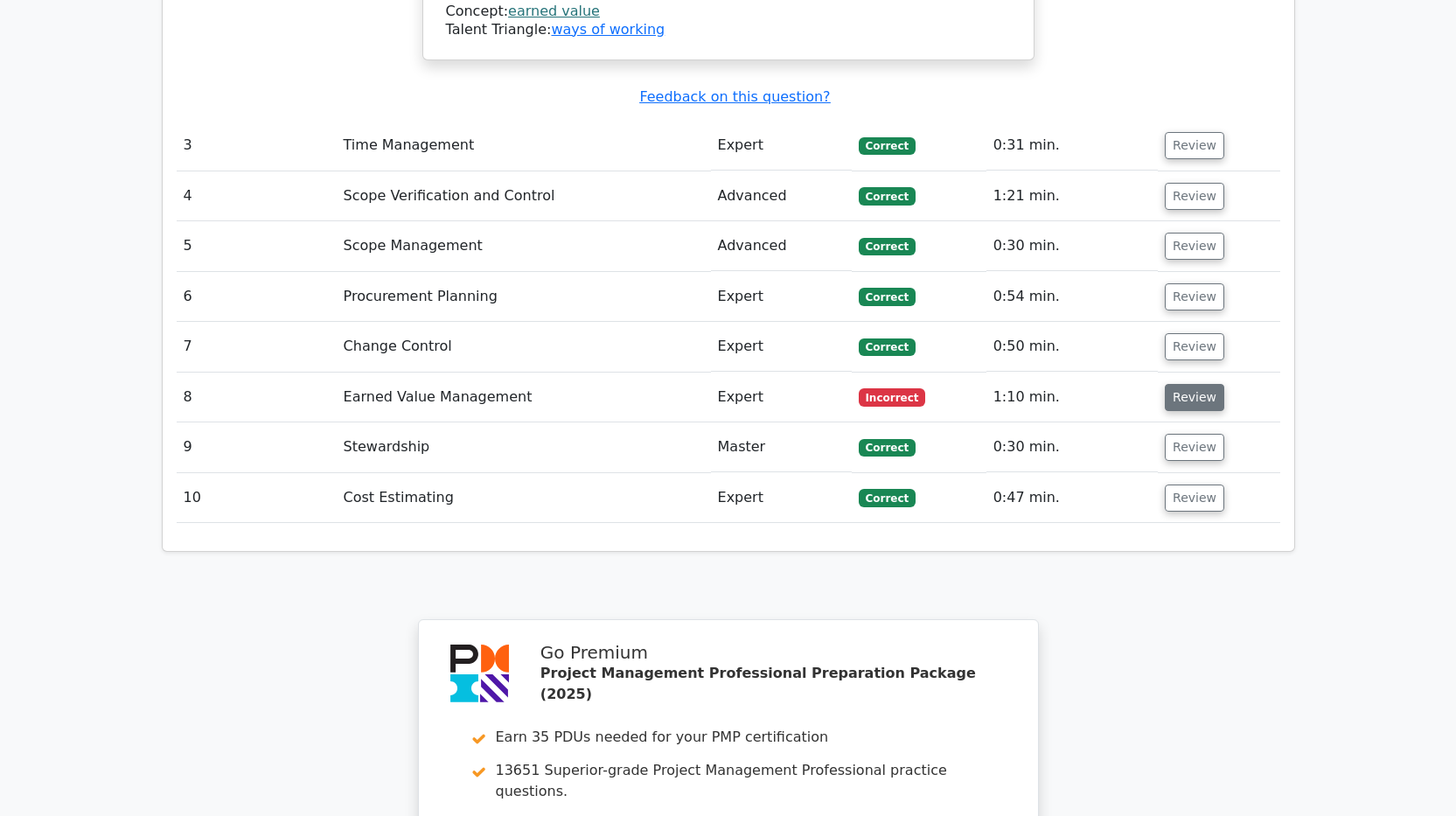
click at [1177, 384] on button "Review" at bounding box center [1194, 398] width 59 height 27
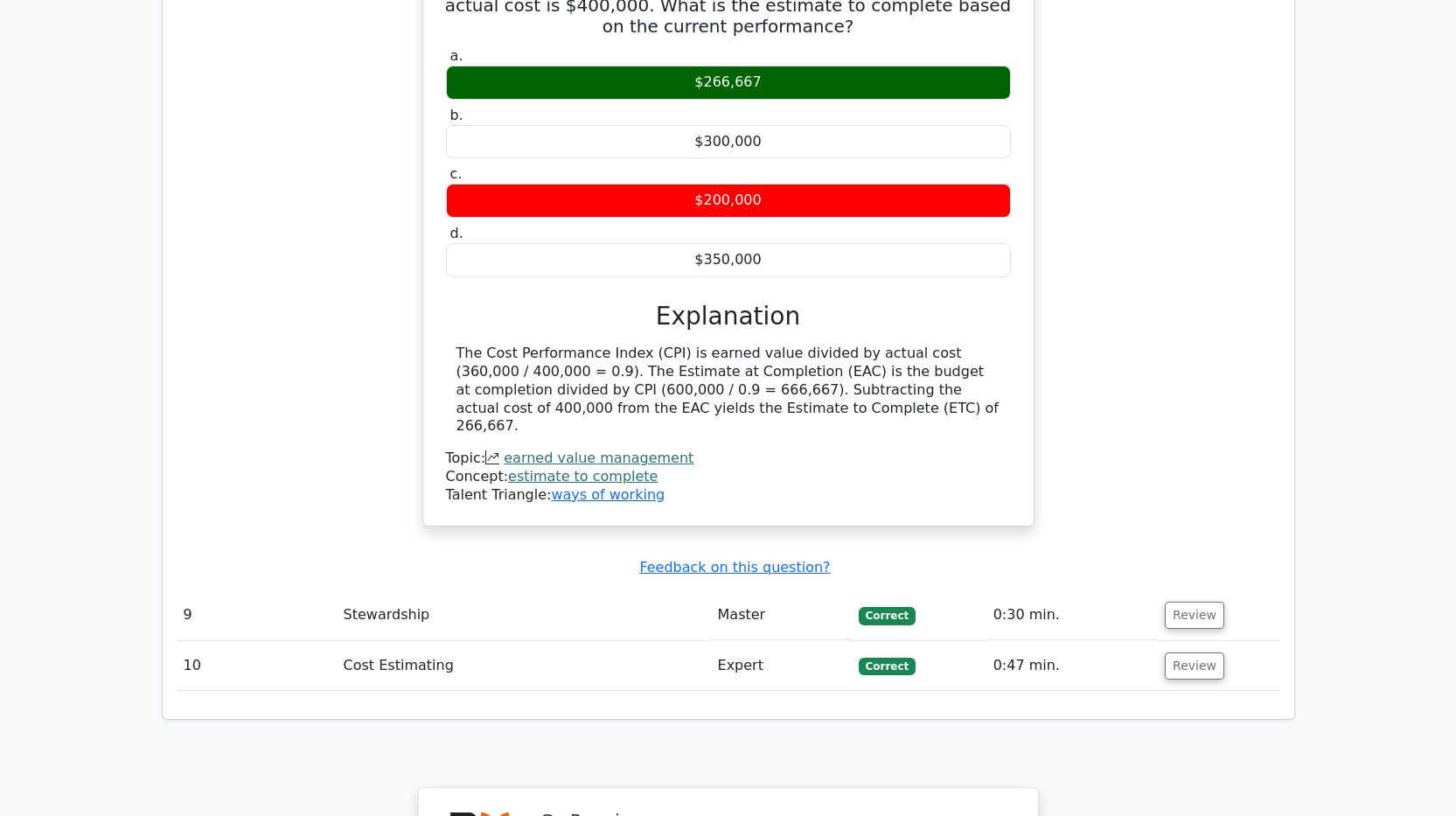
scroll to position [3585, 0]
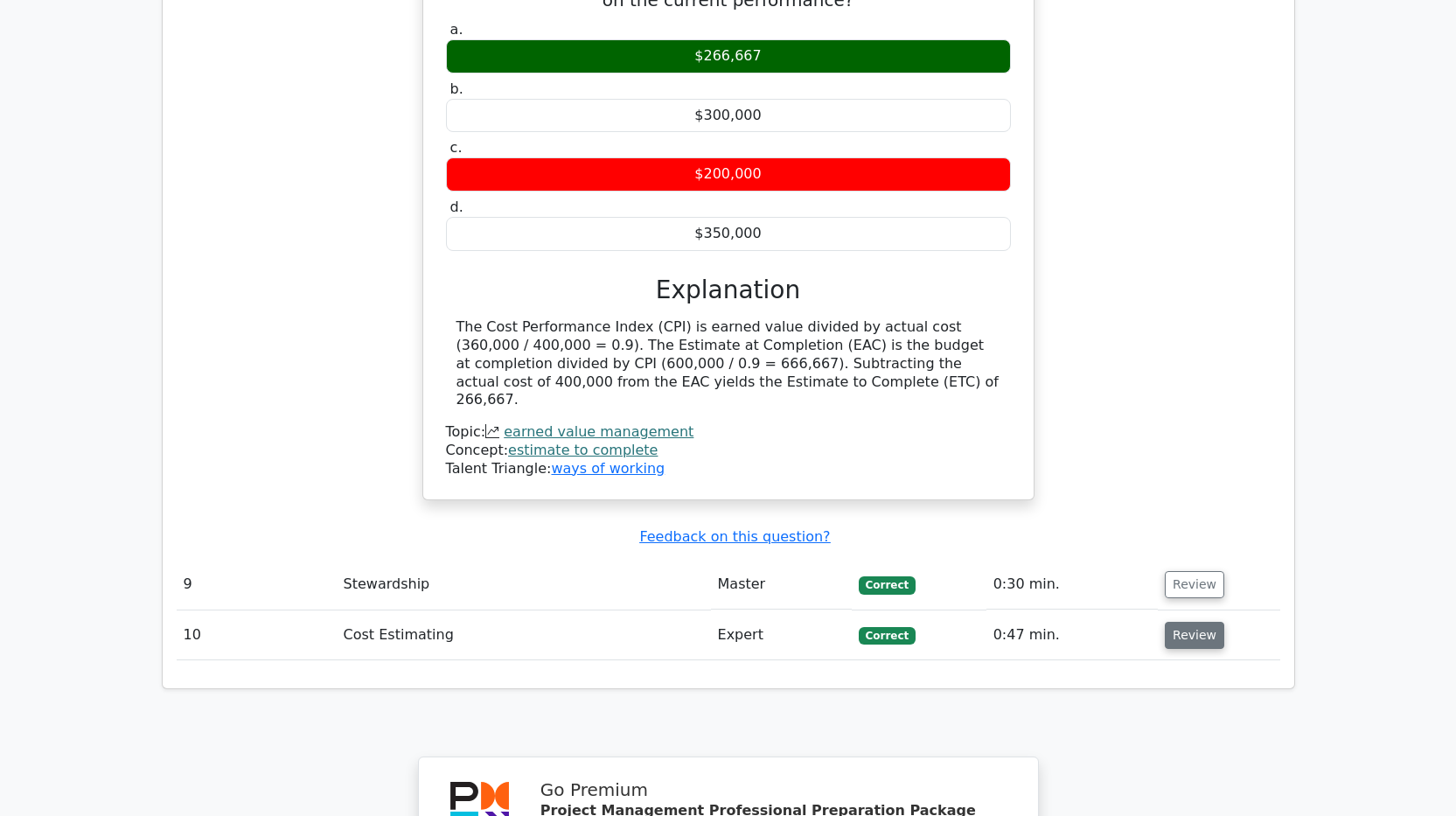
click at [1194, 622] on button "Review" at bounding box center [1194, 636] width 59 height 27
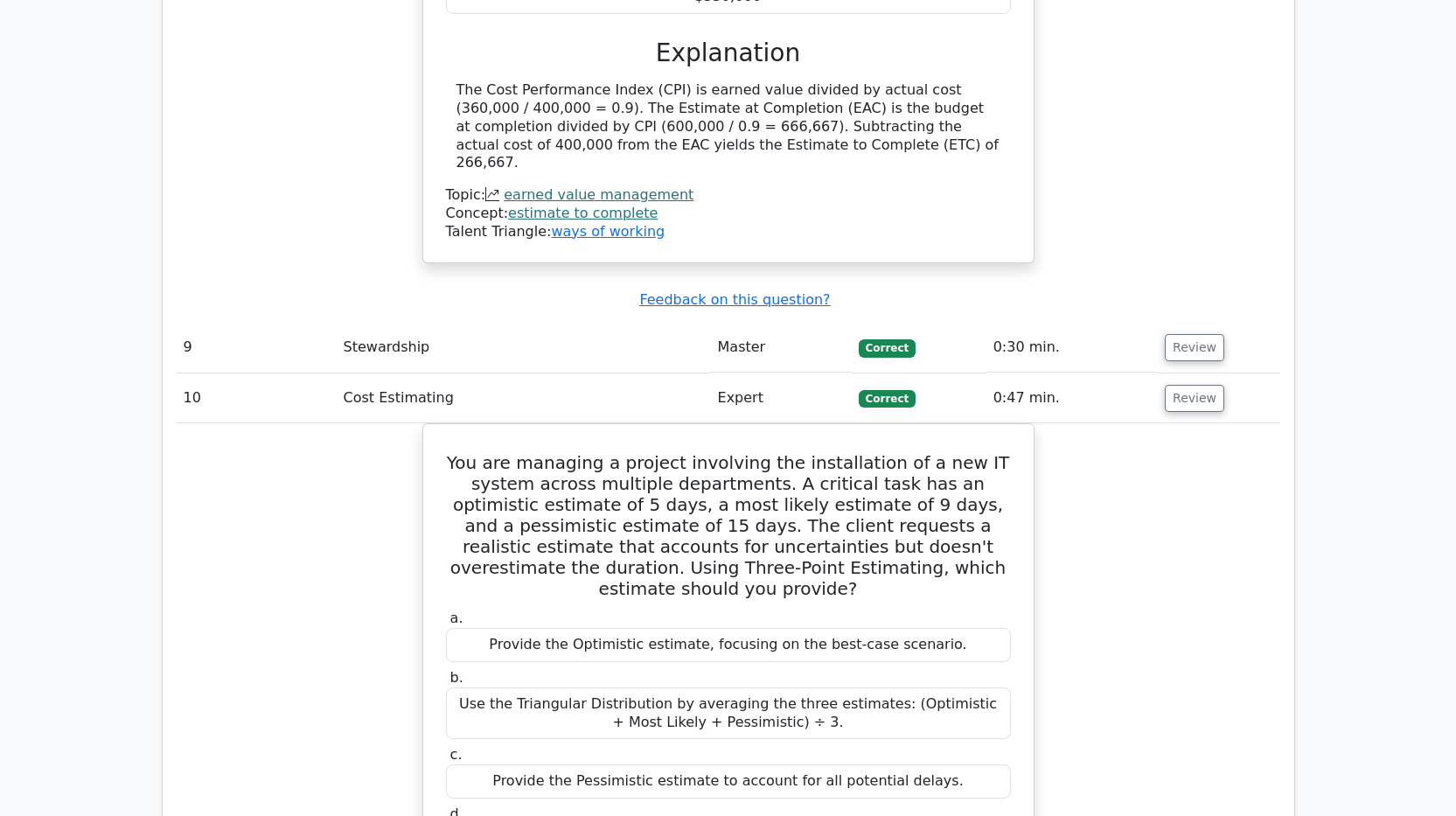
scroll to position [3848, 0]
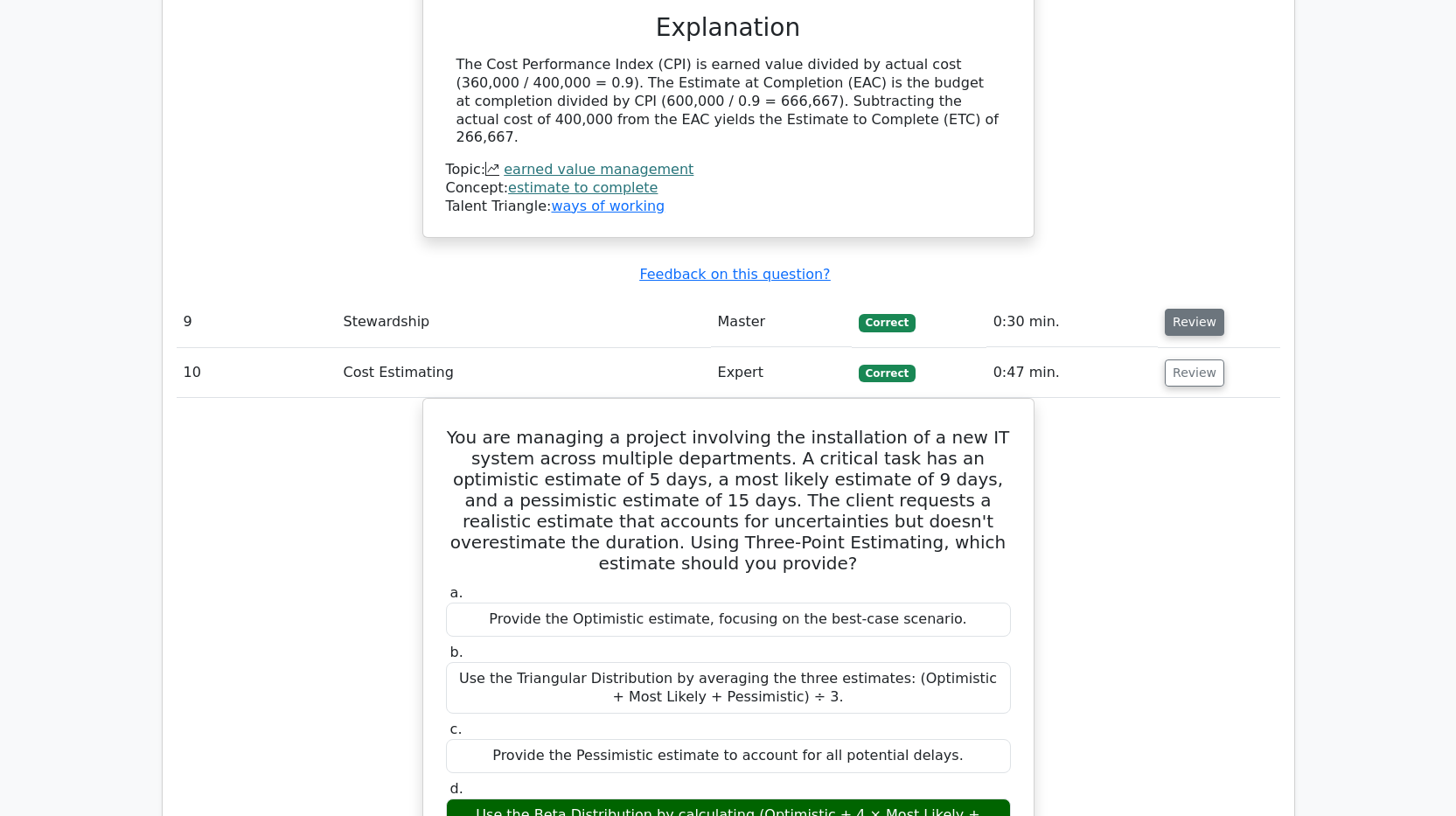
click at [1182, 309] on button "Review" at bounding box center [1194, 322] width 59 height 27
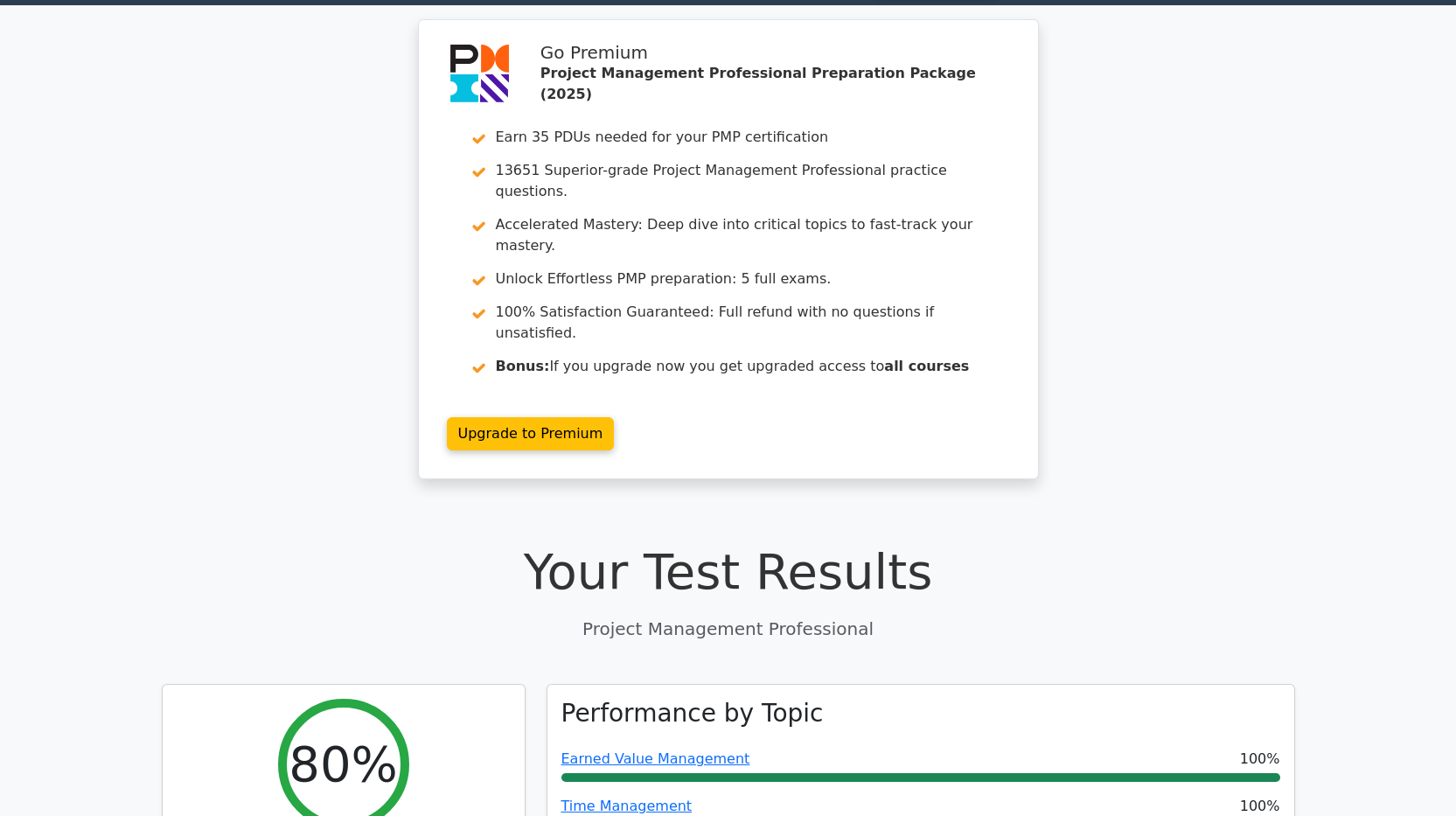
scroll to position [0, 0]
